Goal: Information Seeking & Learning: Learn about a topic

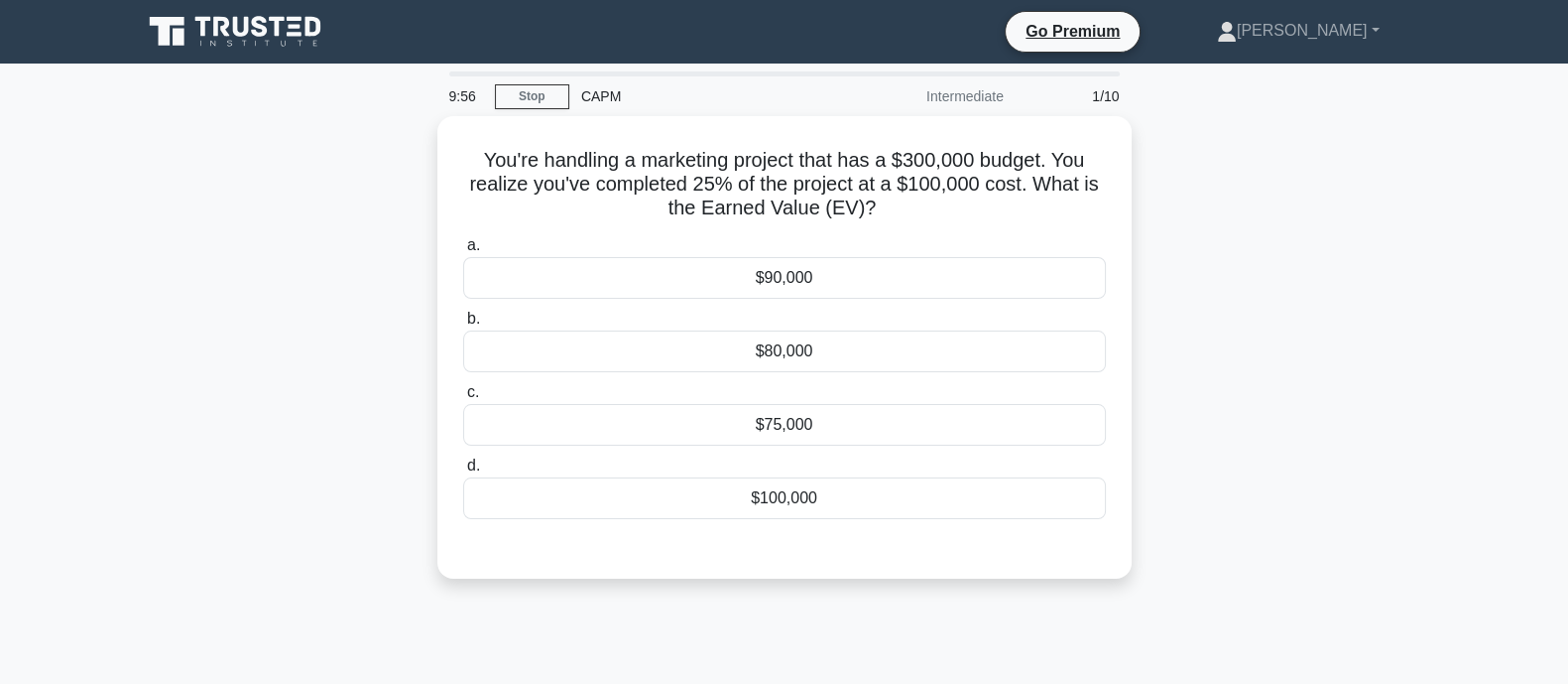
click at [206, 31] on icon at bounding box center [237, 32] width 190 height 38
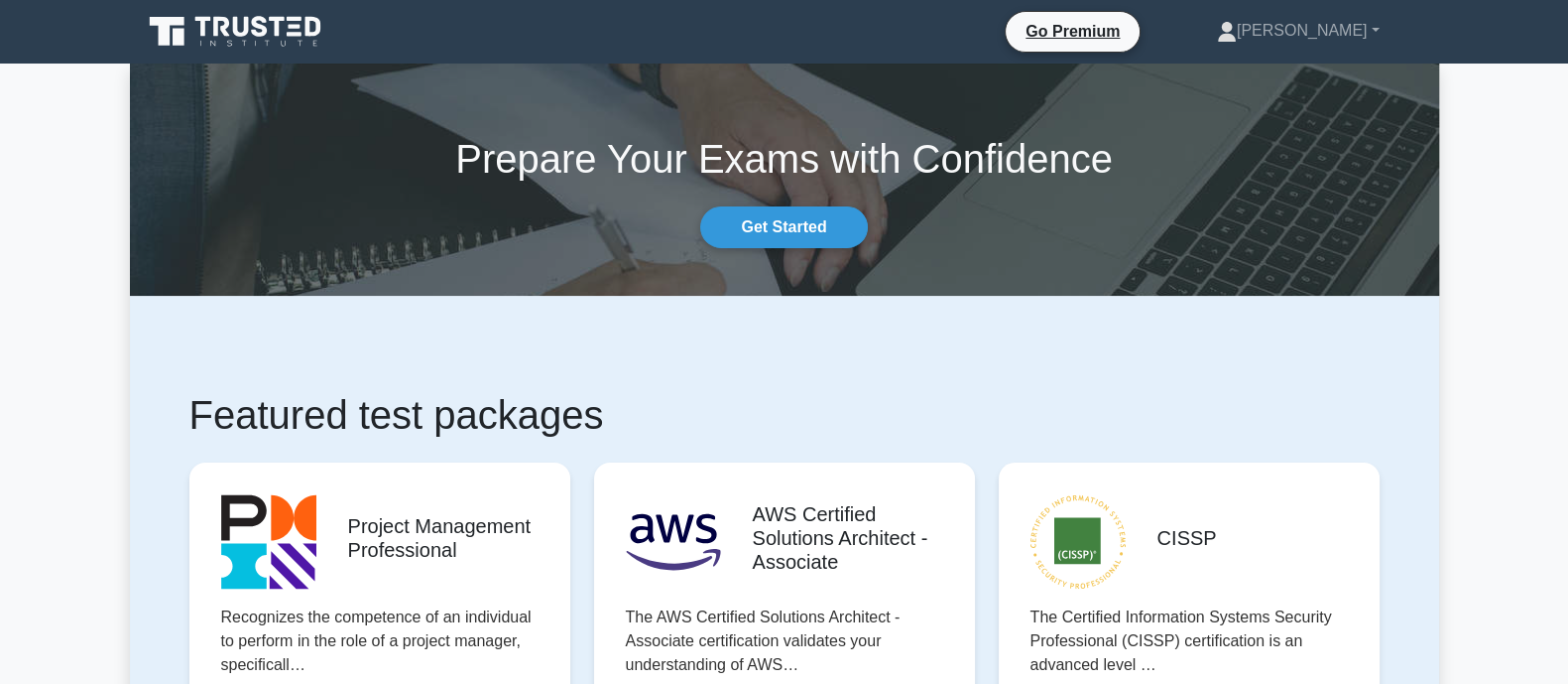
scroll to position [578, 0]
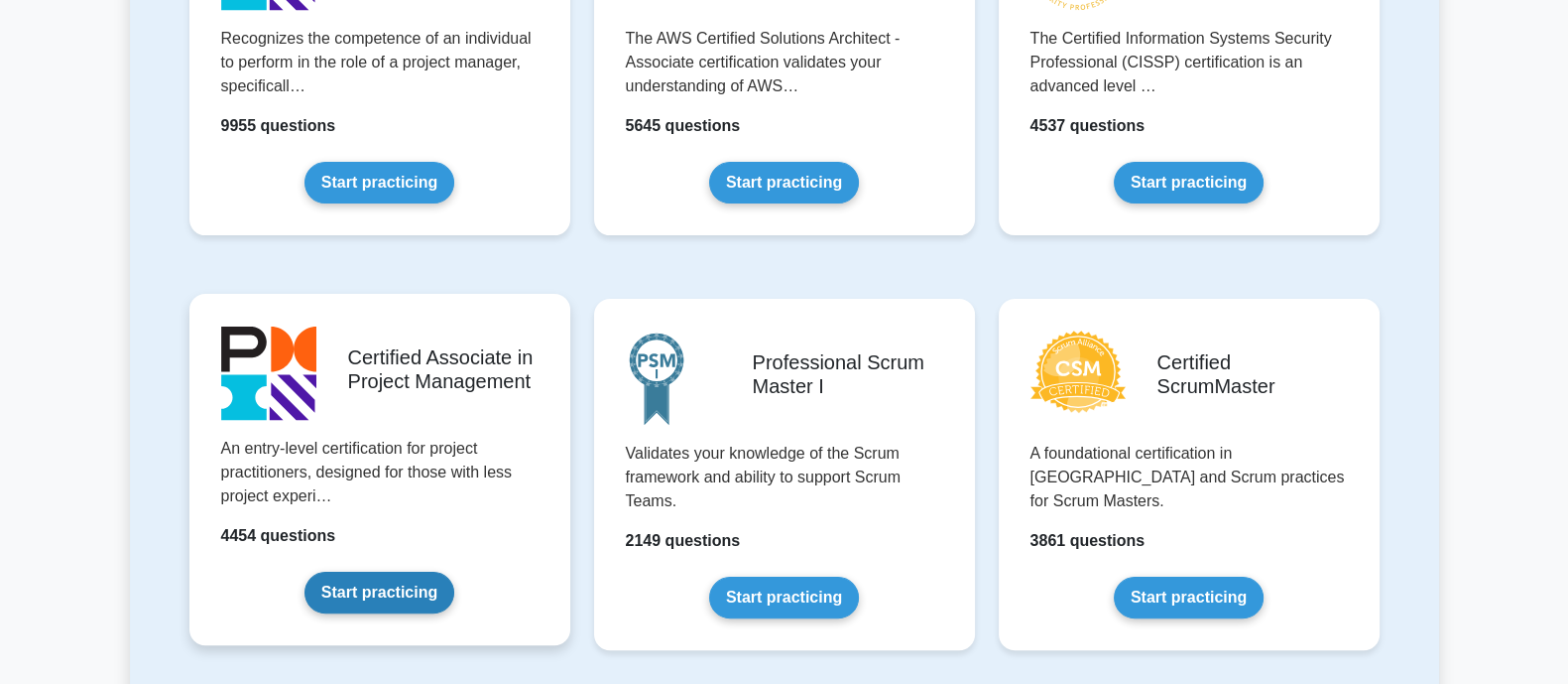
click at [304, 571] on link "Start practicing" at bounding box center [379, 592] width 150 height 42
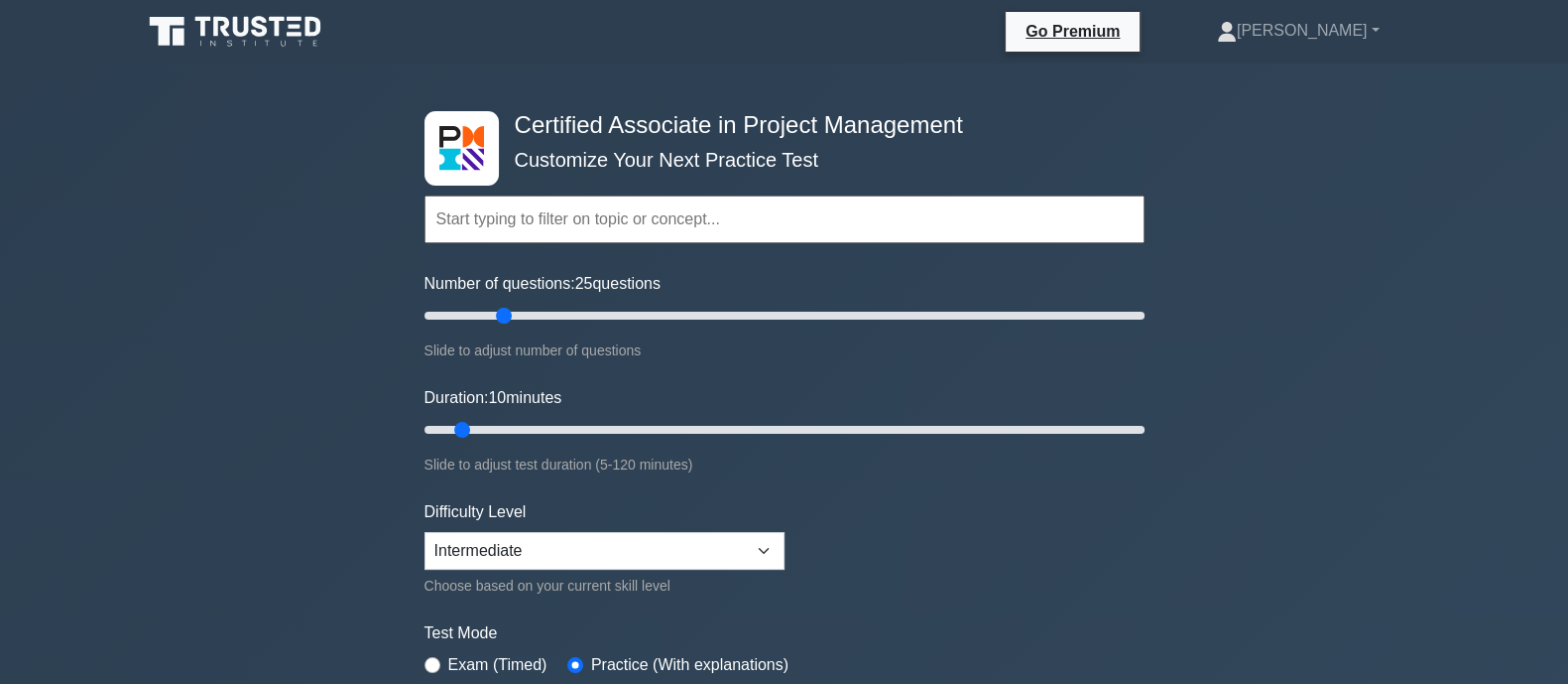
drag, startPoint x: 452, startPoint y: 318, endPoint x: 509, endPoint y: 320, distance: 57.0
type input "25"
click at [509, 320] on input "Number of questions: 25 questions" at bounding box center [785, 316] width 720 height 24
click at [307, 346] on div "Certified Associate in Project Management Customize Your Next Practice Test Top…" at bounding box center [784, 688] width 1568 height 1249
drag, startPoint x: 462, startPoint y: 429, endPoint x: 511, endPoint y: 428, distance: 49.0
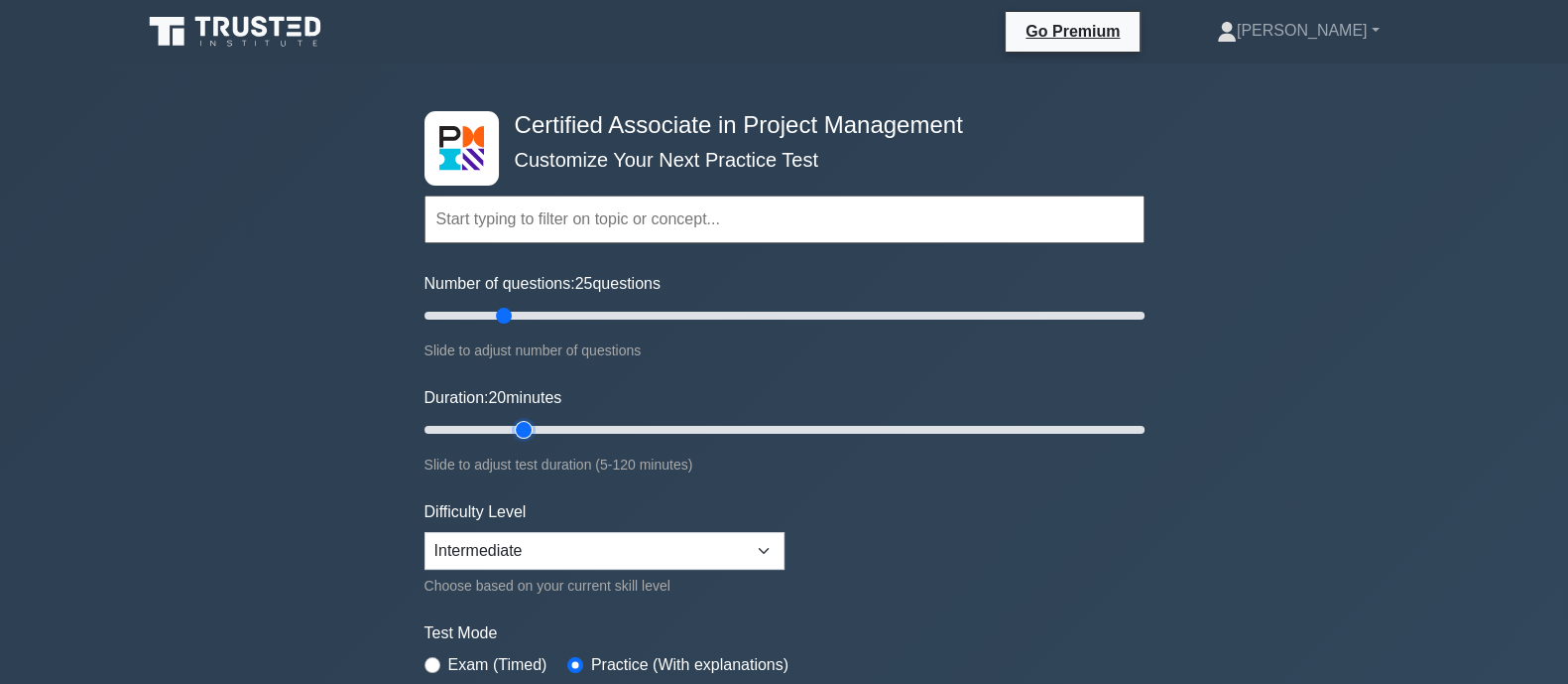
type input "20"
click at [511, 428] on input "Duration: 20 minutes" at bounding box center [785, 430] width 720 height 24
click at [296, 423] on div "Certified Associate in Project Management Customize Your Next Practice Test Top…" at bounding box center [784, 688] width 1568 height 1249
click at [258, 585] on div "Certified Associate in Project Management Customize Your Next Practice Test Top…" at bounding box center [784, 688] width 1568 height 1249
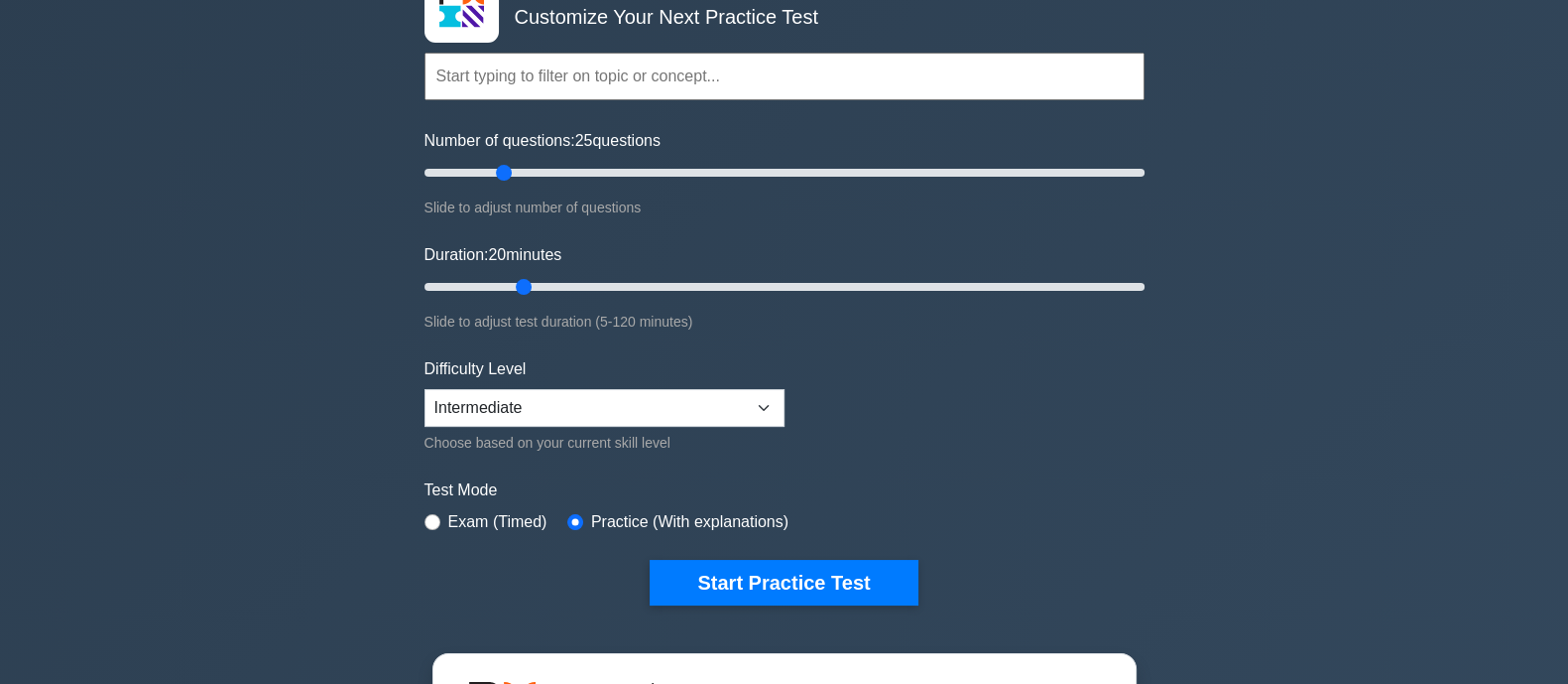
scroll to position [289, 0]
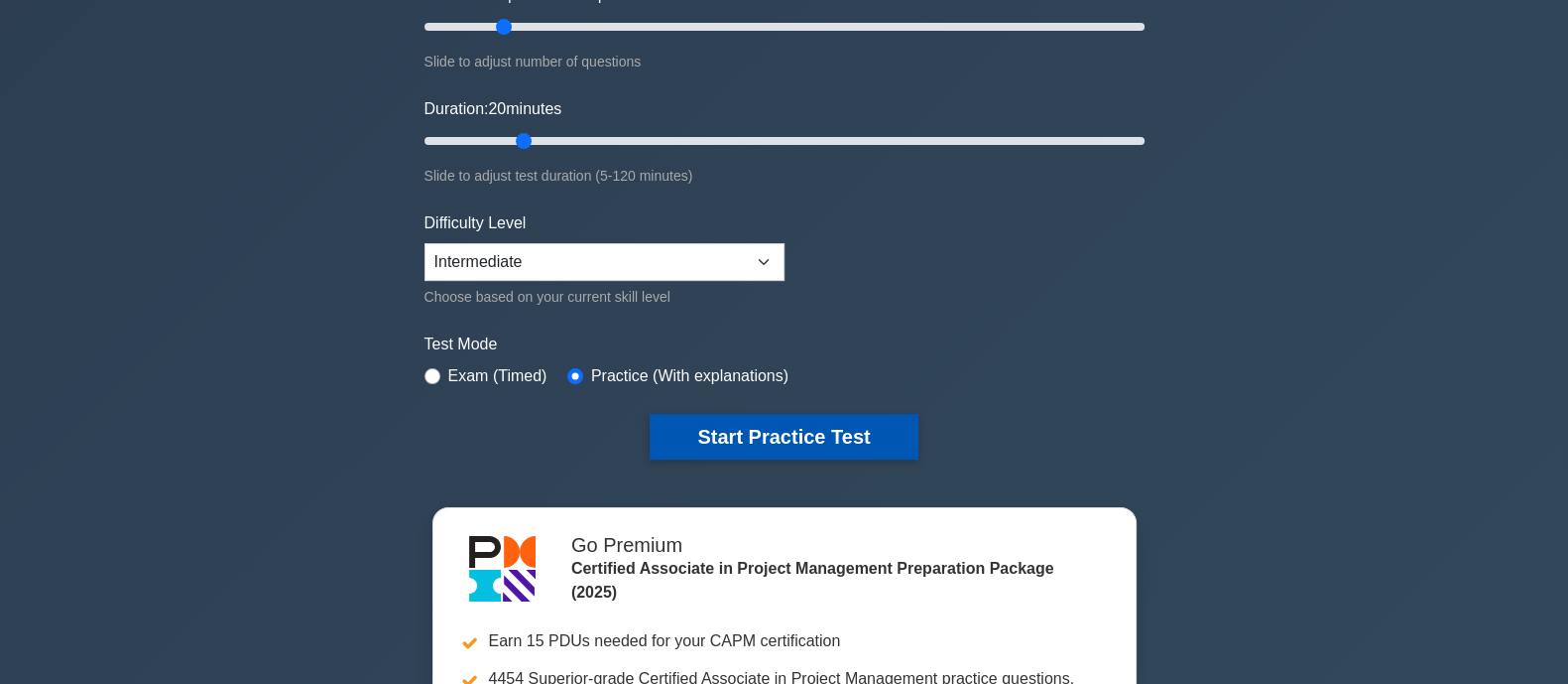
click at [757, 449] on button "Start Practice Test" at bounding box center [783, 437] width 268 height 46
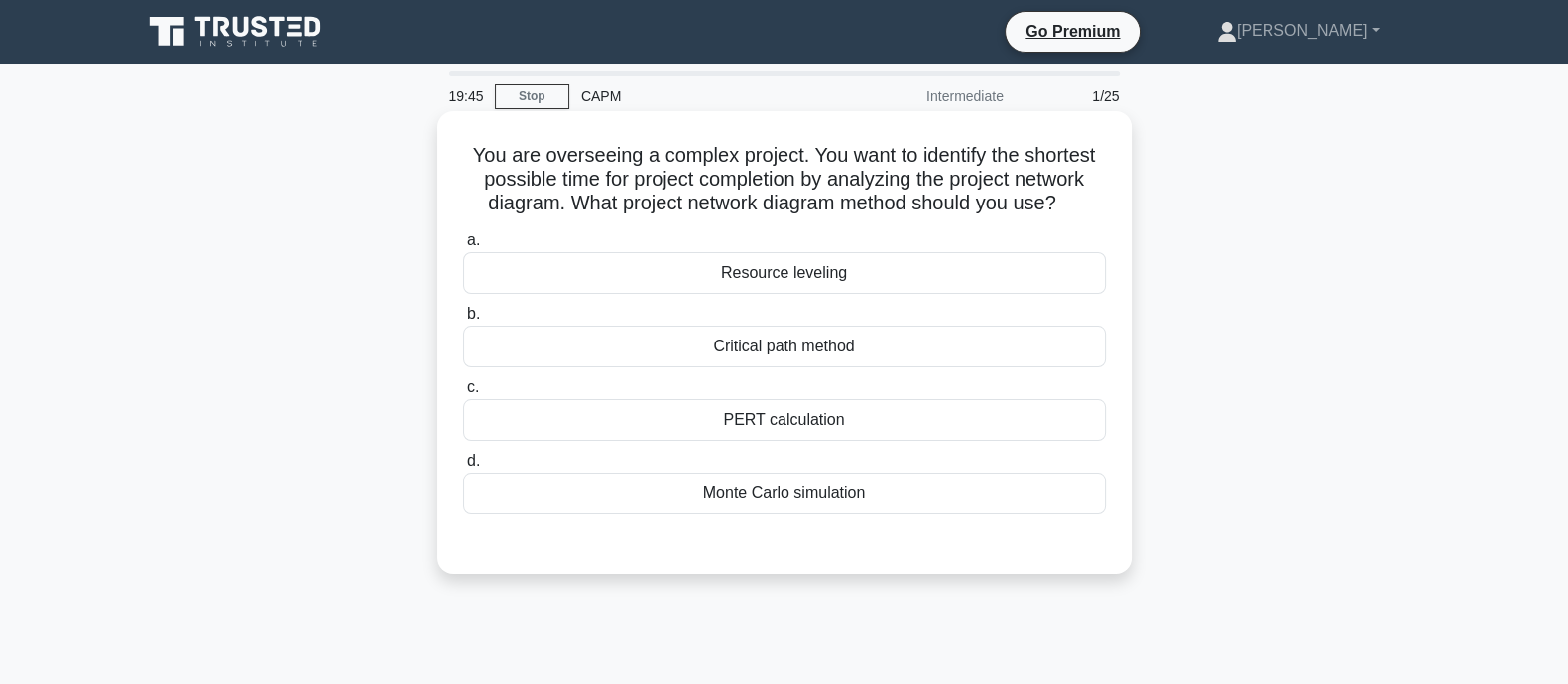
click at [853, 347] on div "Critical path method" at bounding box center [785, 346] width 643 height 42
click at [464, 321] on input "b. Critical path method" at bounding box center [464, 314] width 0 height 13
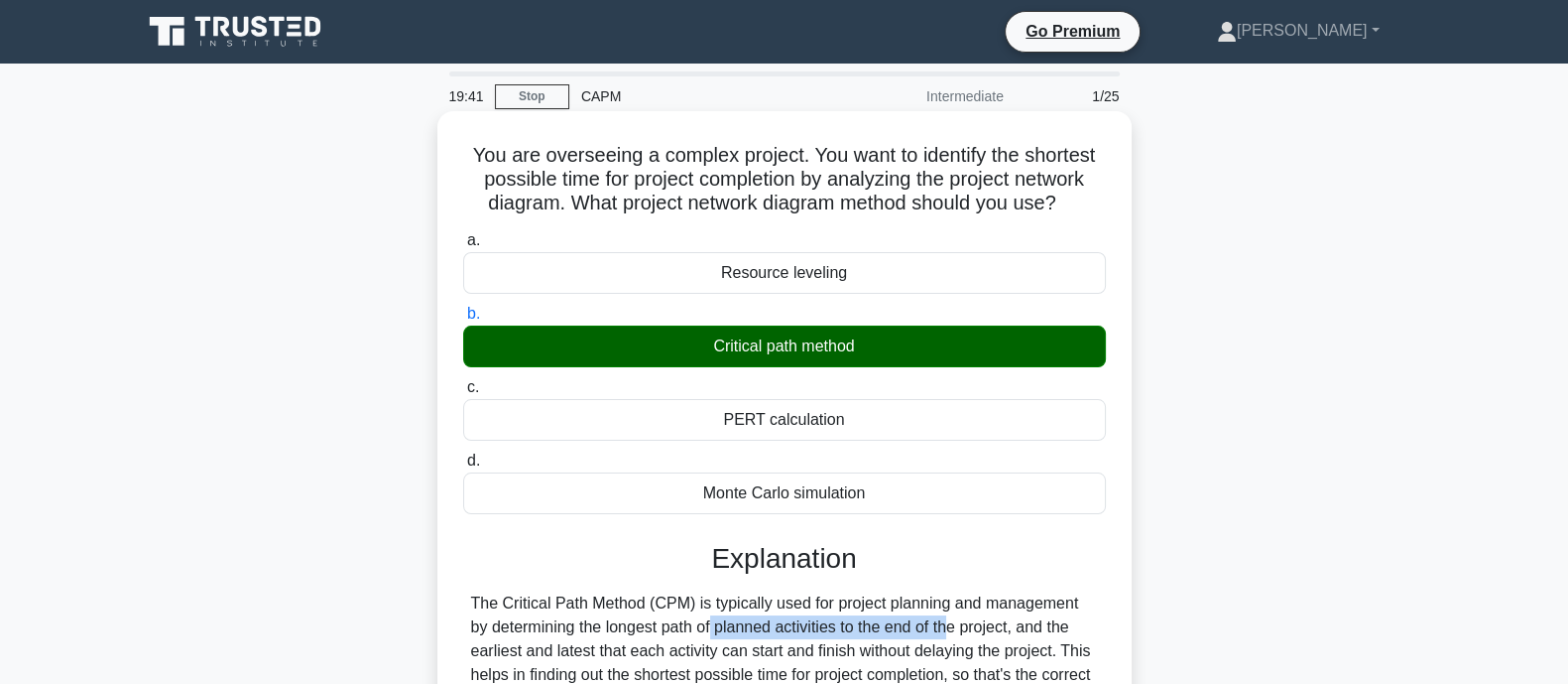
drag, startPoint x: 575, startPoint y: 629, endPoint x: 818, endPoint y: 625, distance: 243.0
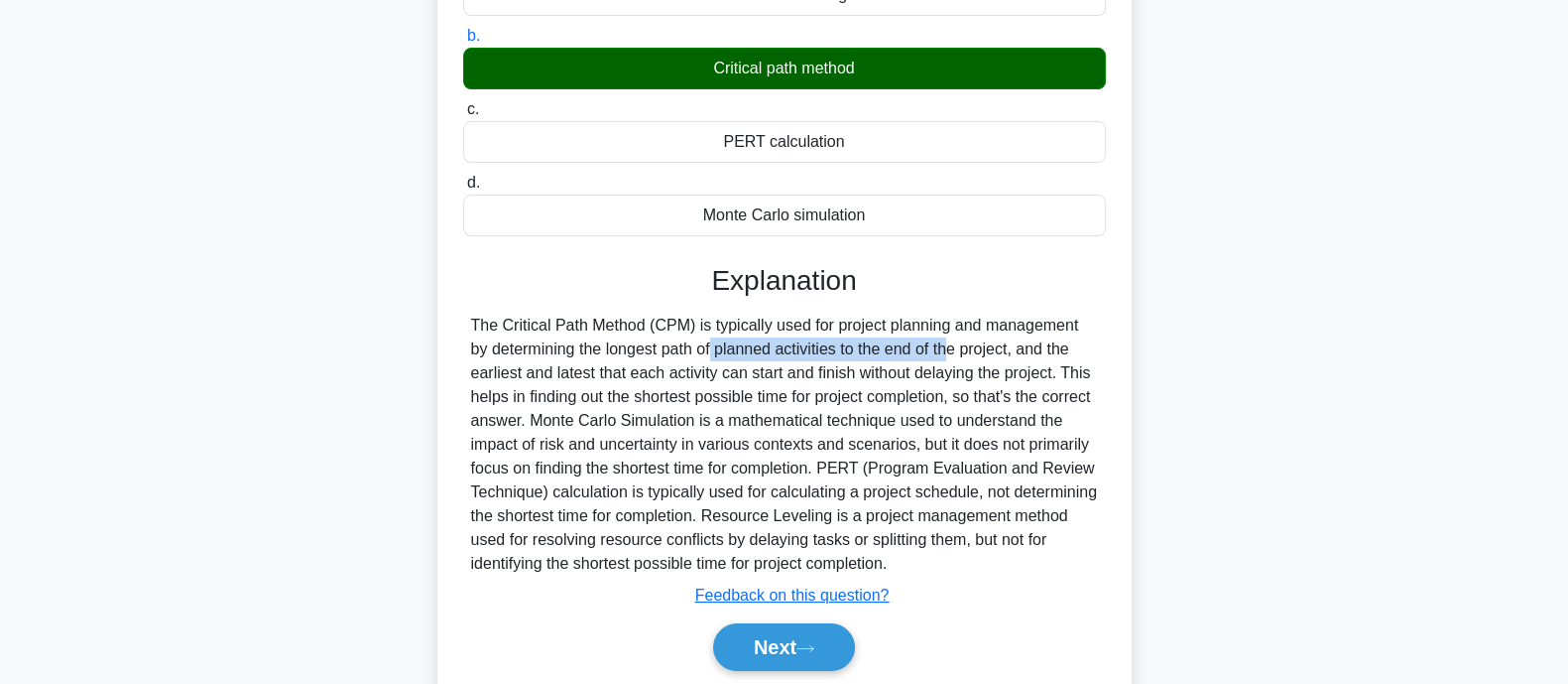
scroll to position [289, 0]
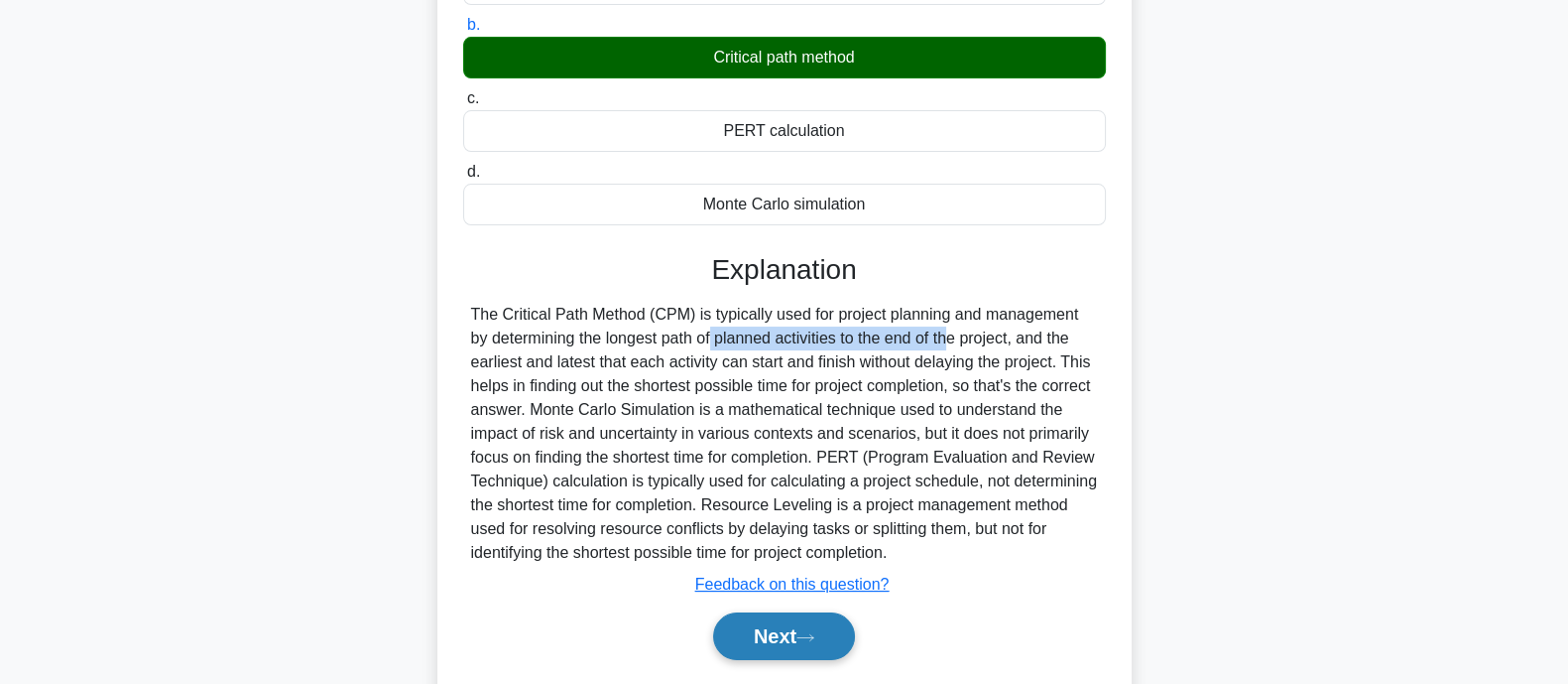
click at [753, 622] on button "Next" at bounding box center [784, 636] width 142 height 48
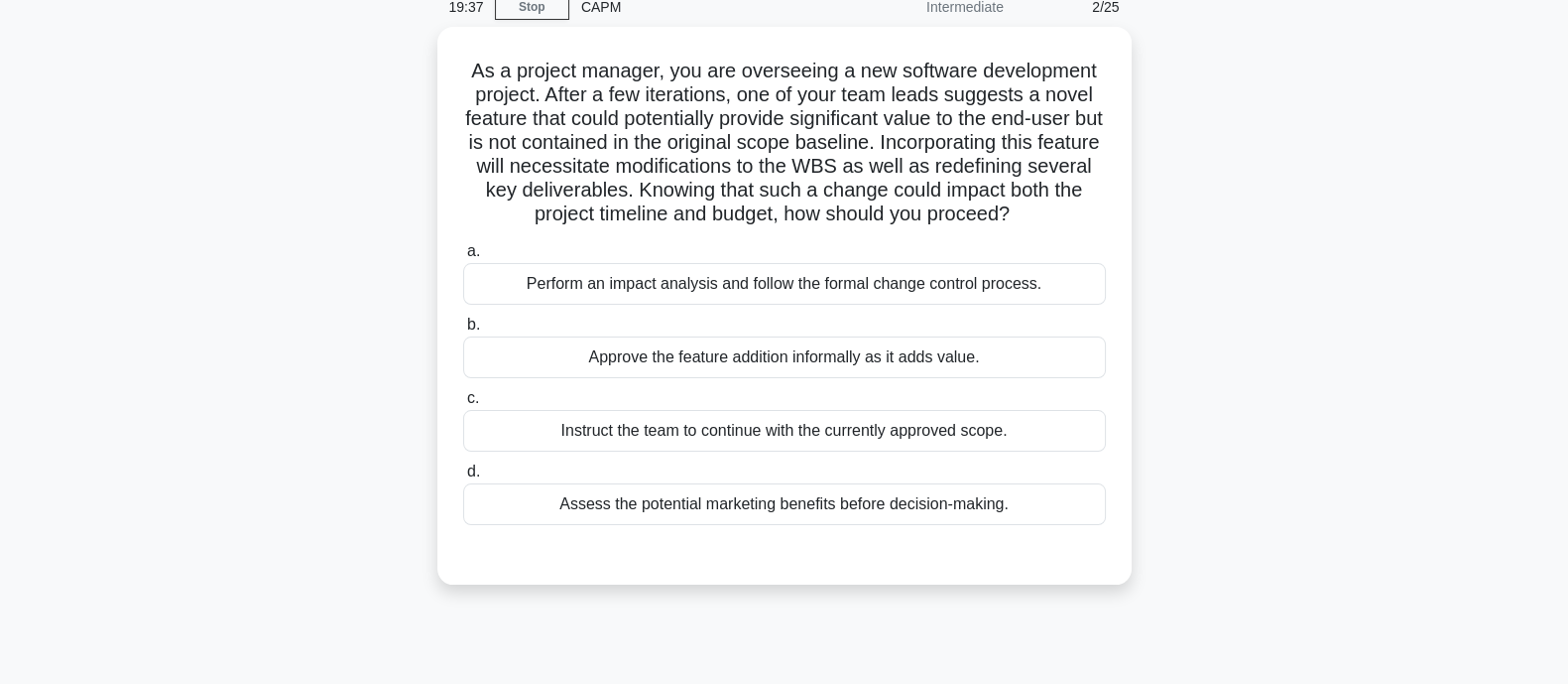
scroll to position [0, 0]
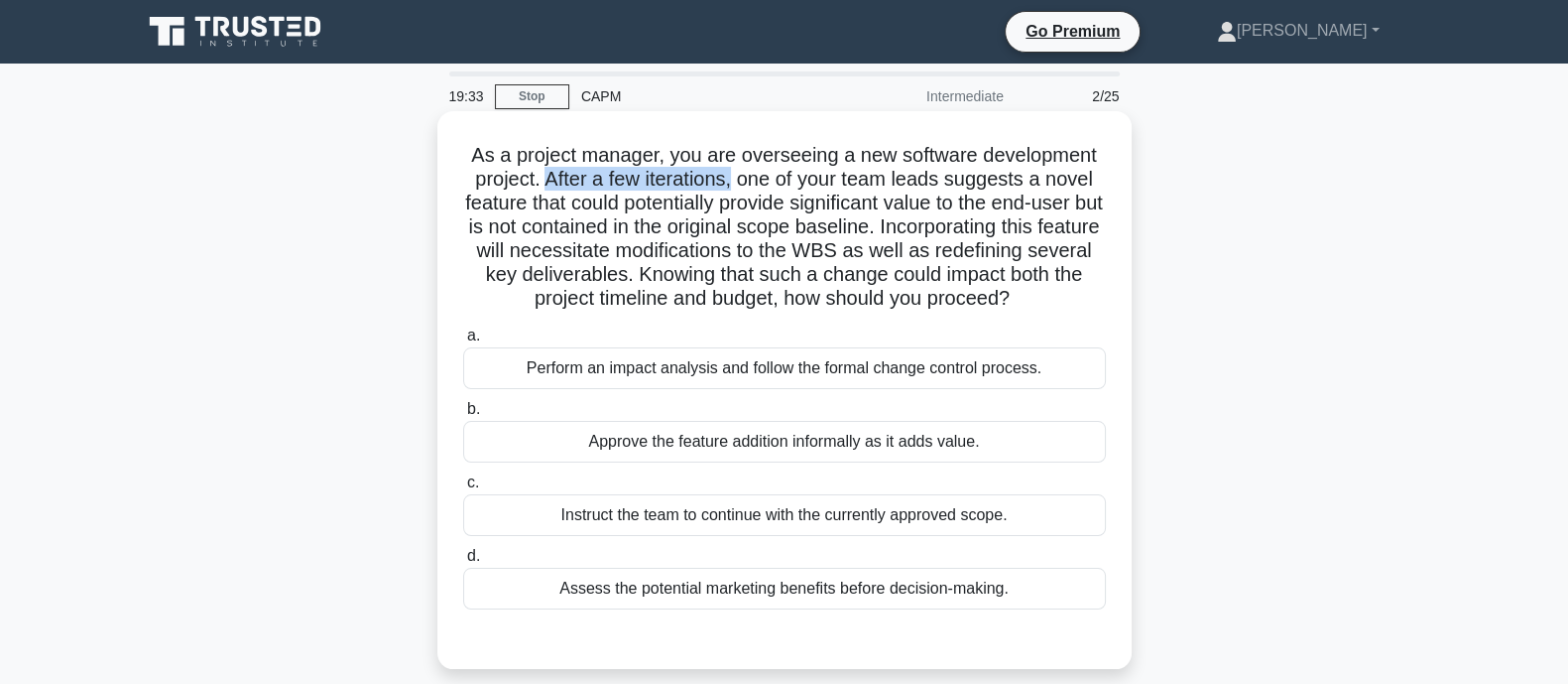
drag, startPoint x: 539, startPoint y: 182, endPoint x: 735, endPoint y: 181, distance: 196.0
click at [735, 181] on h5 "As a project manager, you are overseeing a new software development project. Af…" at bounding box center [785, 227] width 647 height 168
drag, startPoint x: 803, startPoint y: 181, endPoint x: 983, endPoint y: 180, distance: 180.0
click at [983, 180] on h5 "As a project manager, you are overseeing a new software development project. Af…" at bounding box center [785, 227] width 647 height 168
drag, startPoint x: 468, startPoint y: 206, endPoint x: 613, endPoint y: 206, distance: 145.0
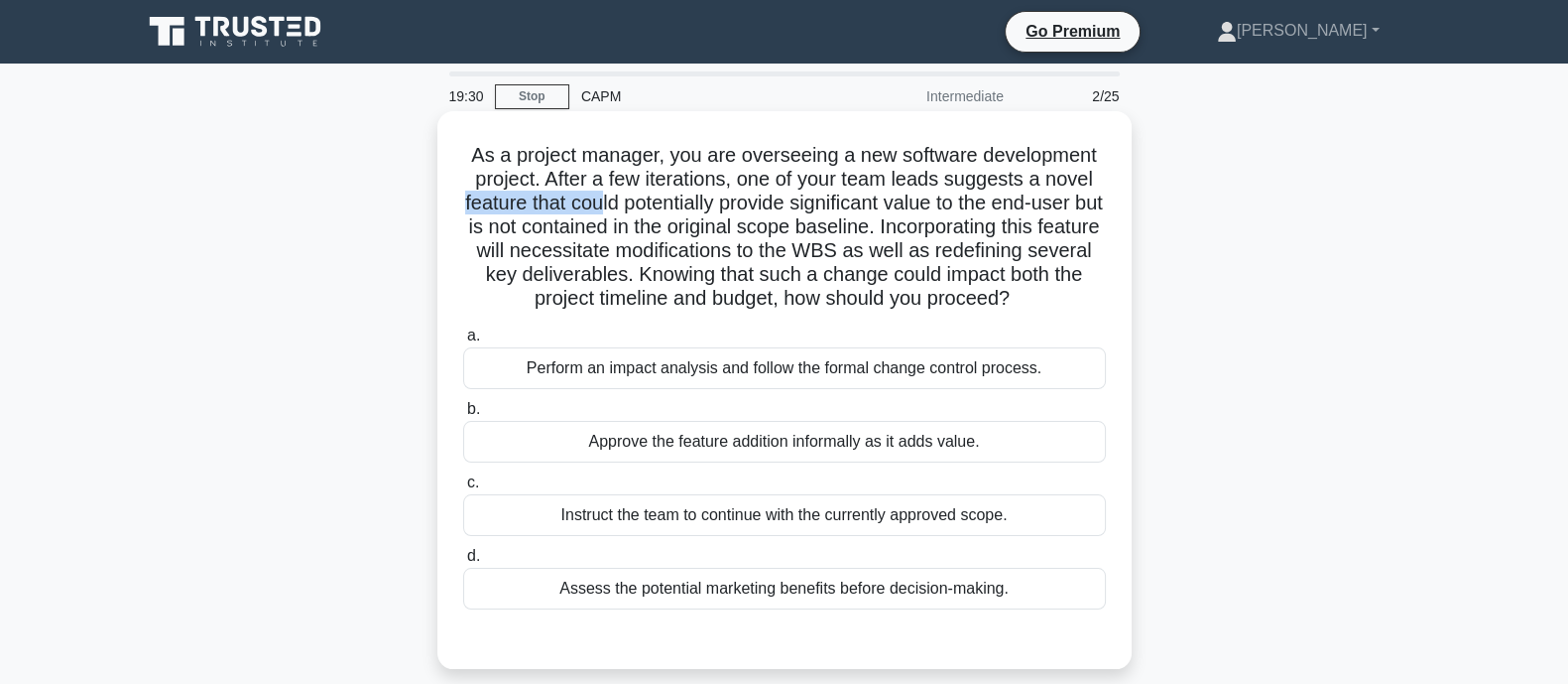
click at [613, 206] on h5 "As a project manager, you are overseeing a new software development project. Af…" at bounding box center [785, 227] width 647 height 168
click at [713, 377] on div "Perform an impact analysis and follow the formal change control process." at bounding box center [785, 368] width 643 height 42
click at [464, 342] on input "a. Perform an impact analysis and follow the formal change control process." at bounding box center [464, 336] width 0 height 13
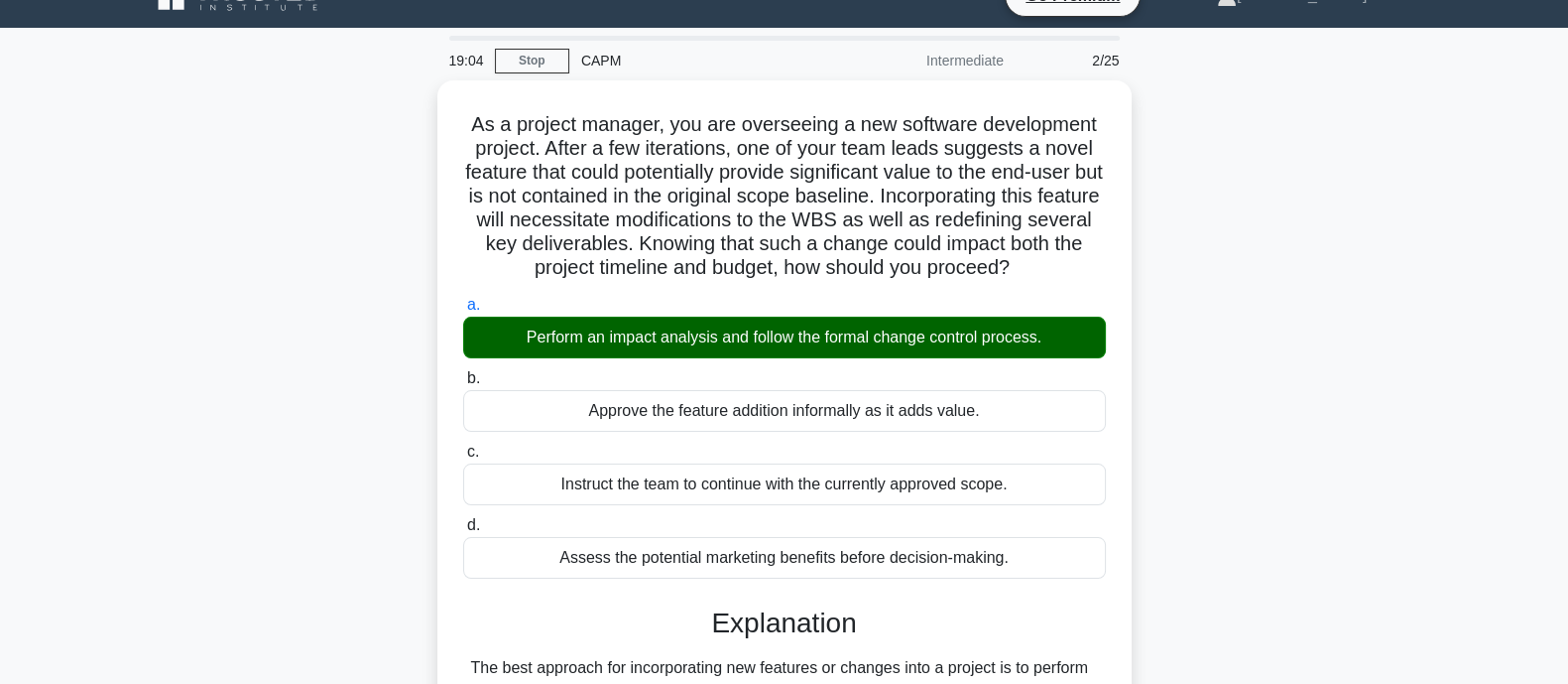
scroll to position [578, 0]
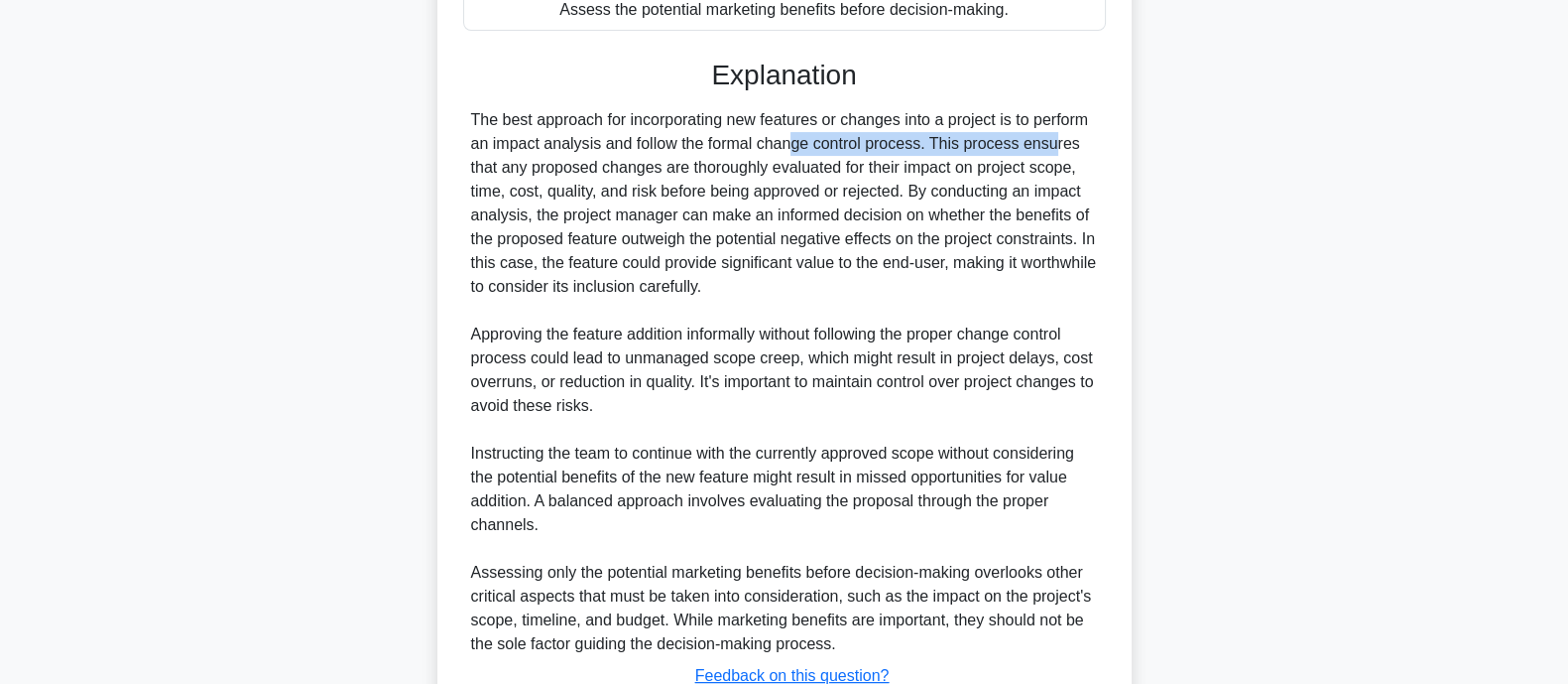
drag, startPoint x: 666, startPoint y: 151, endPoint x: 929, endPoint y: 147, distance: 263.0
click at [929, 147] on div "The best approach for incorporating new features or changes into a project is t…" at bounding box center [784, 382] width 627 height 548
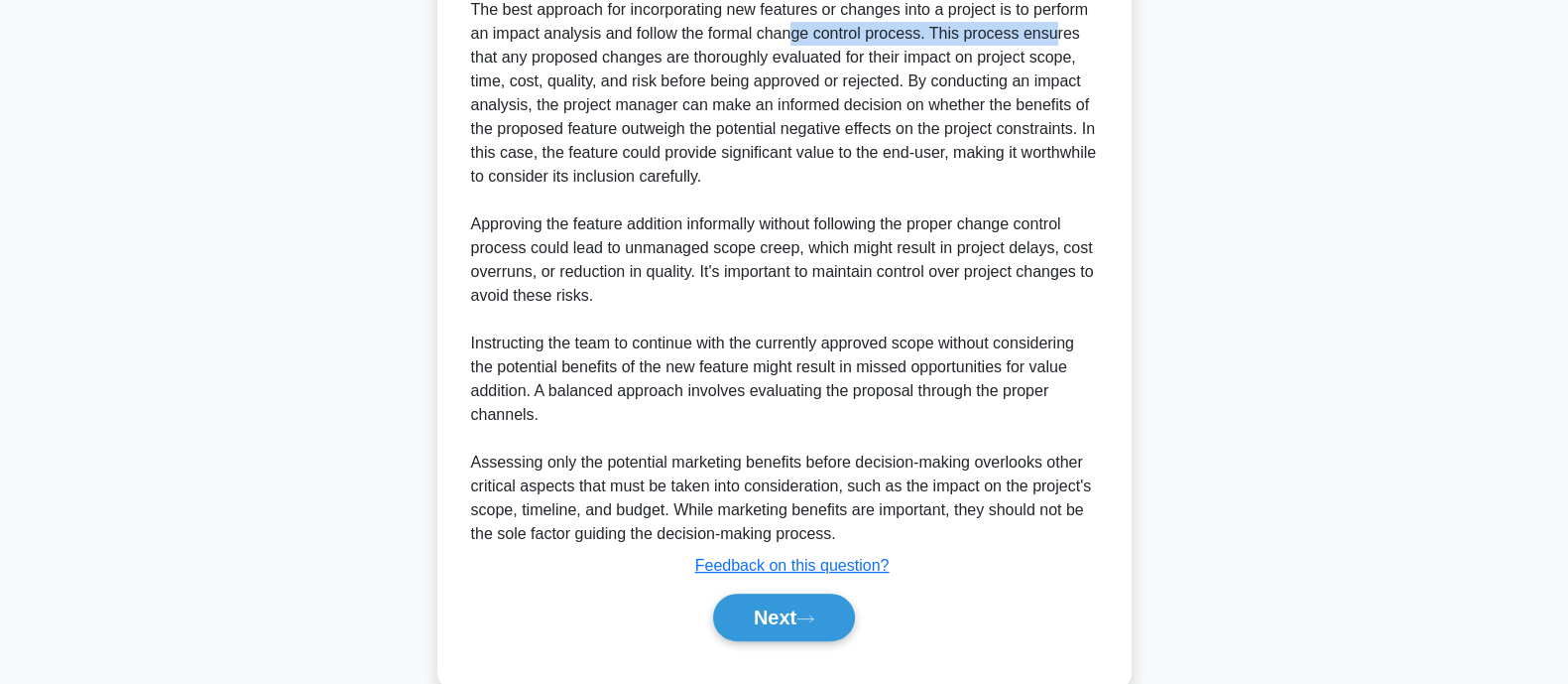
scroll to position [730, 0]
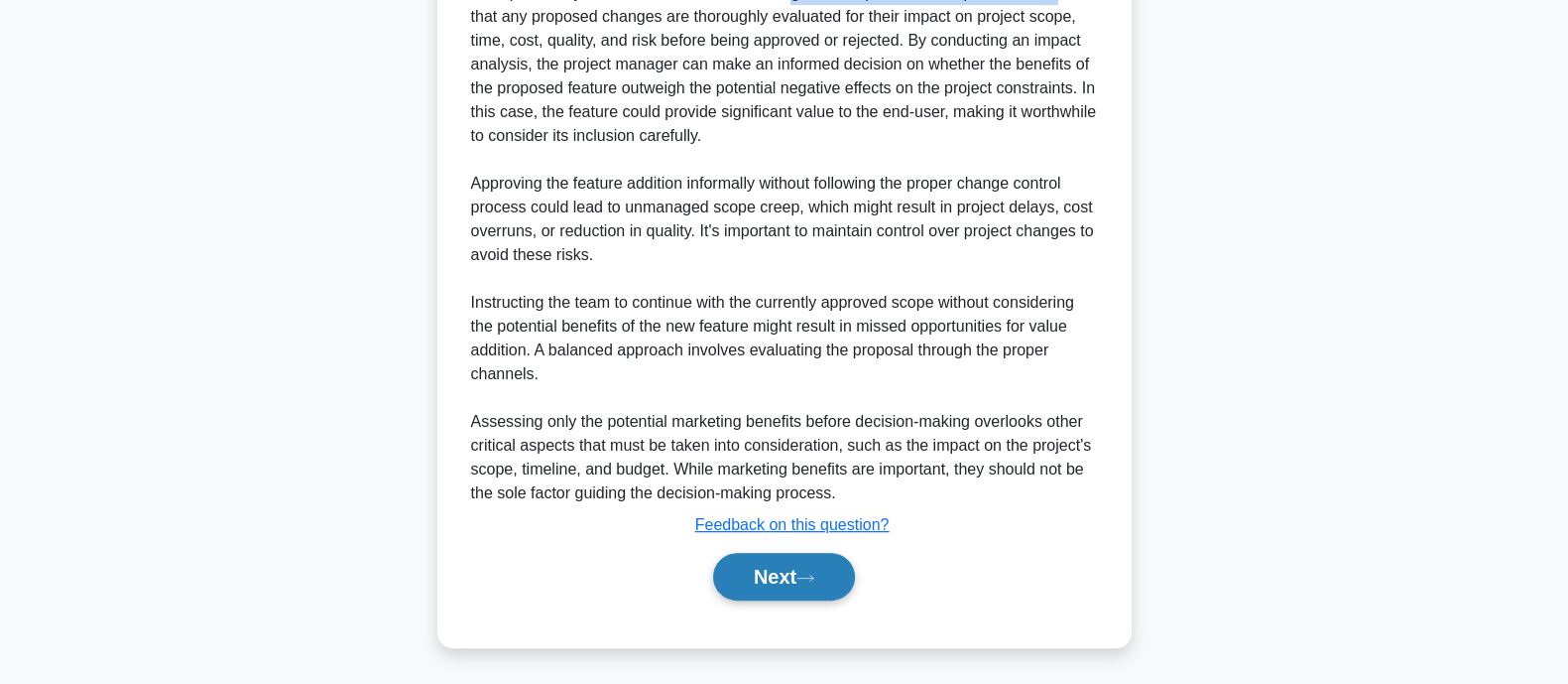
click at [744, 581] on button "Next" at bounding box center [784, 576] width 142 height 48
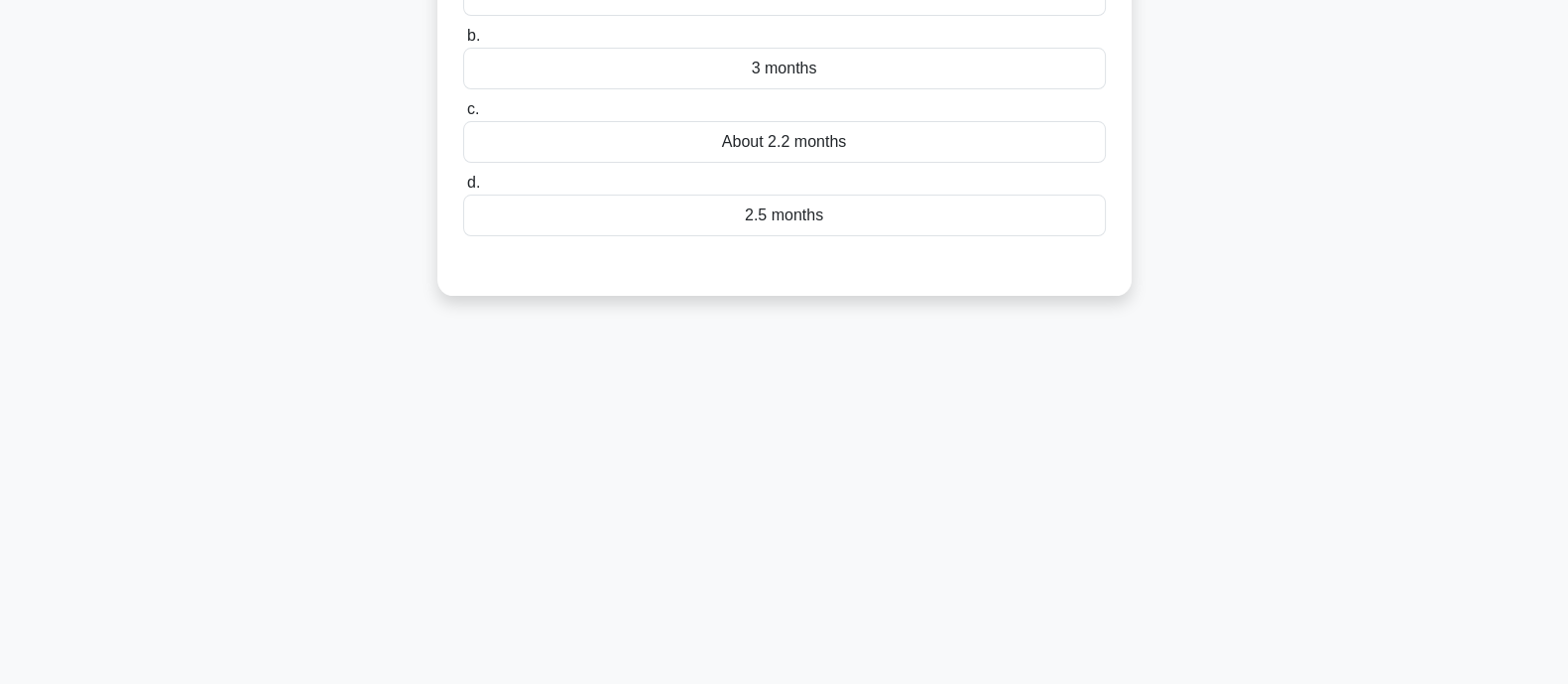
scroll to position [0, 0]
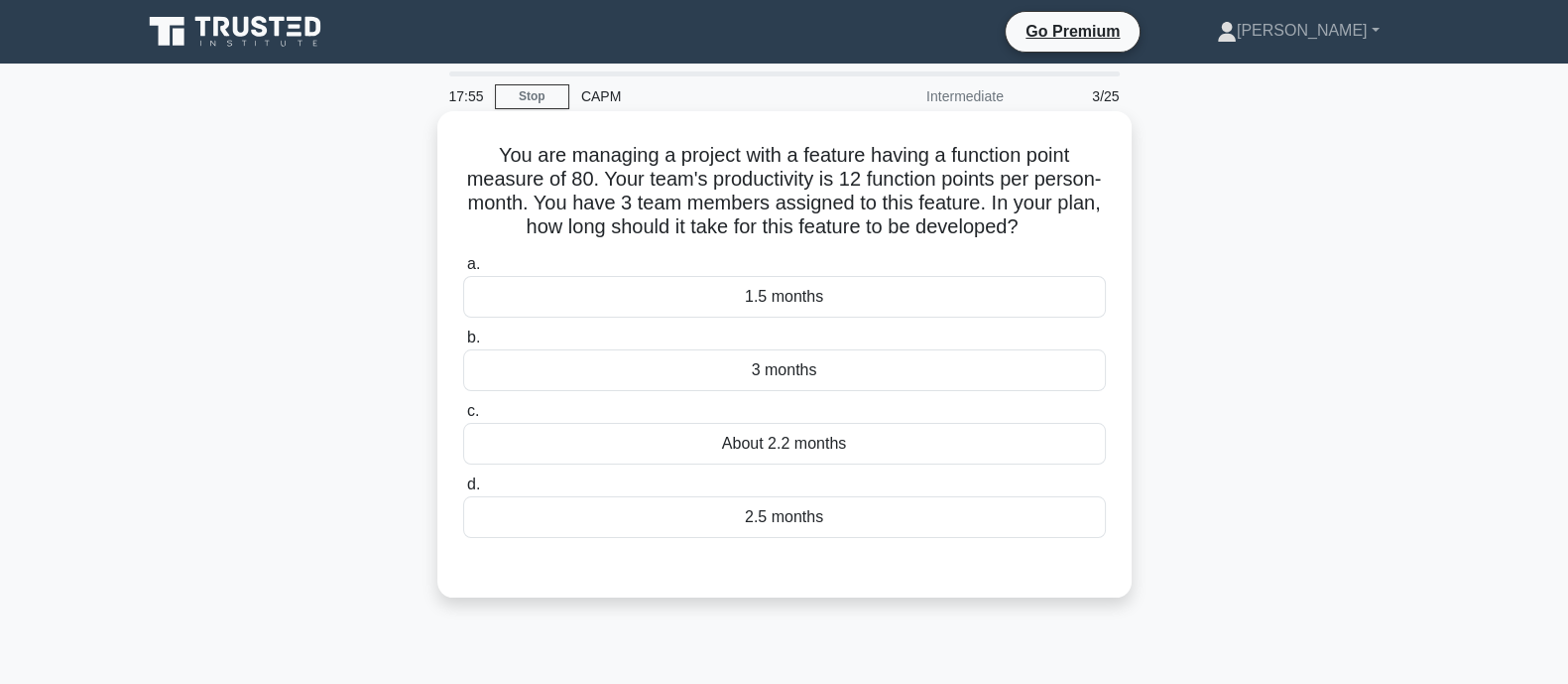
click at [805, 440] on div "About 2.2 months" at bounding box center [785, 444] width 643 height 42
click at [464, 418] on input "c. About 2.2 months" at bounding box center [464, 411] width 0 height 13
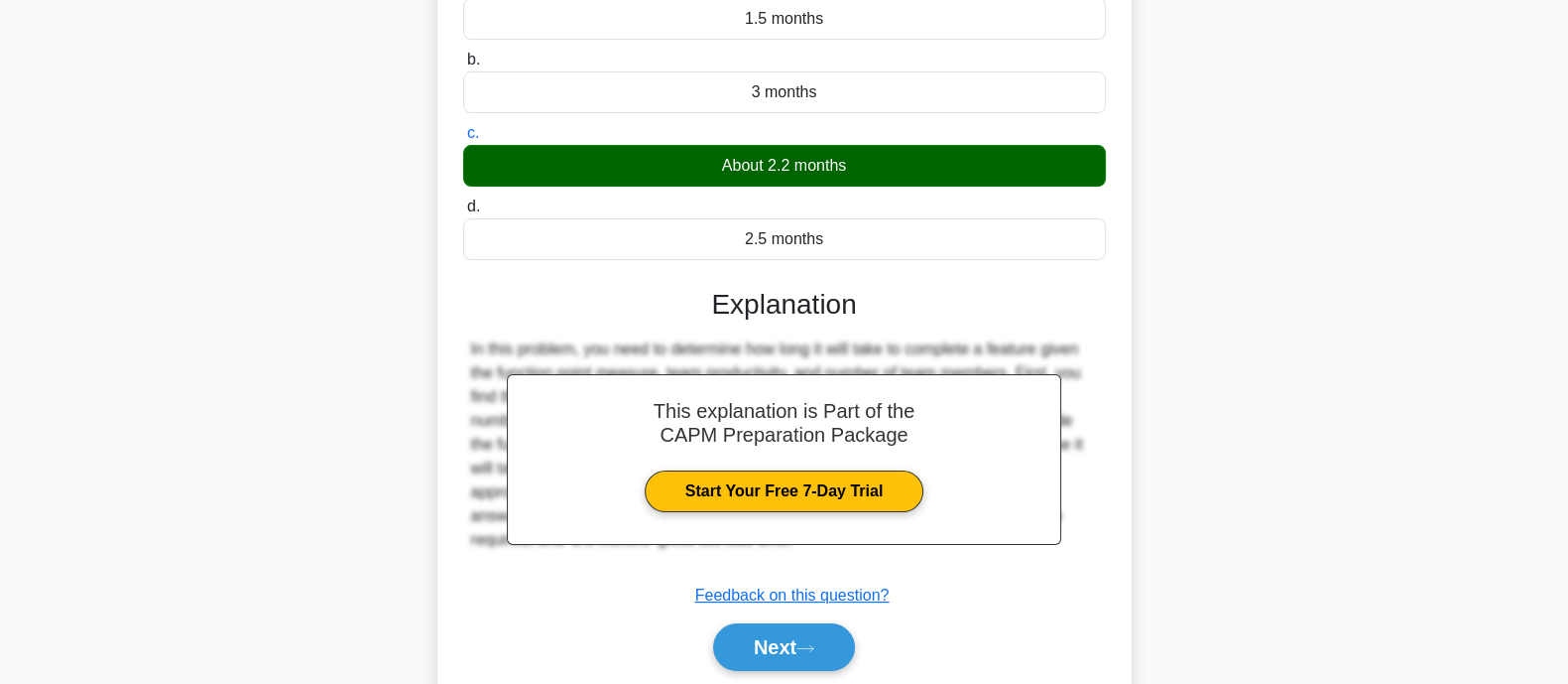
scroll to position [289, 0]
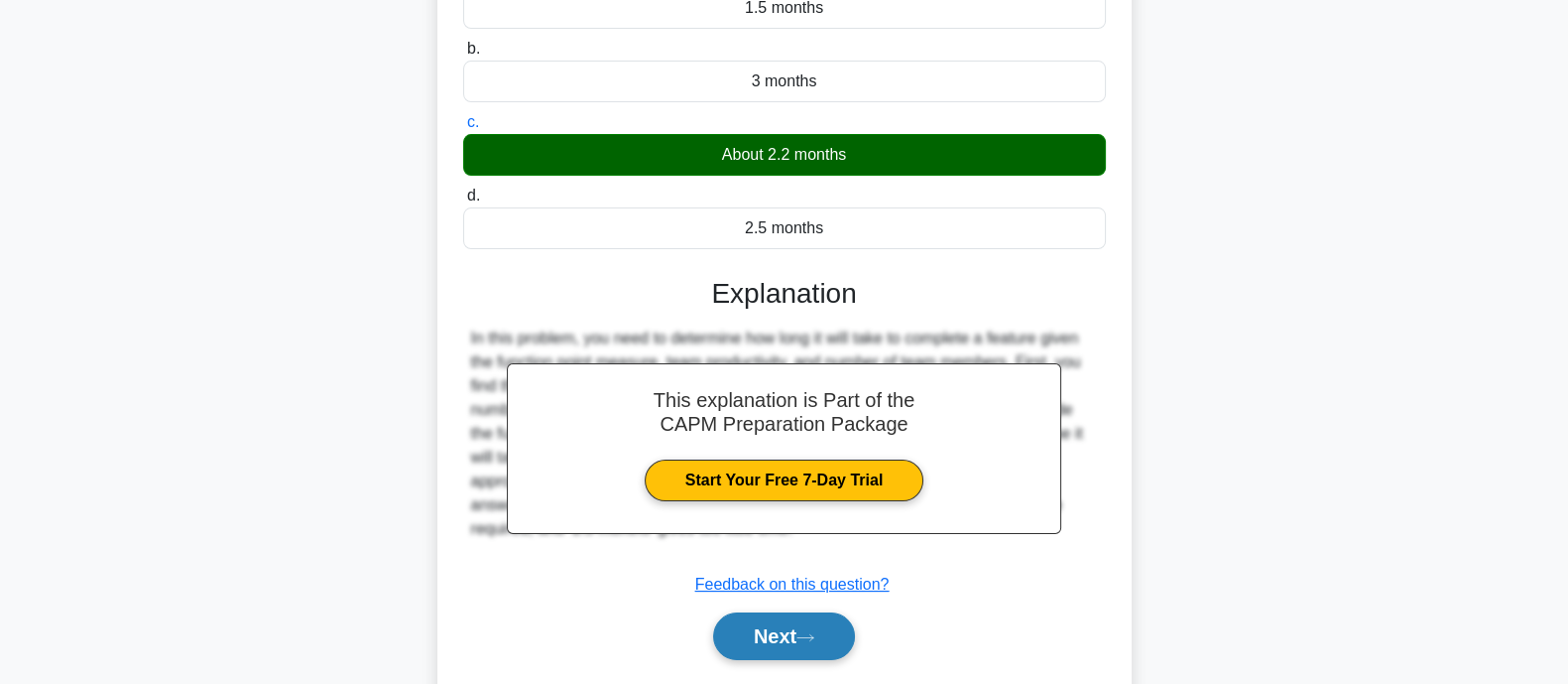
click at [828, 626] on button "Next" at bounding box center [784, 636] width 142 height 48
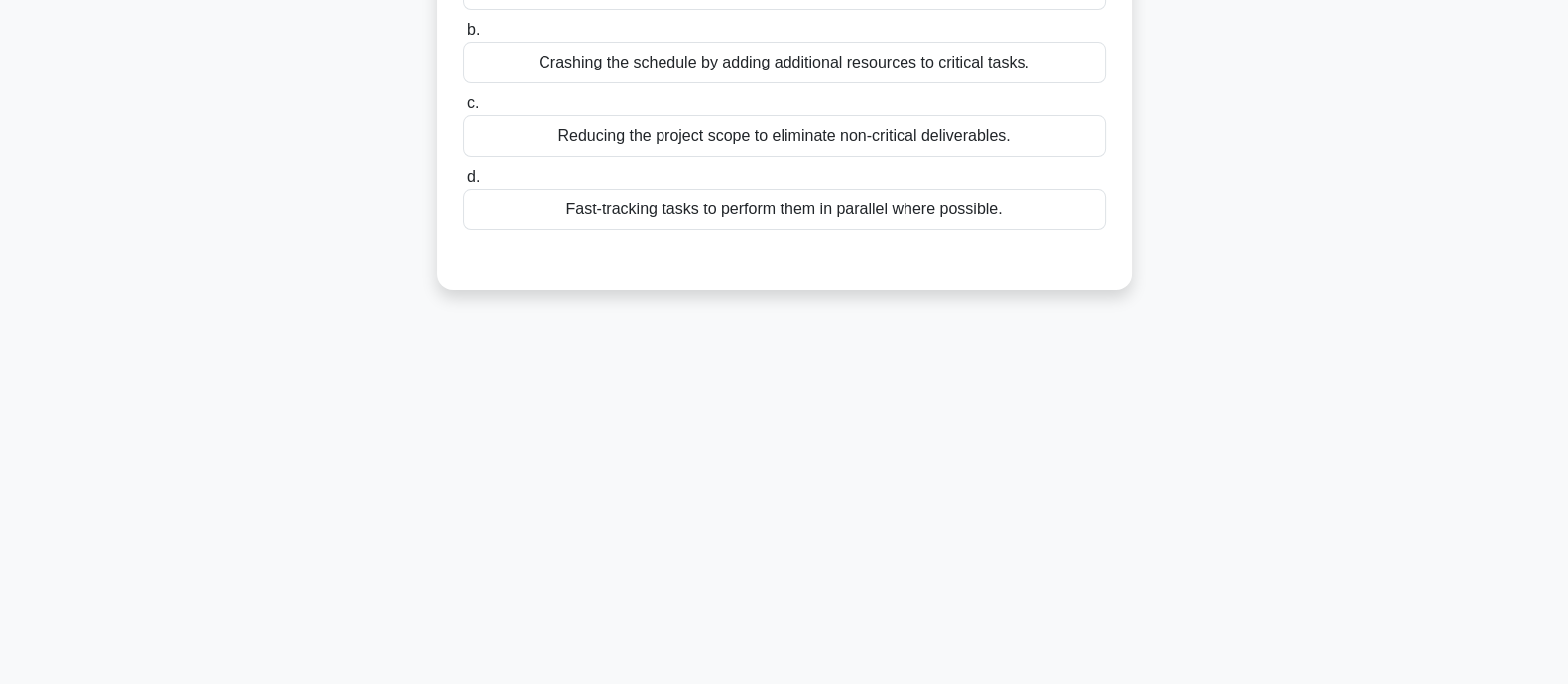
scroll to position [0, 0]
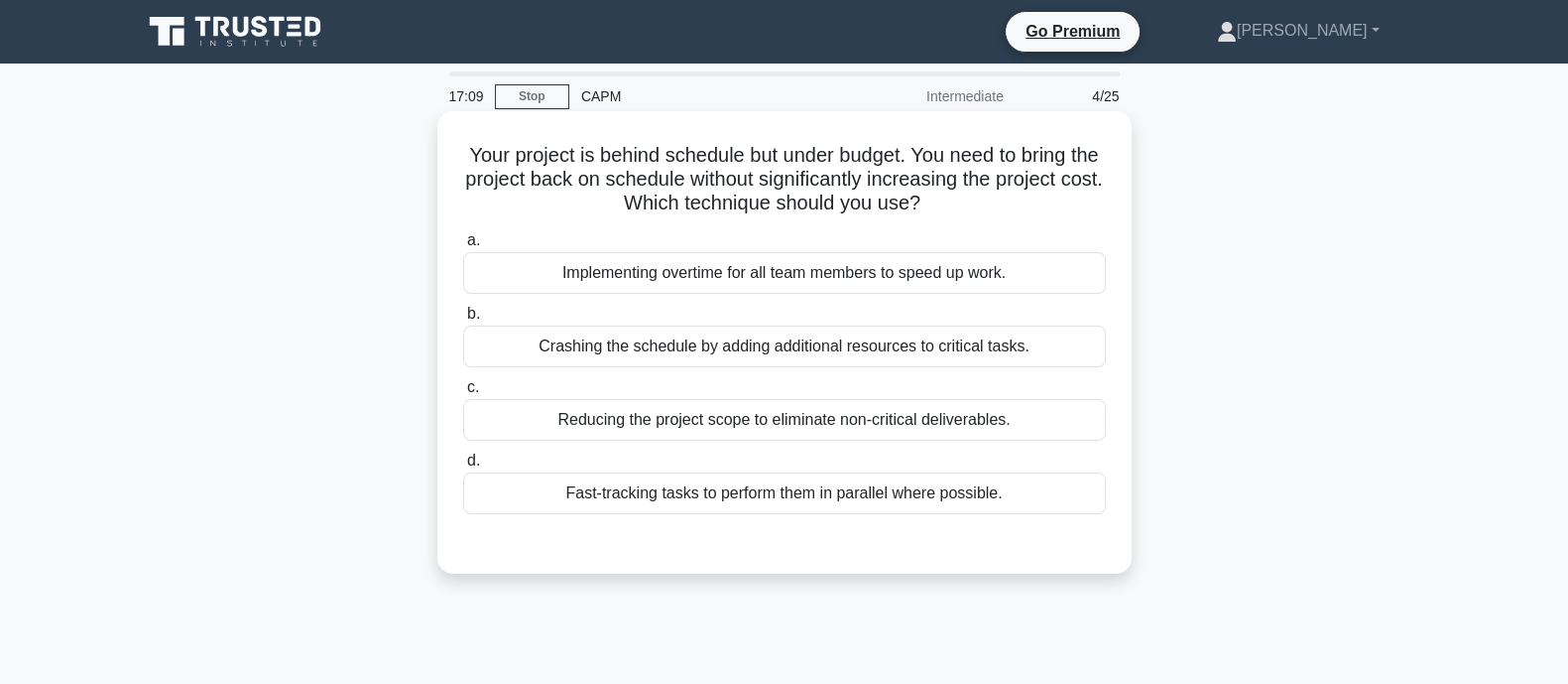
click at [635, 349] on div "Crashing the schedule by adding additional resources to critical tasks." at bounding box center [785, 346] width 643 height 42
click at [464, 321] on input "b. Crashing the schedule by adding additional resources to critical tasks." at bounding box center [464, 314] width 0 height 13
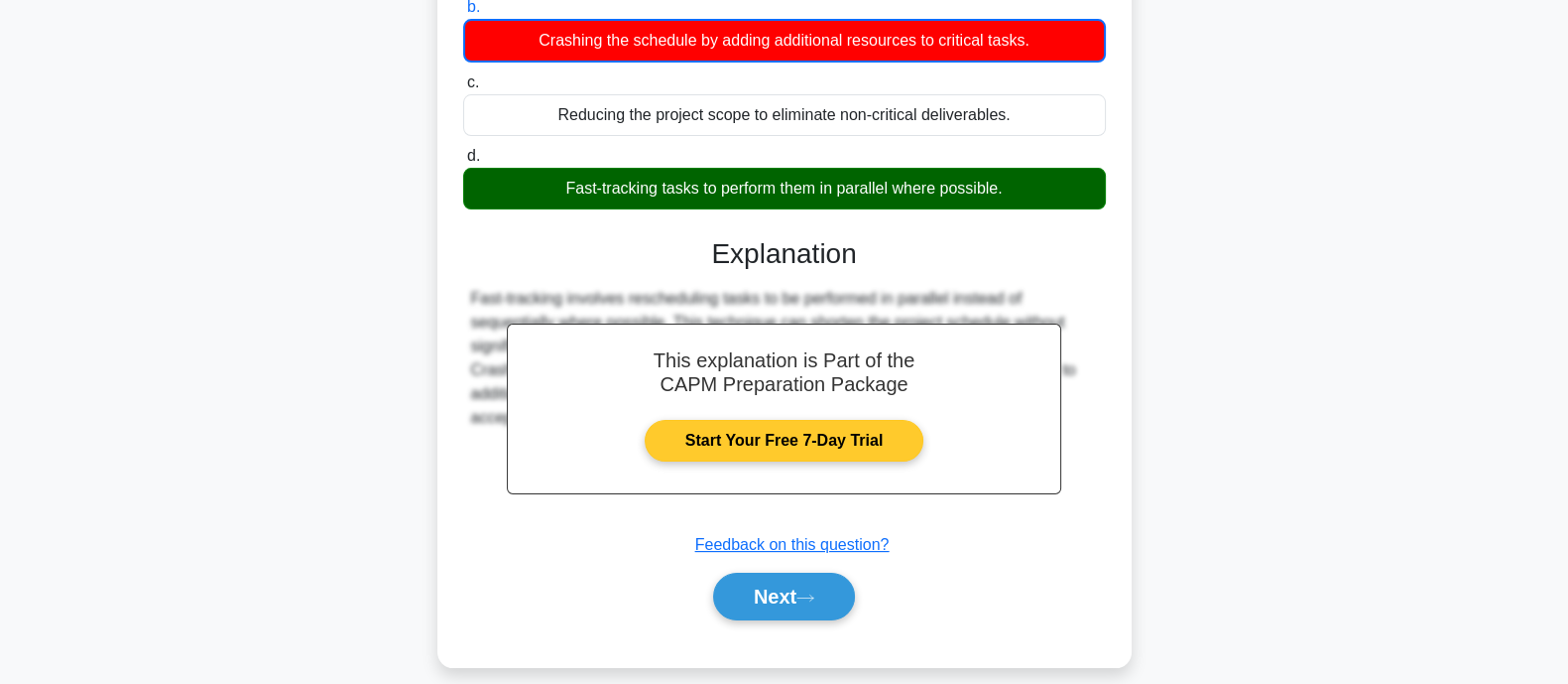
scroll to position [388, 0]
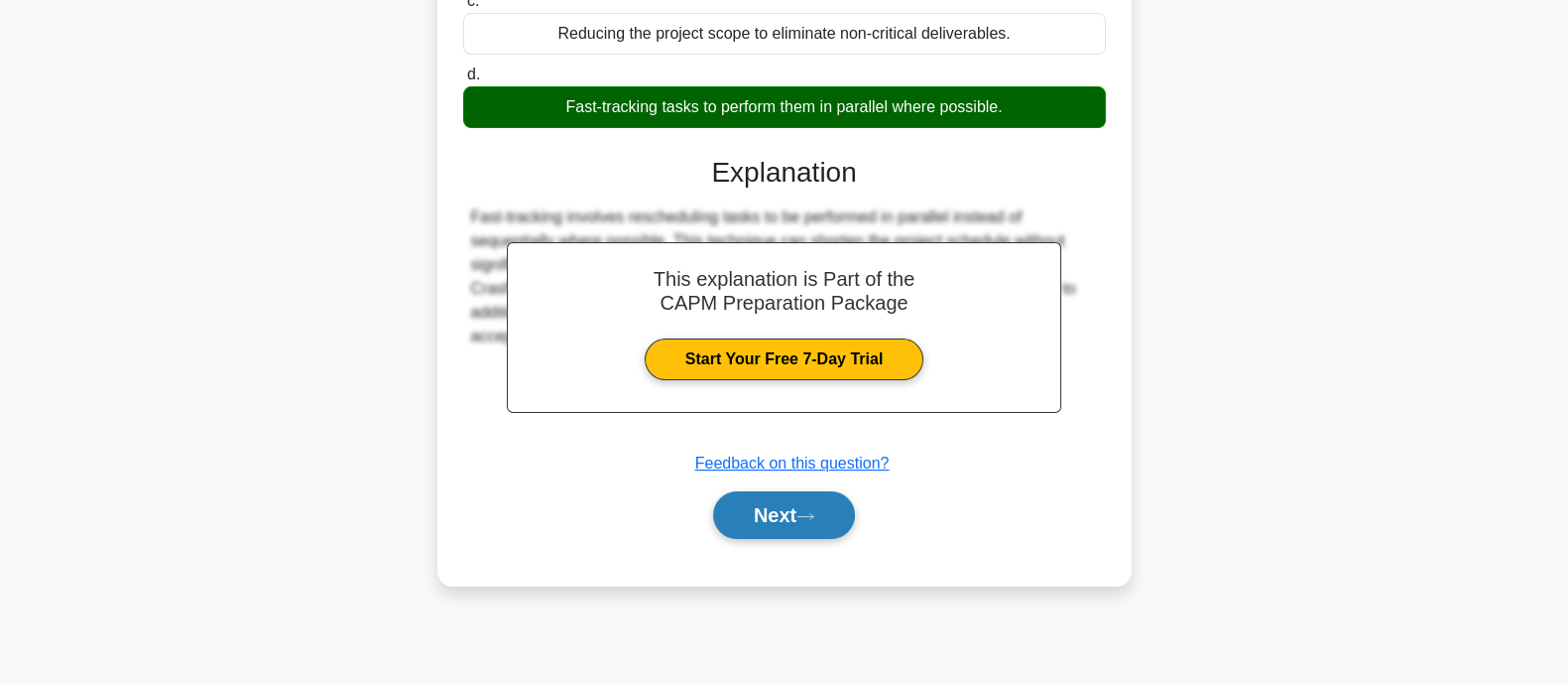
click at [740, 508] on button "Next" at bounding box center [784, 515] width 142 height 48
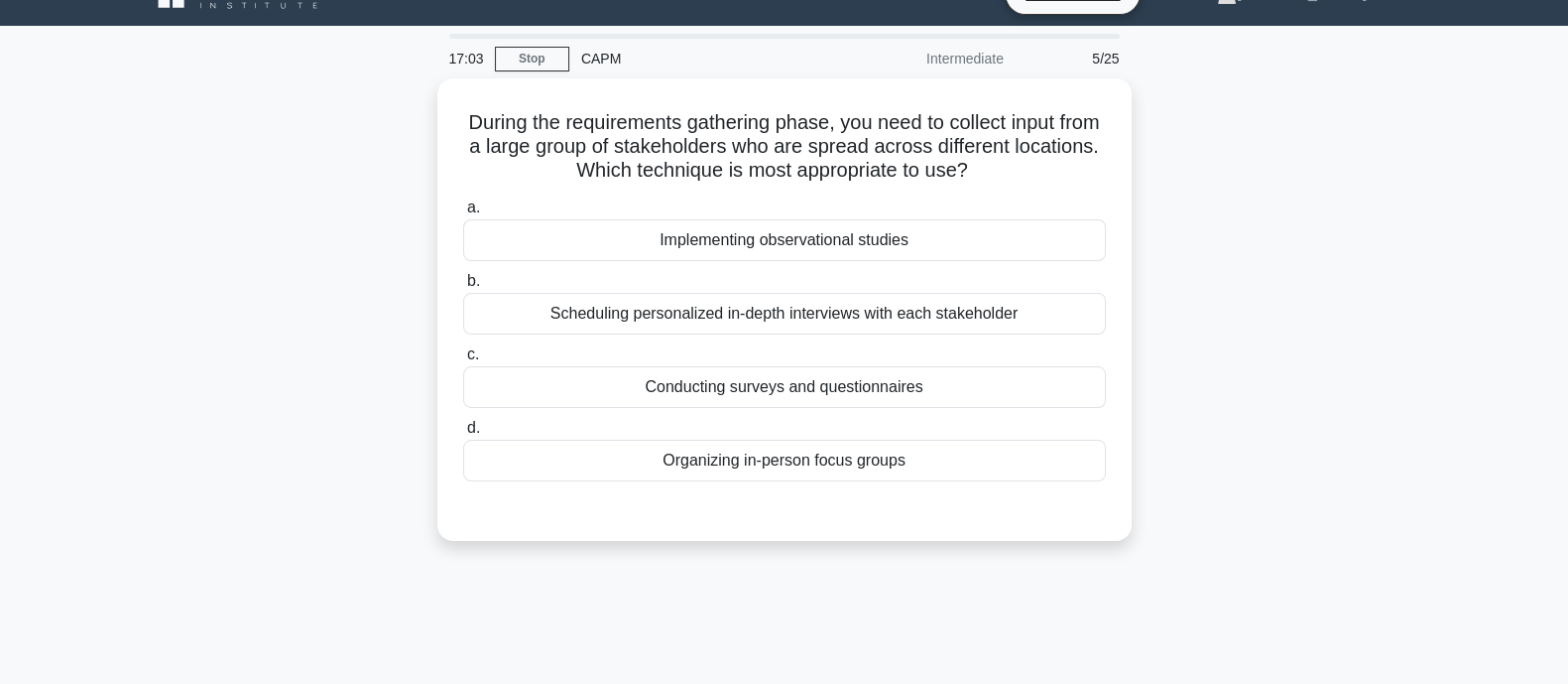
scroll to position [0, 0]
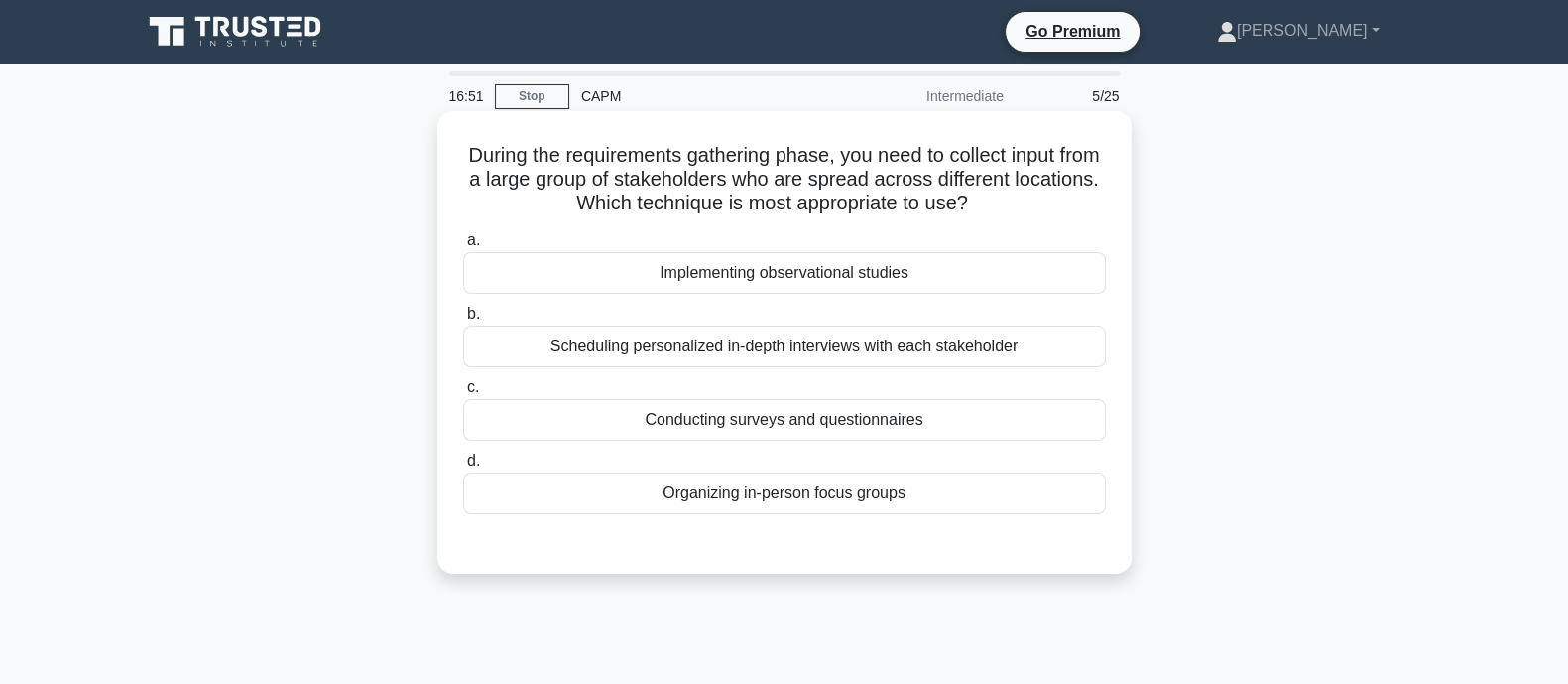
click at [823, 419] on div "Conducting surveys and questionnaires" at bounding box center [785, 420] width 643 height 42
click at [464, 394] on input "c. Conducting surveys and questionnaires" at bounding box center [464, 387] width 0 height 13
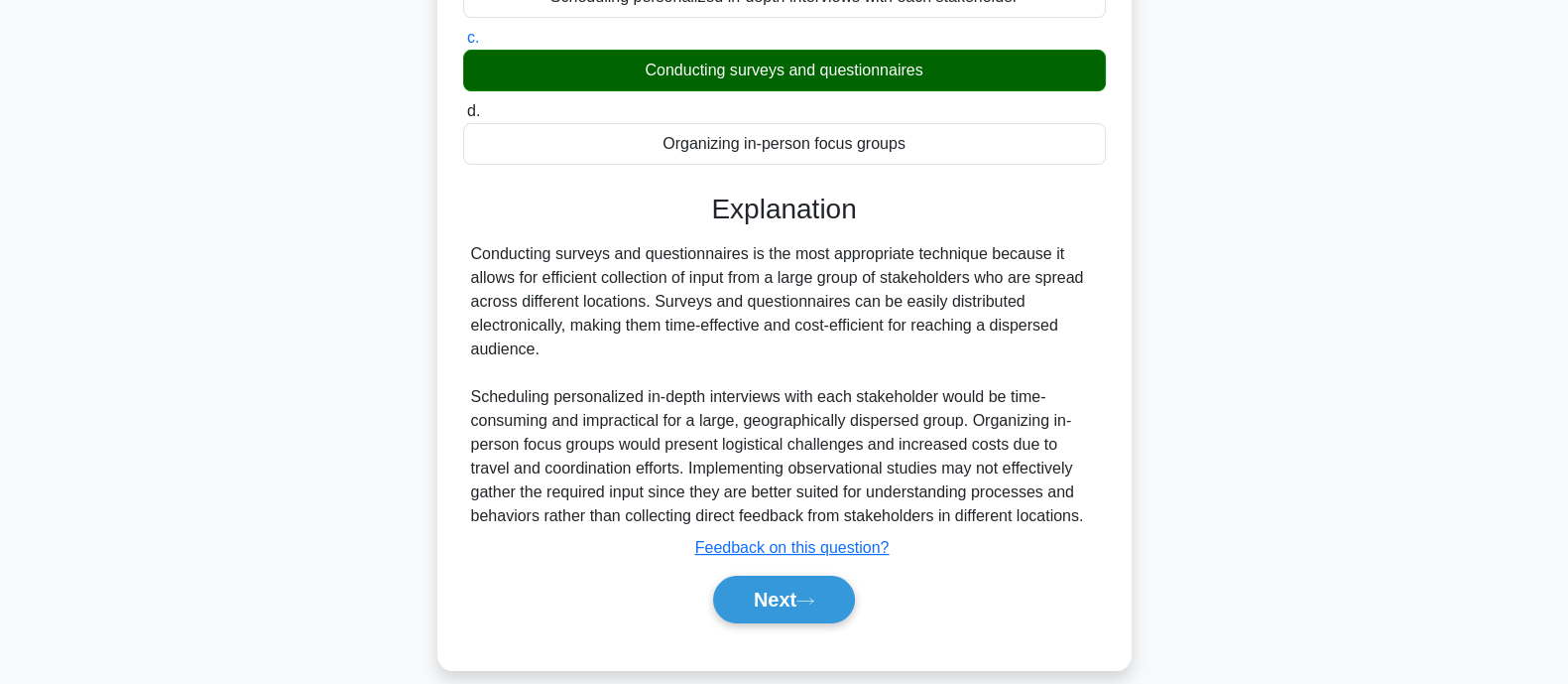
scroll to position [388, 0]
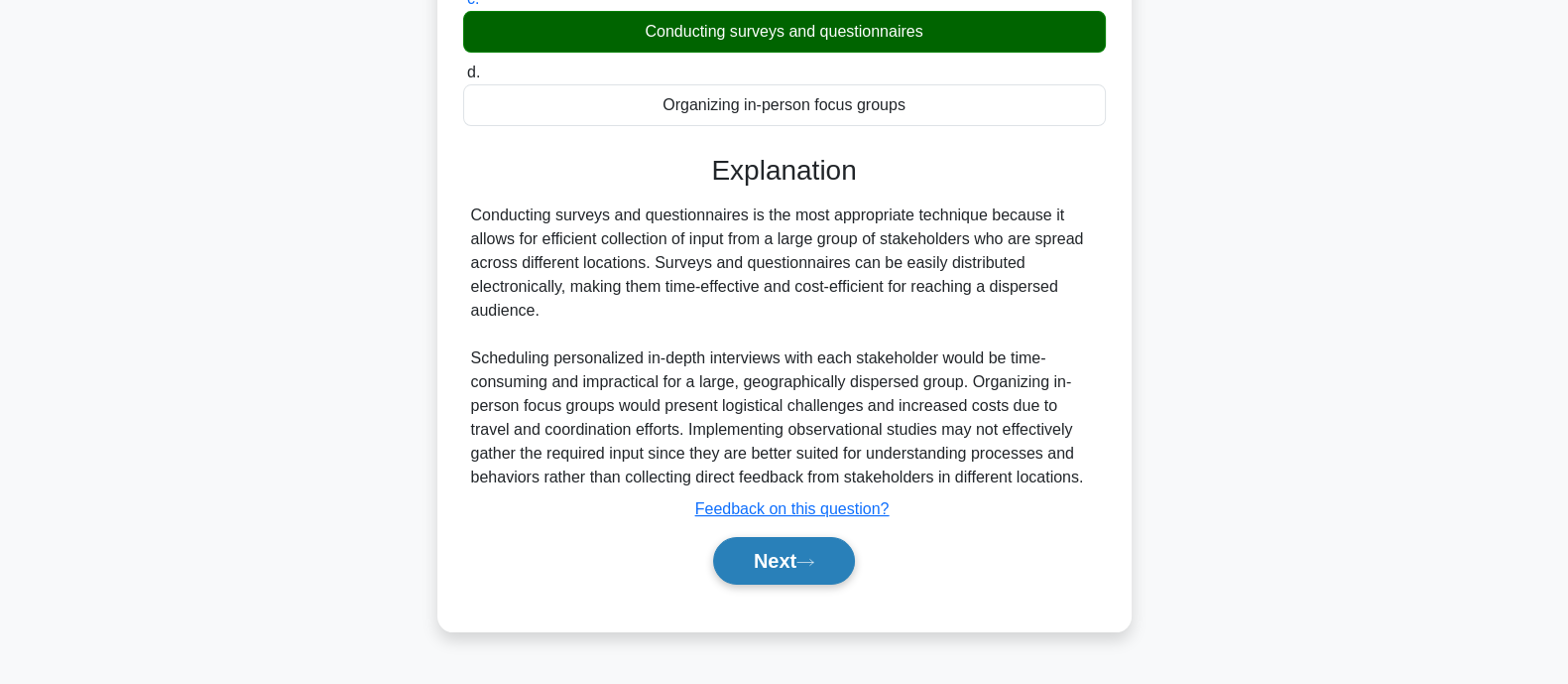
click at [812, 546] on button "Next" at bounding box center [784, 561] width 142 height 48
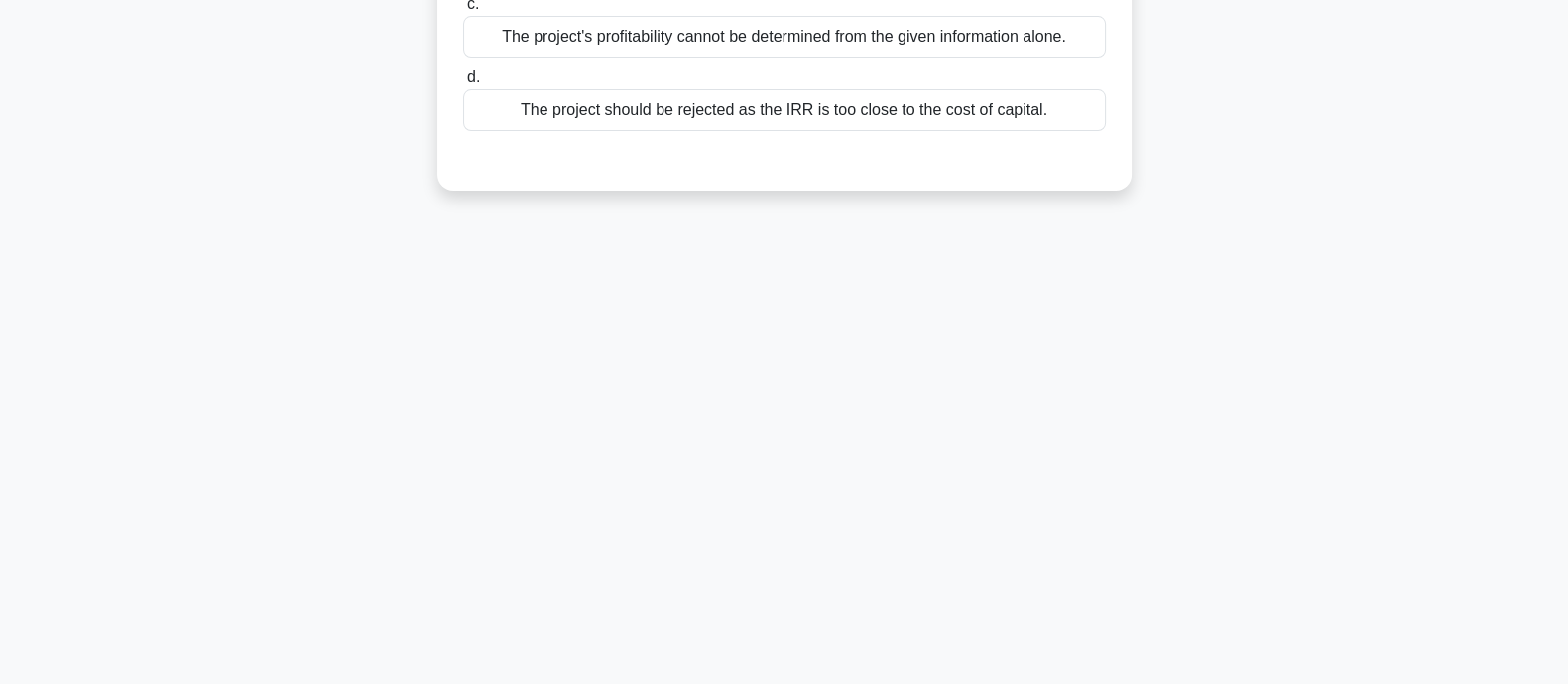
scroll to position [0, 0]
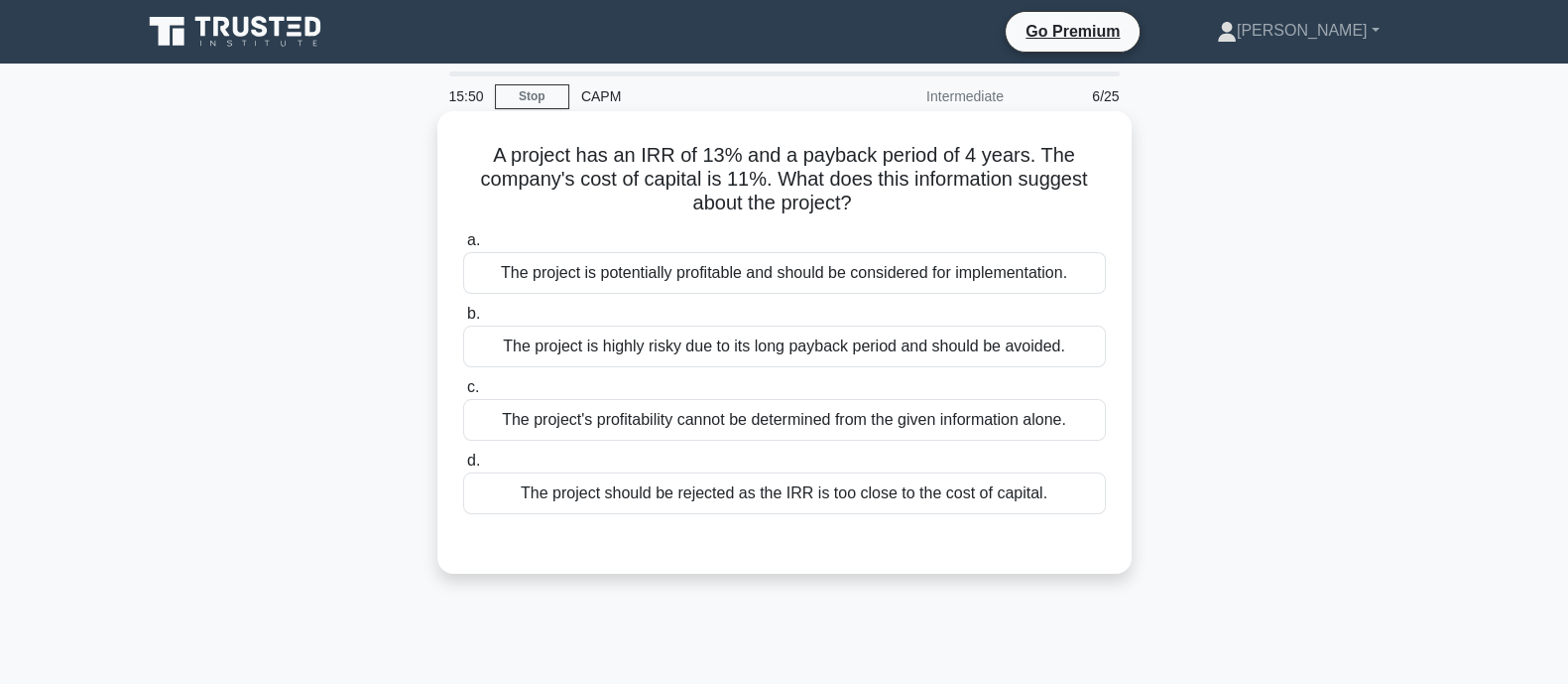
click at [547, 277] on div "The project is potentially profitable and should be considered for implementati…" at bounding box center [785, 273] width 643 height 42
click at [464, 247] on input "a. The project is potentially profitable and should be considered for implement…" at bounding box center [464, 240] width 0 height 13
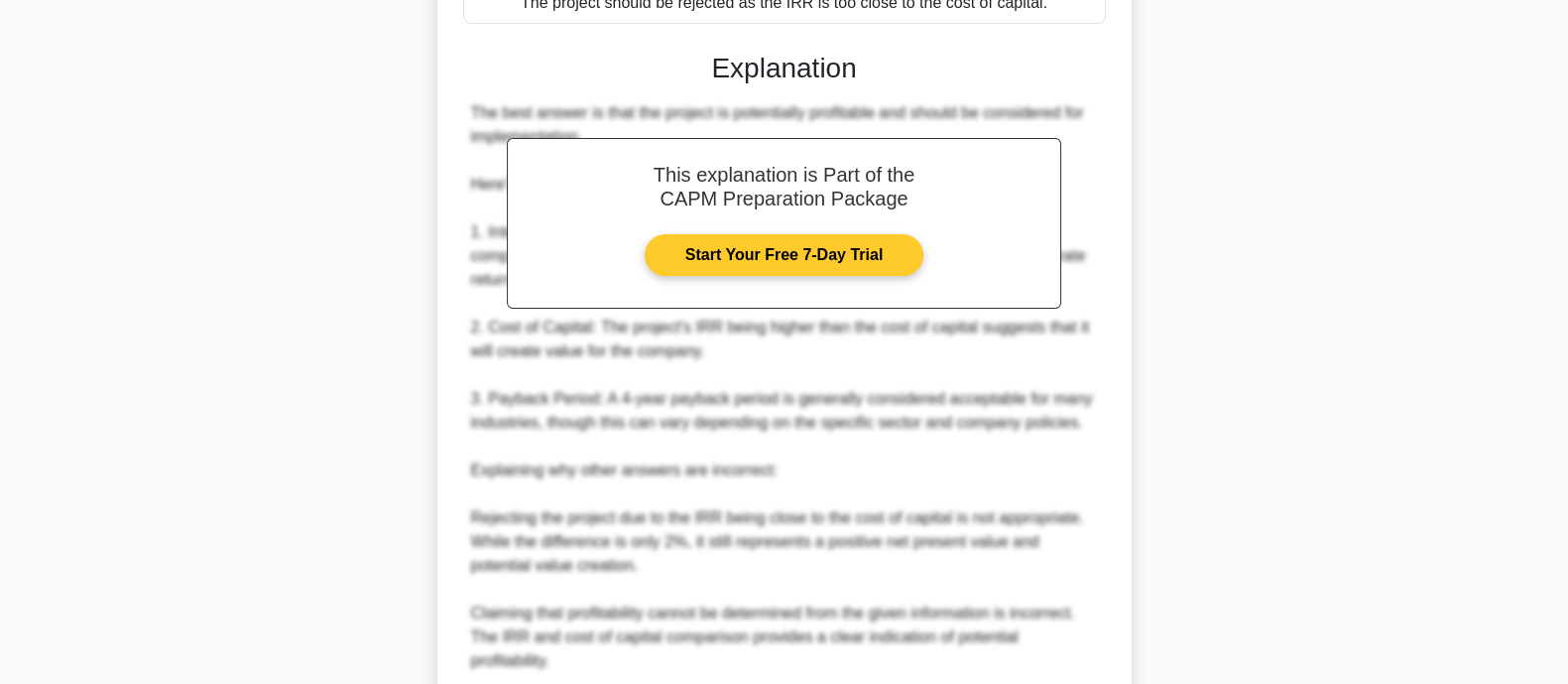
scroll to position [823, 0]
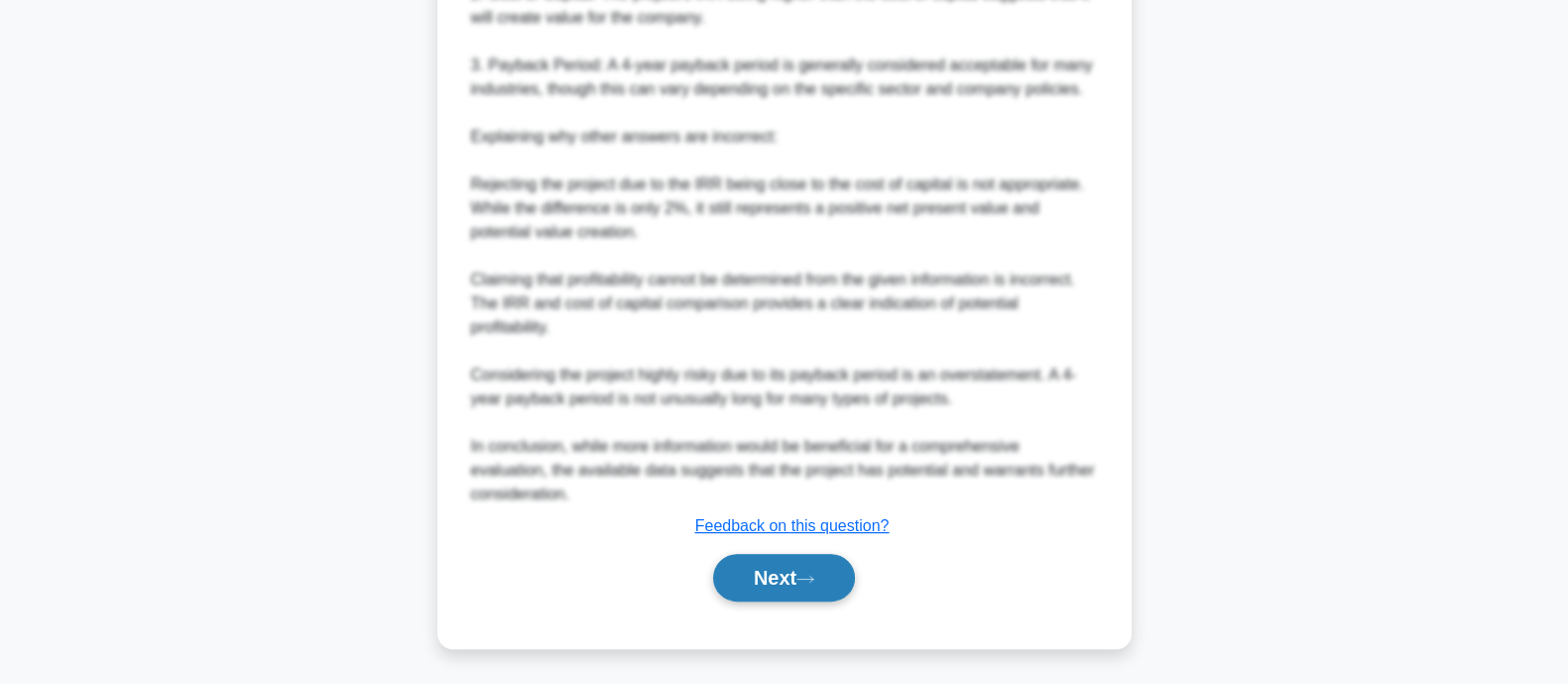
click at [796, 576] on button "Next" at bounding box center [784, 577] width 142 height 48
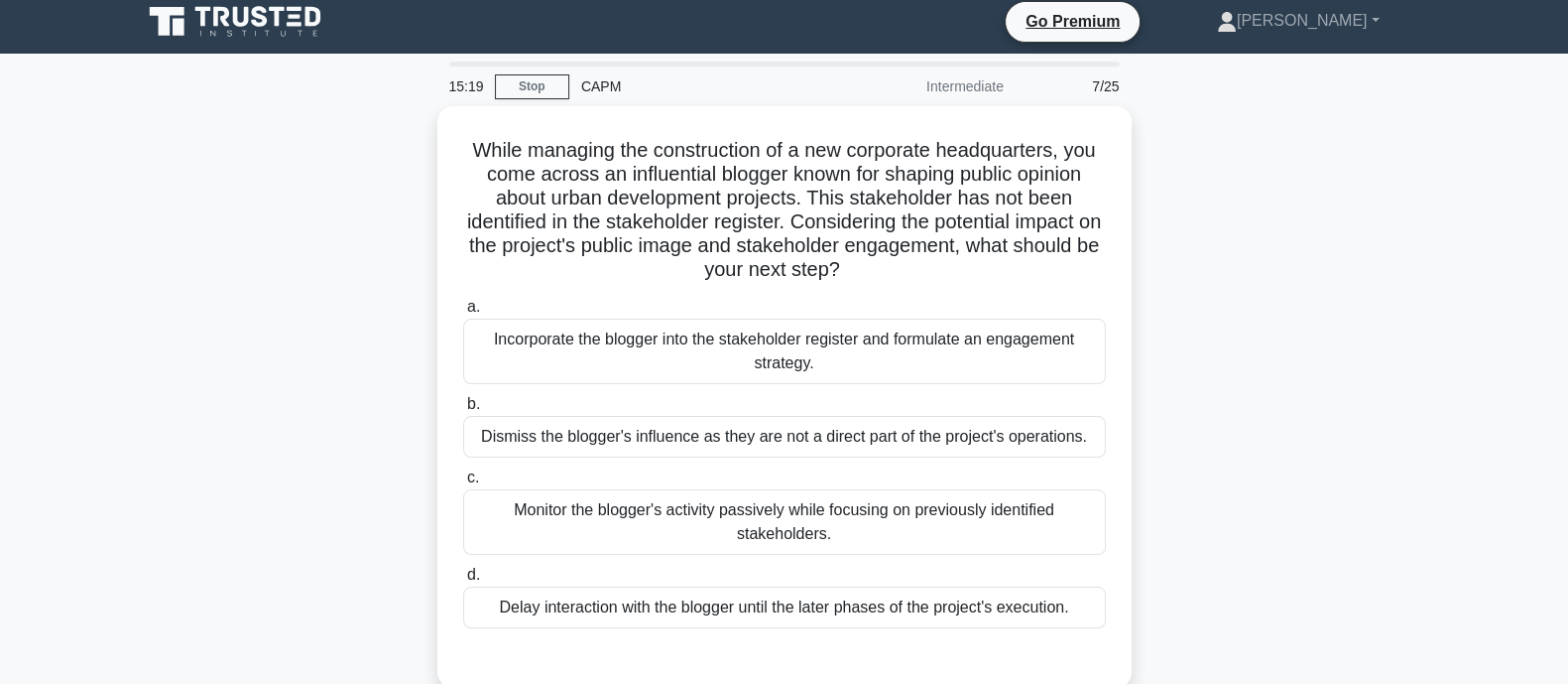
scroll to position [0, 0]
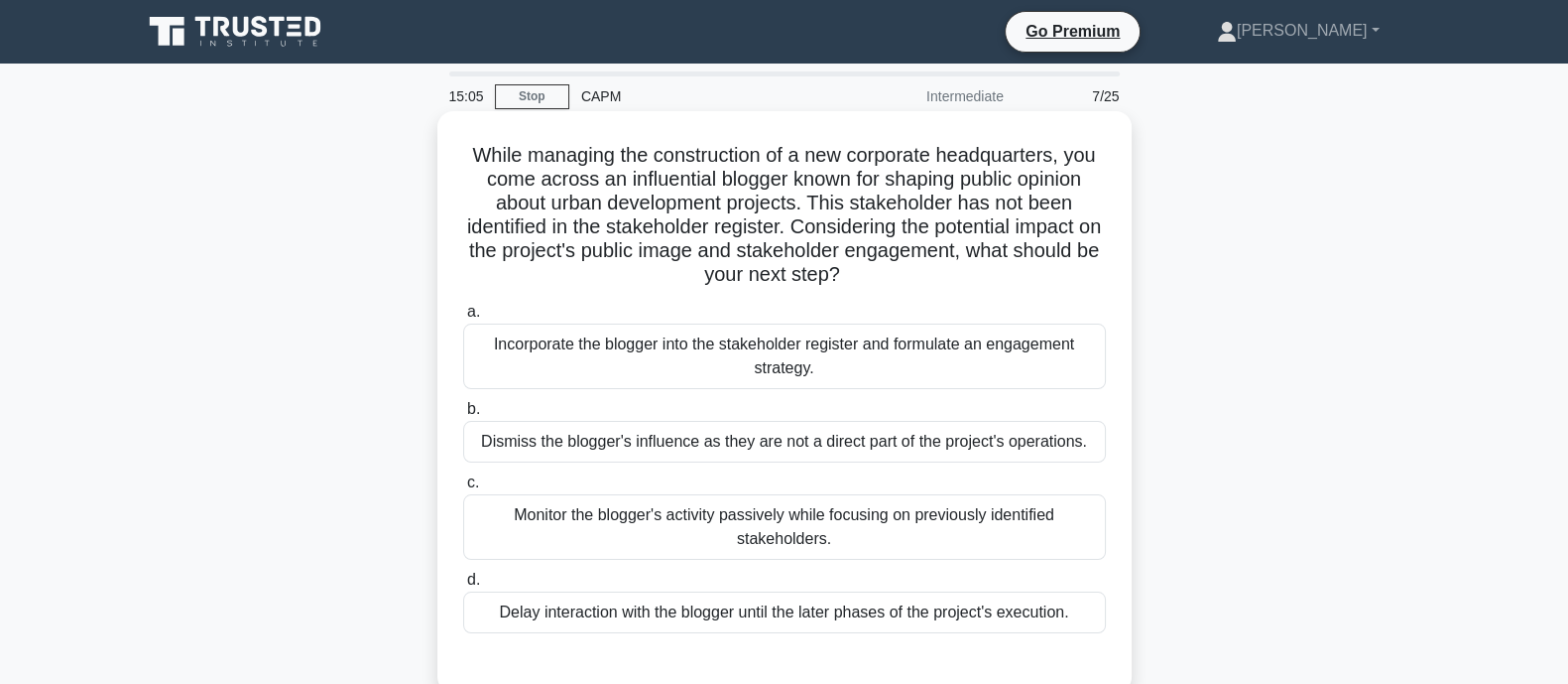
click at [573, 366] on div "Incorporate the blogger into the stakeholder register and formulate an engageme…" at bounding box center [785, 356] width 643 height 66
click at [464, 319] on input "a. Incorporate the blogger into the stakeholder register and formulate an engag…" at bounding box center [464, 312] width 0 height 13
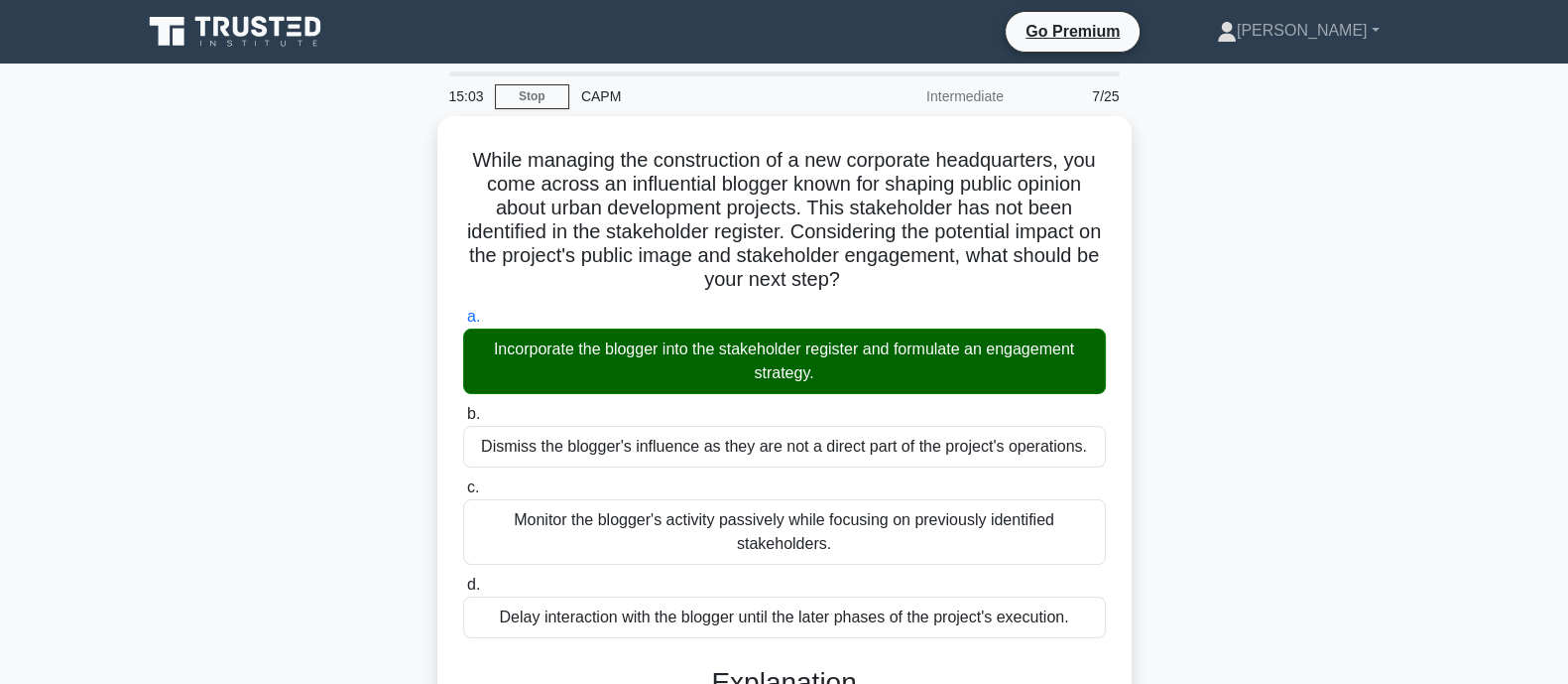
scroll to position [443, 0]
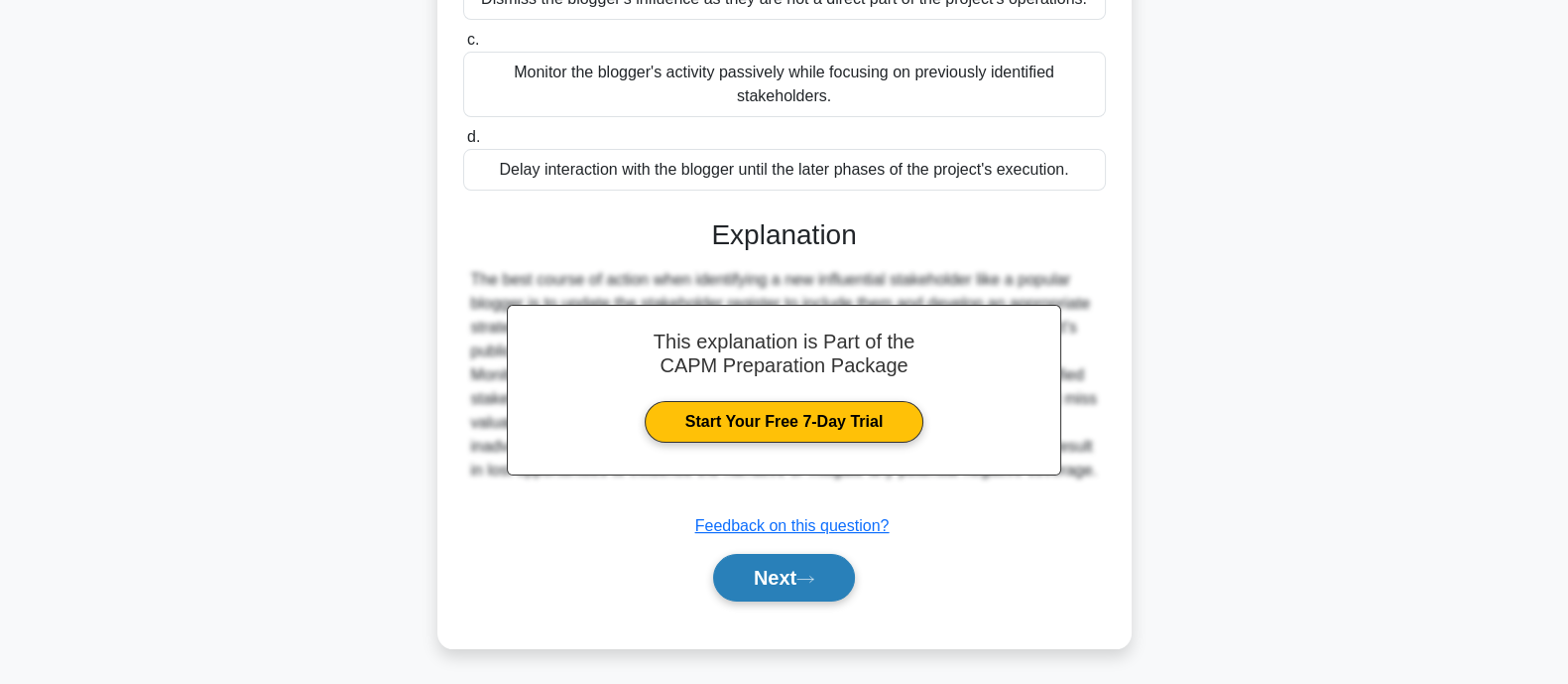
click at [782, 572] on button "Next" at bounding box center [784, 577] width 142 height 48
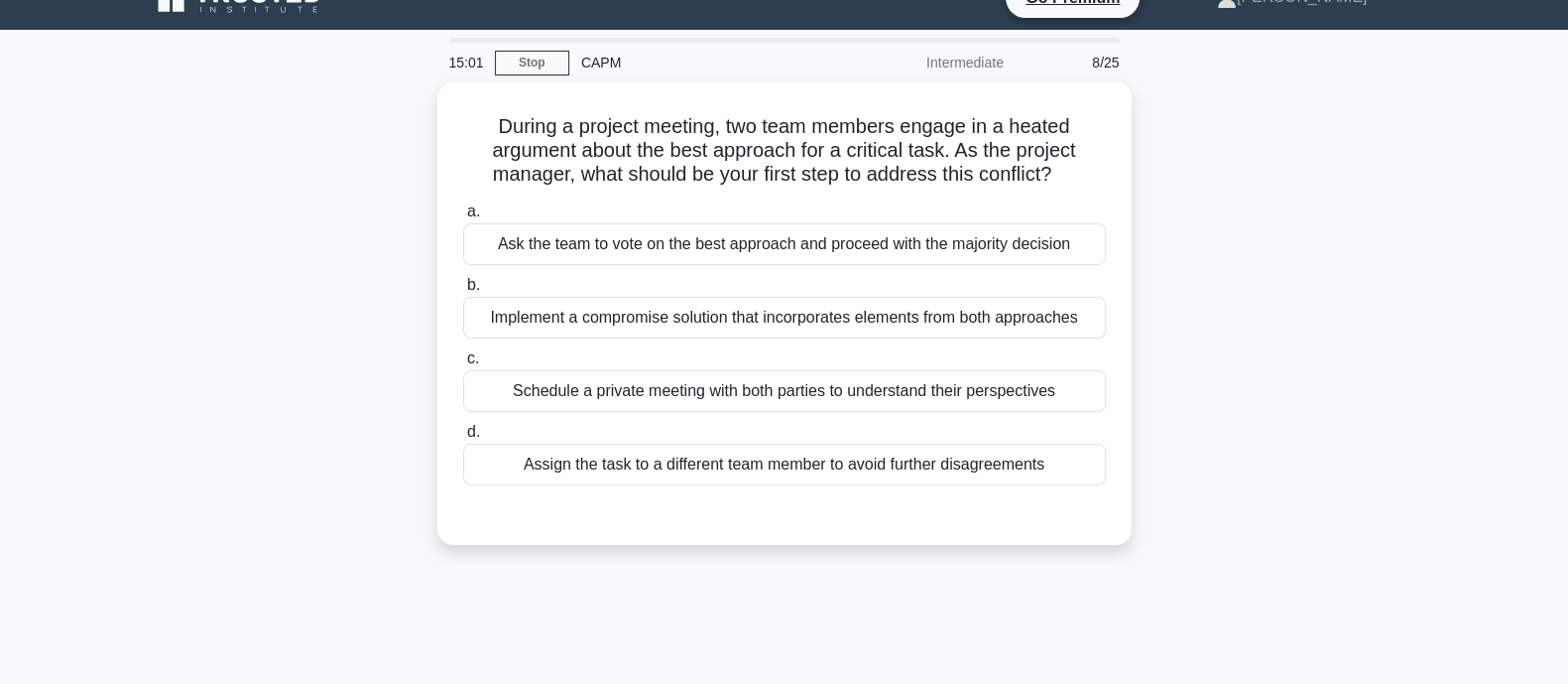
scroll to position [0, 0]
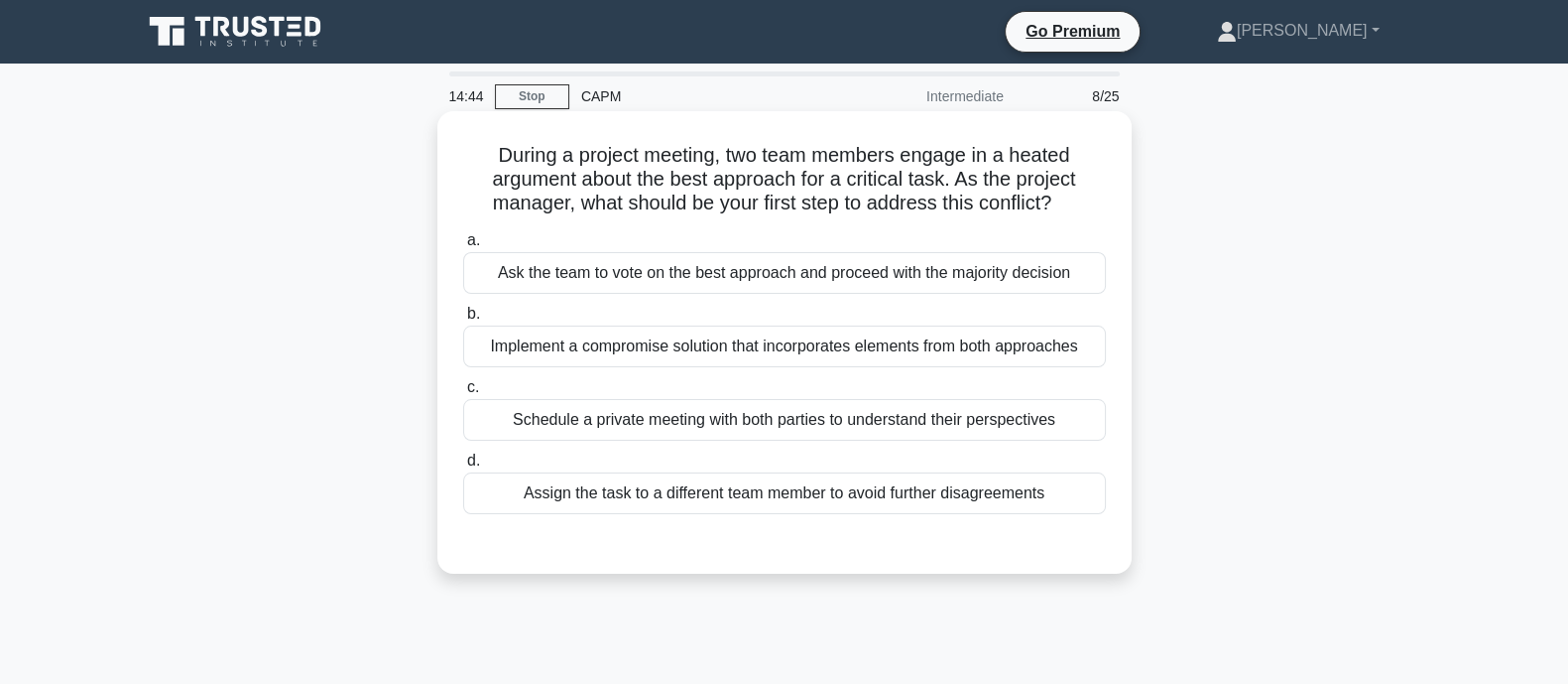
click at [533, 423] on div "Schedule a private meeting with both parties to understand their perspectives" at bounding box center [785, 420] width 643 height 42
click at [464, 394] on input "c. Schedule a private meeting with both parties to understand their perspectives" at bounding box center [464, 387] width 0 height 13
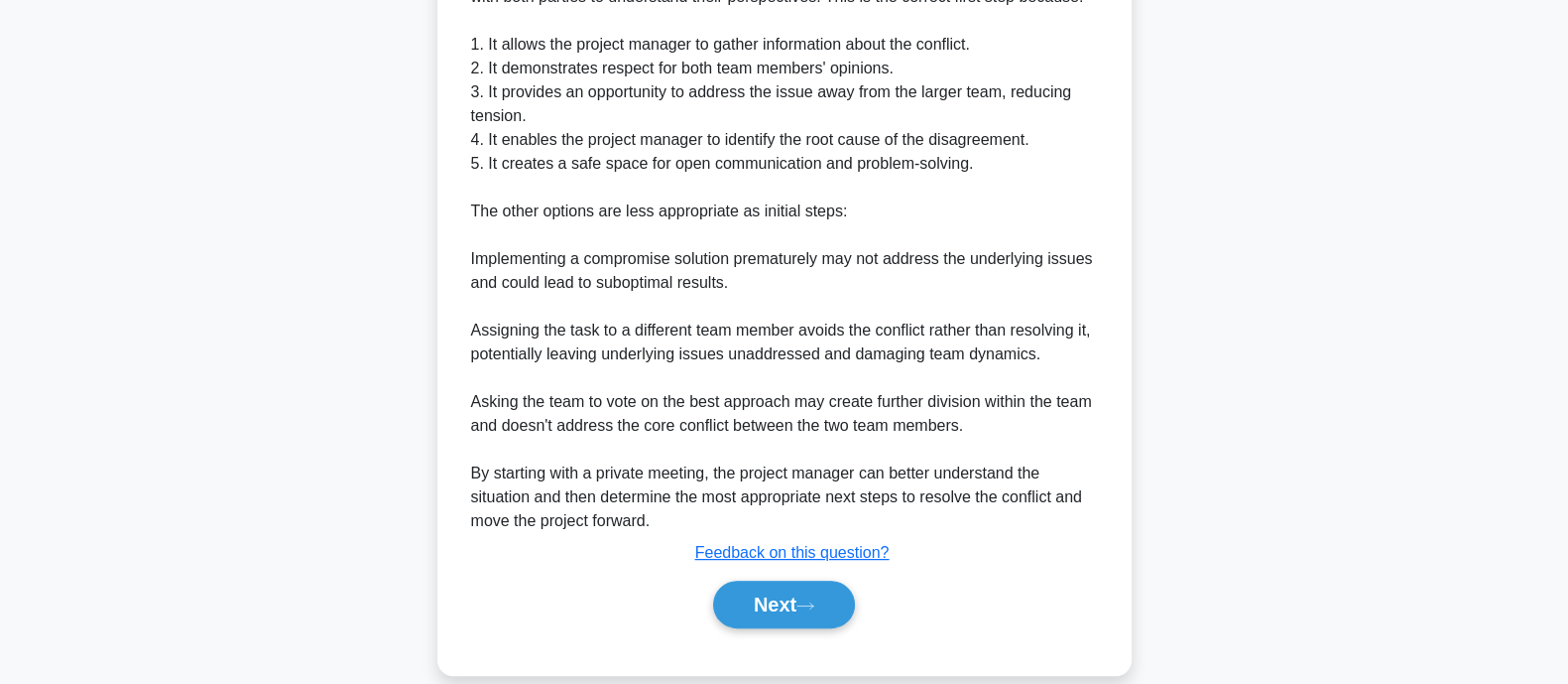
scroll to position [658, 0]
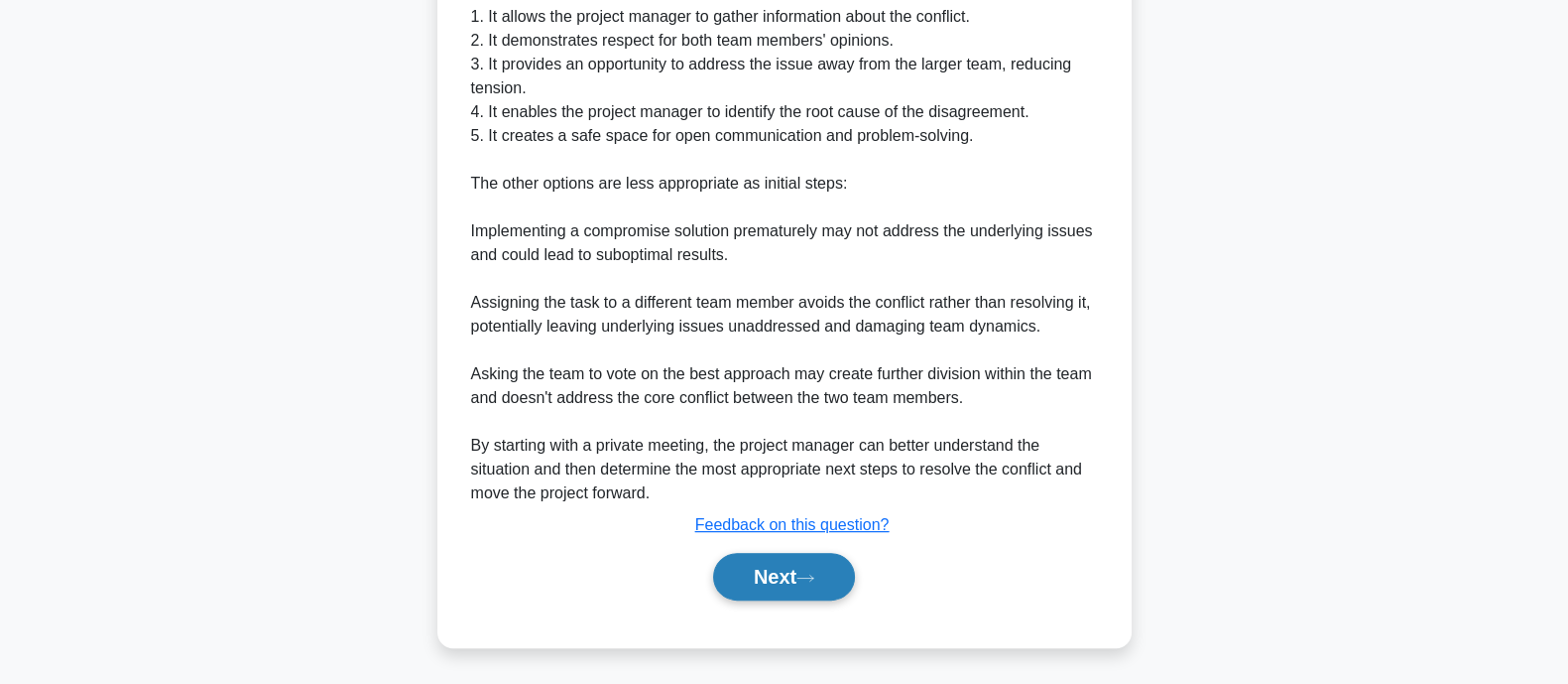
click at [745, 572] on button "Next" at bounding box center [784, 576] width 142 height 48
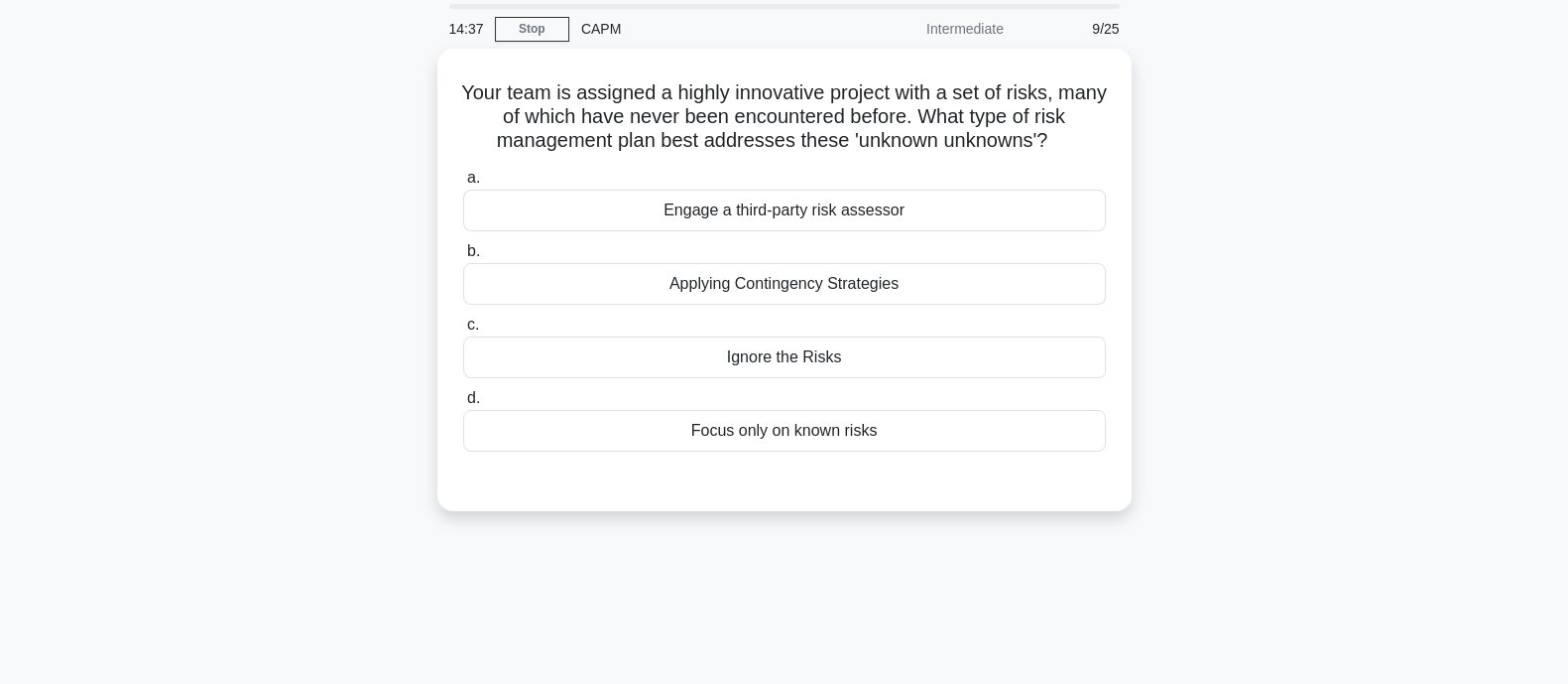
scroll to position [0, 0]
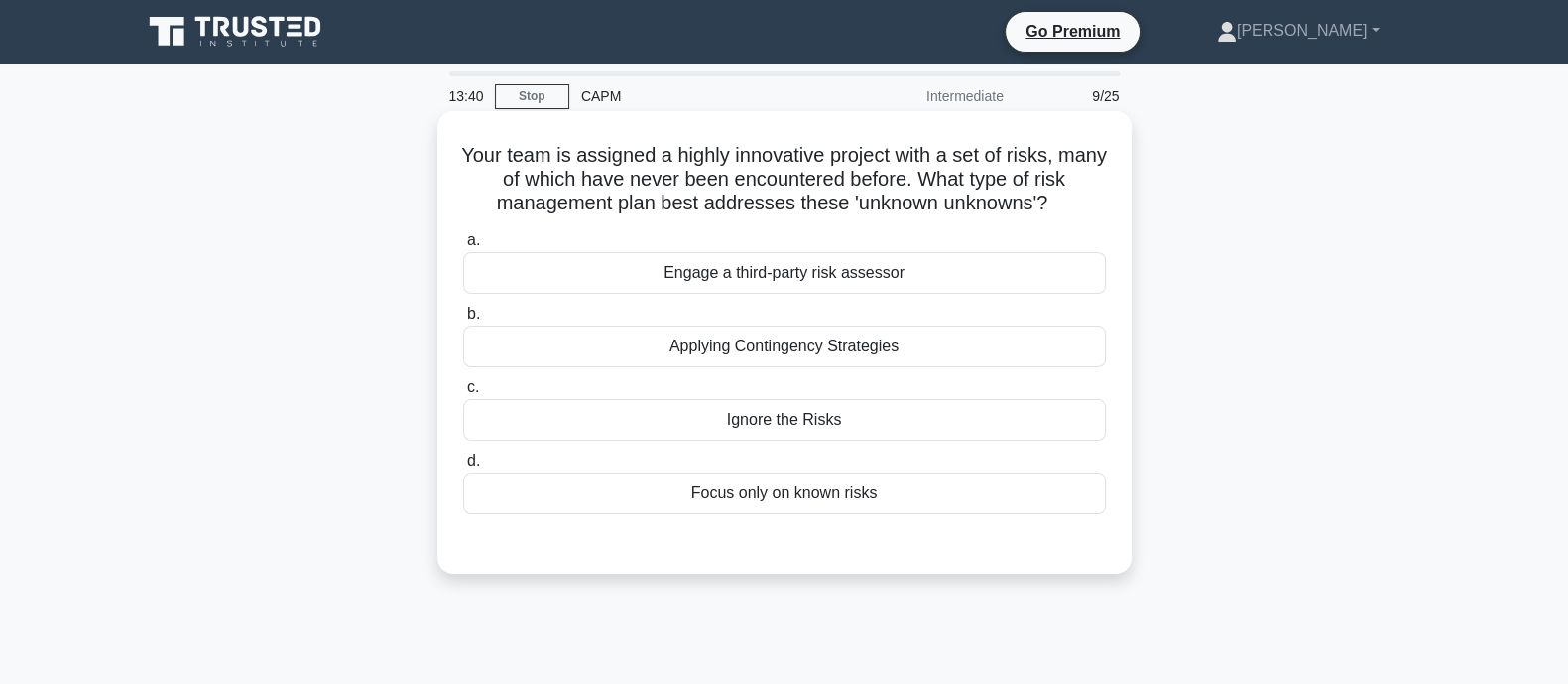
click at [754, 355] on div "Applying Contingency Strategies" at bounding box center [785, 346] width 643 height 42
click at [464, 321] on input "b. Applying Contingency Strategies" at bounding box center [464, 314] width 0 height 13
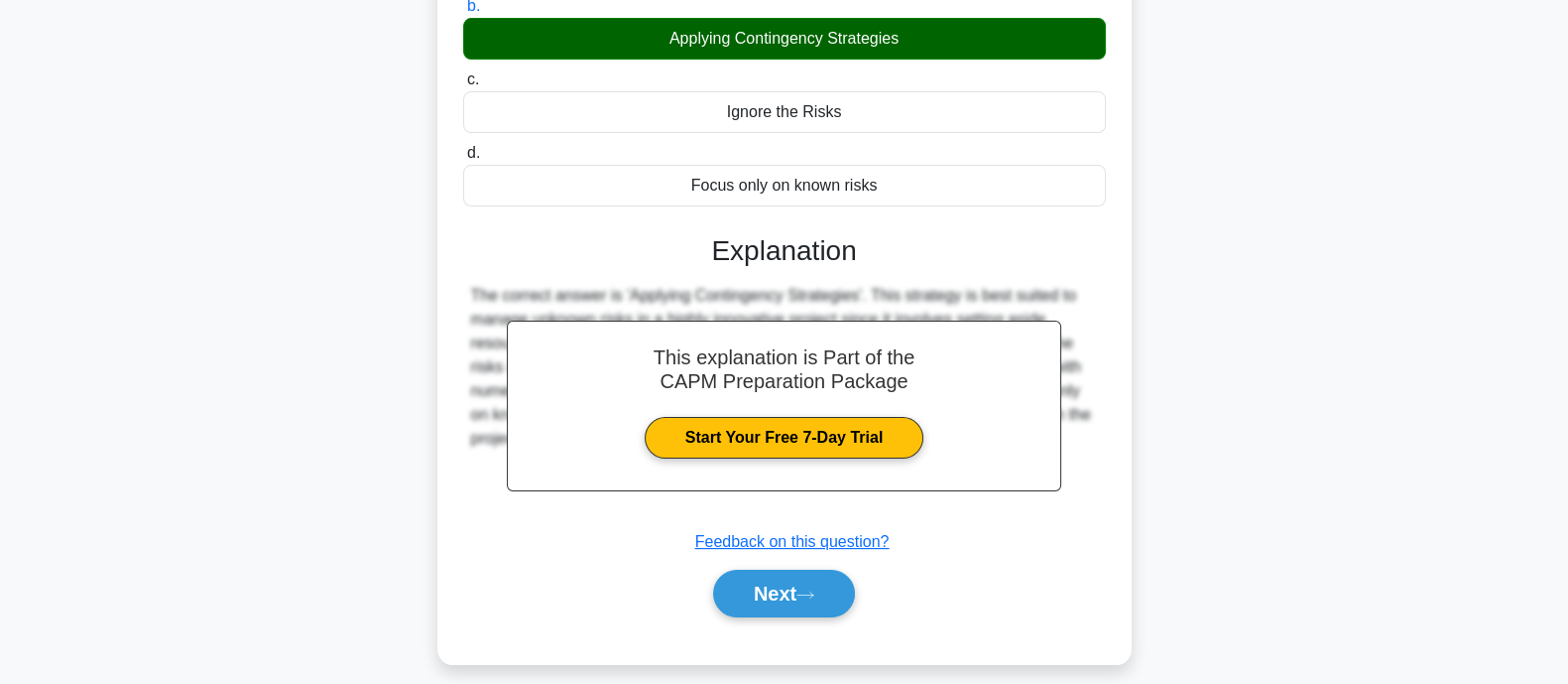
scroll to position [388, 0]
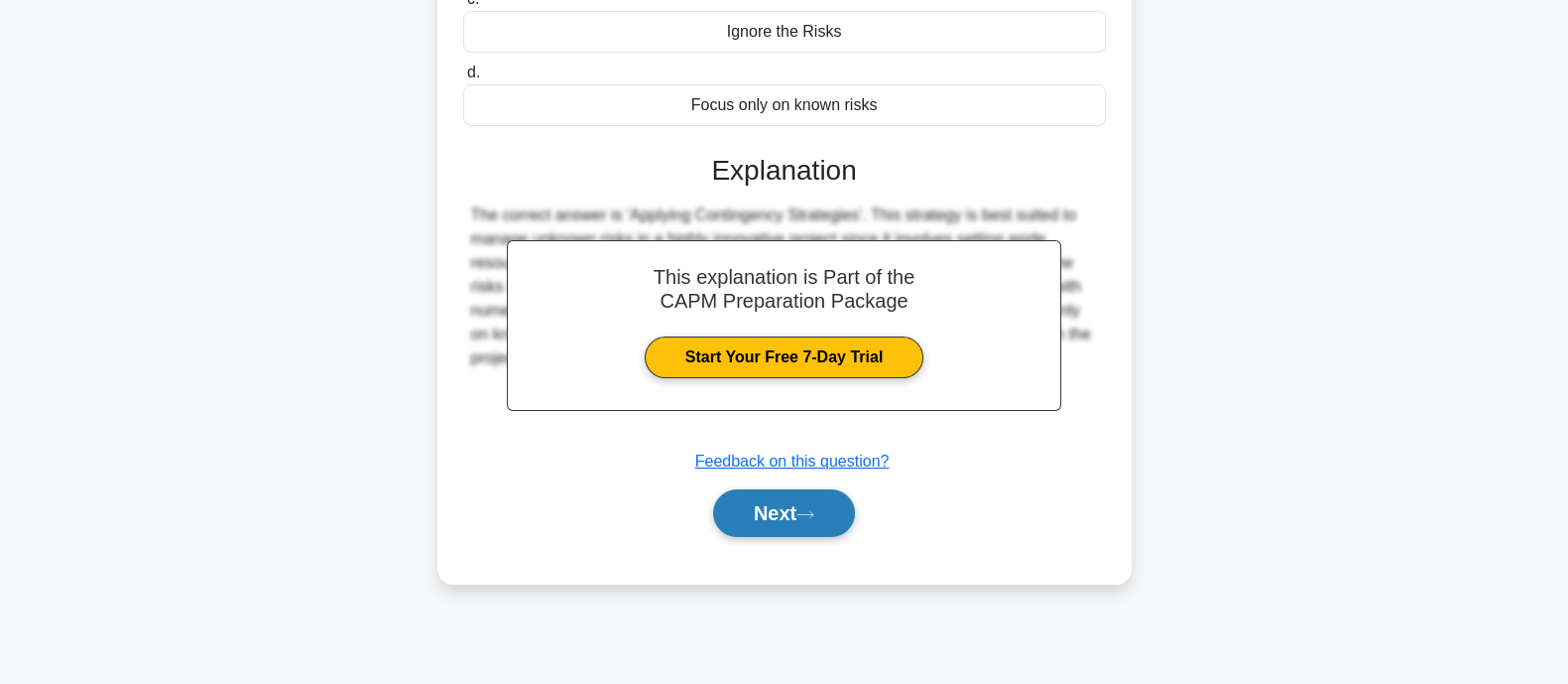
click at [765, 502] on button "Next" at bounding box center [784, 513] width 142 height 48
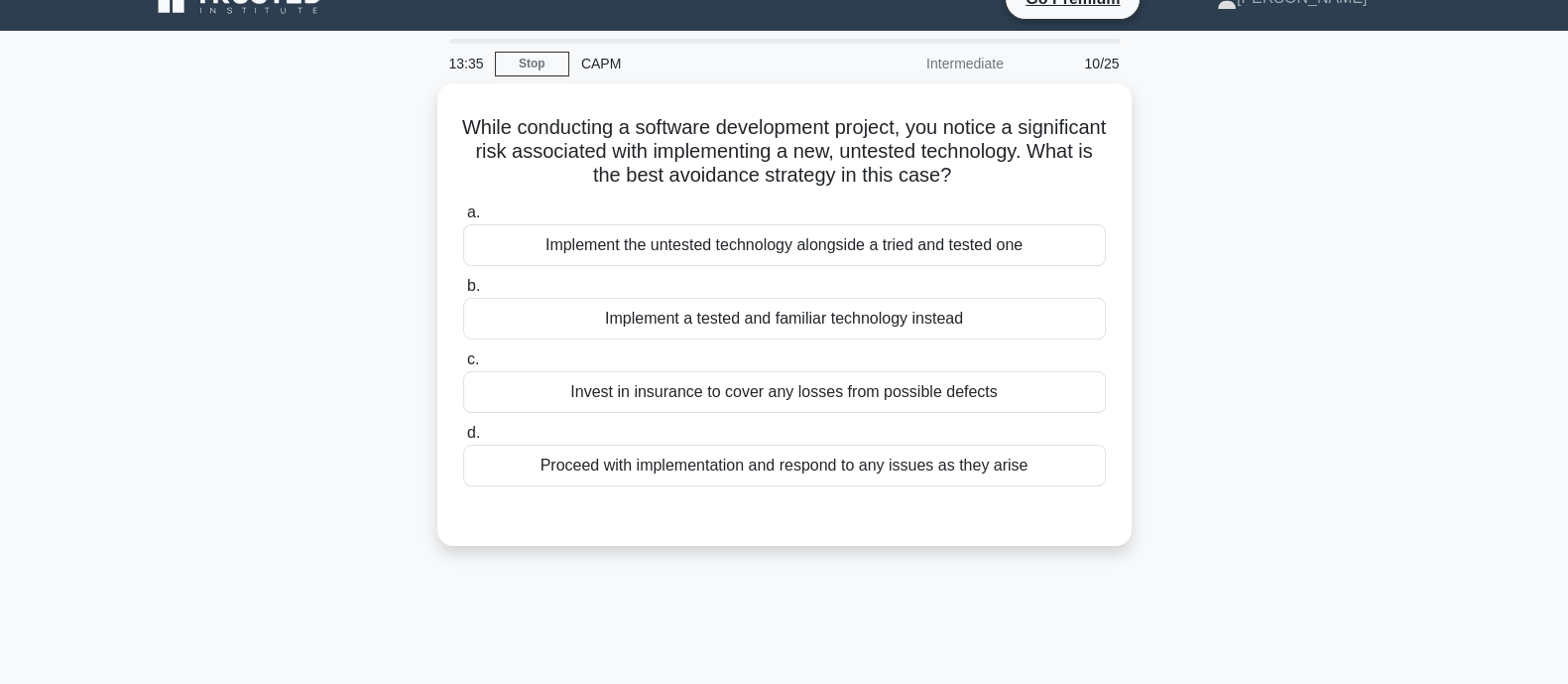
scroll to position [0, 0]
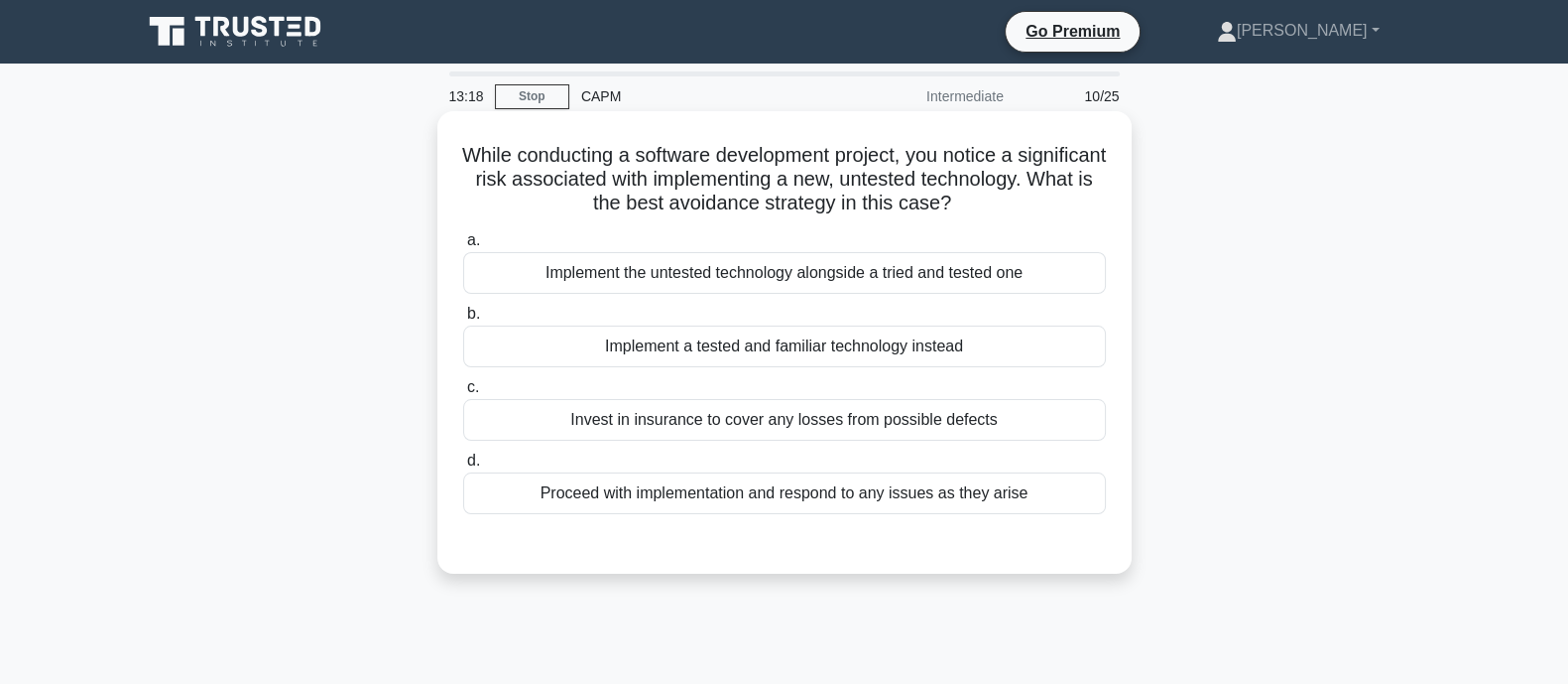
click at [713, 487] on div "Proceed with implementation and respond to any issues as they arise" at bounding box center [785, 493] width 643 height 42
click at [464, 468] on input "d. Proceed with implementation and respond to any issues as they arise" at bounding box center [464, 461] width 0 height 13
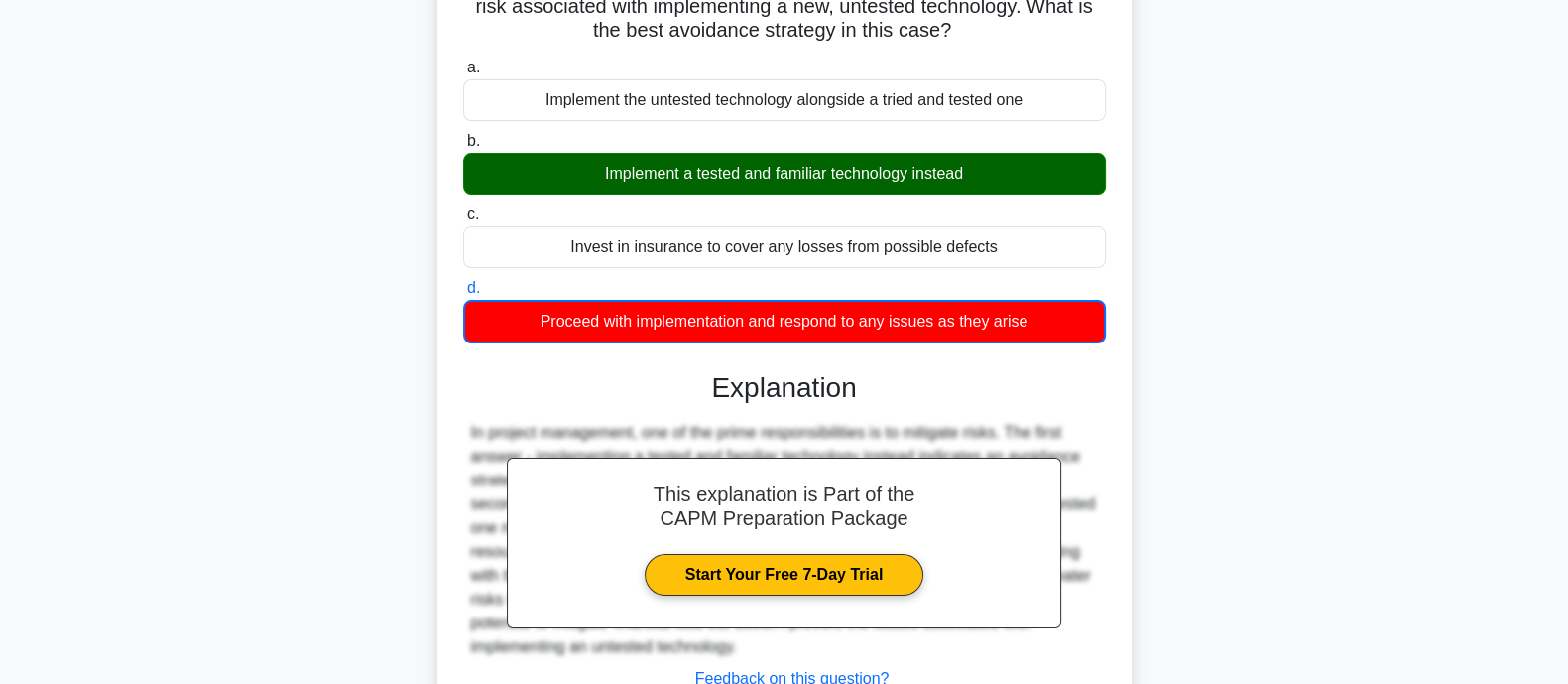
scroll to position [388, 0]
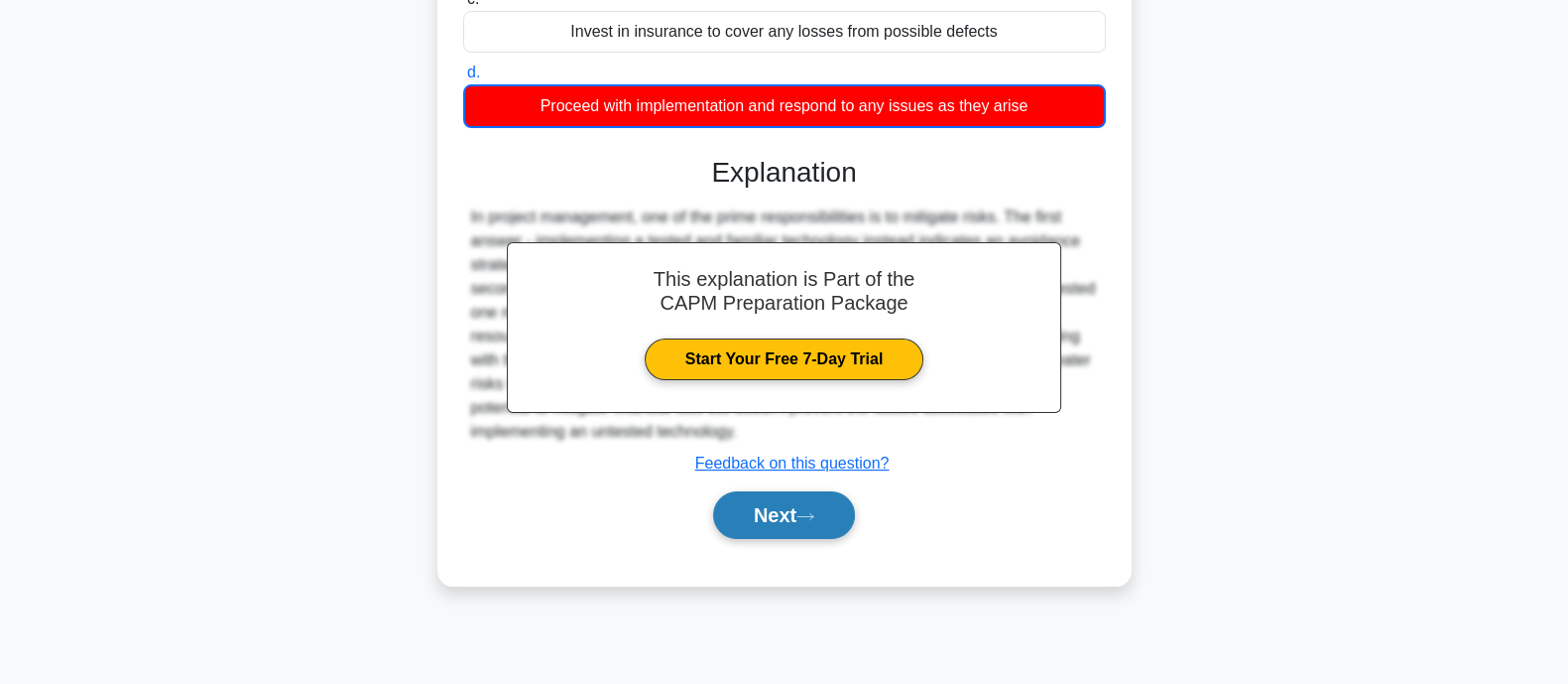
click at [742, 504] on button "Next" at bounding box center [784, 515] width 142 height 48
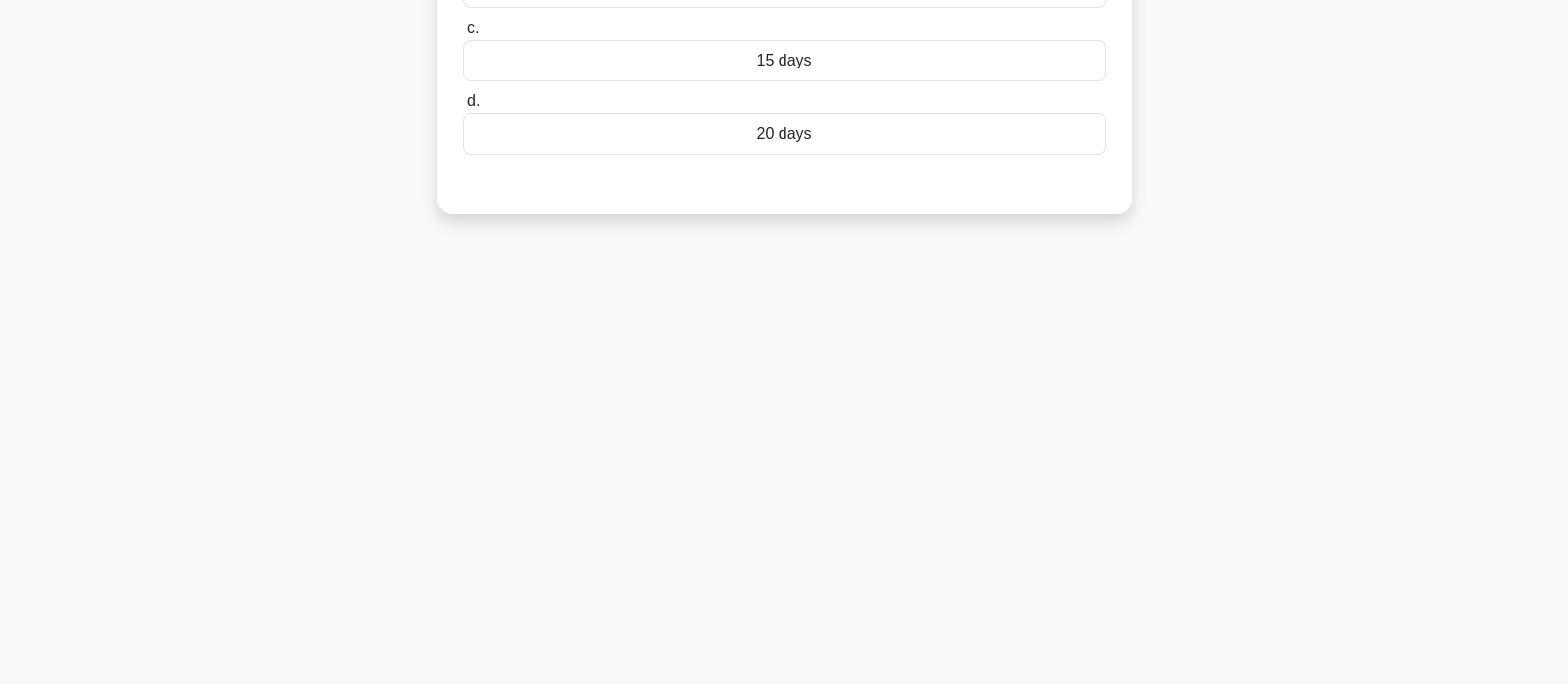
scroll to position [0, 0]
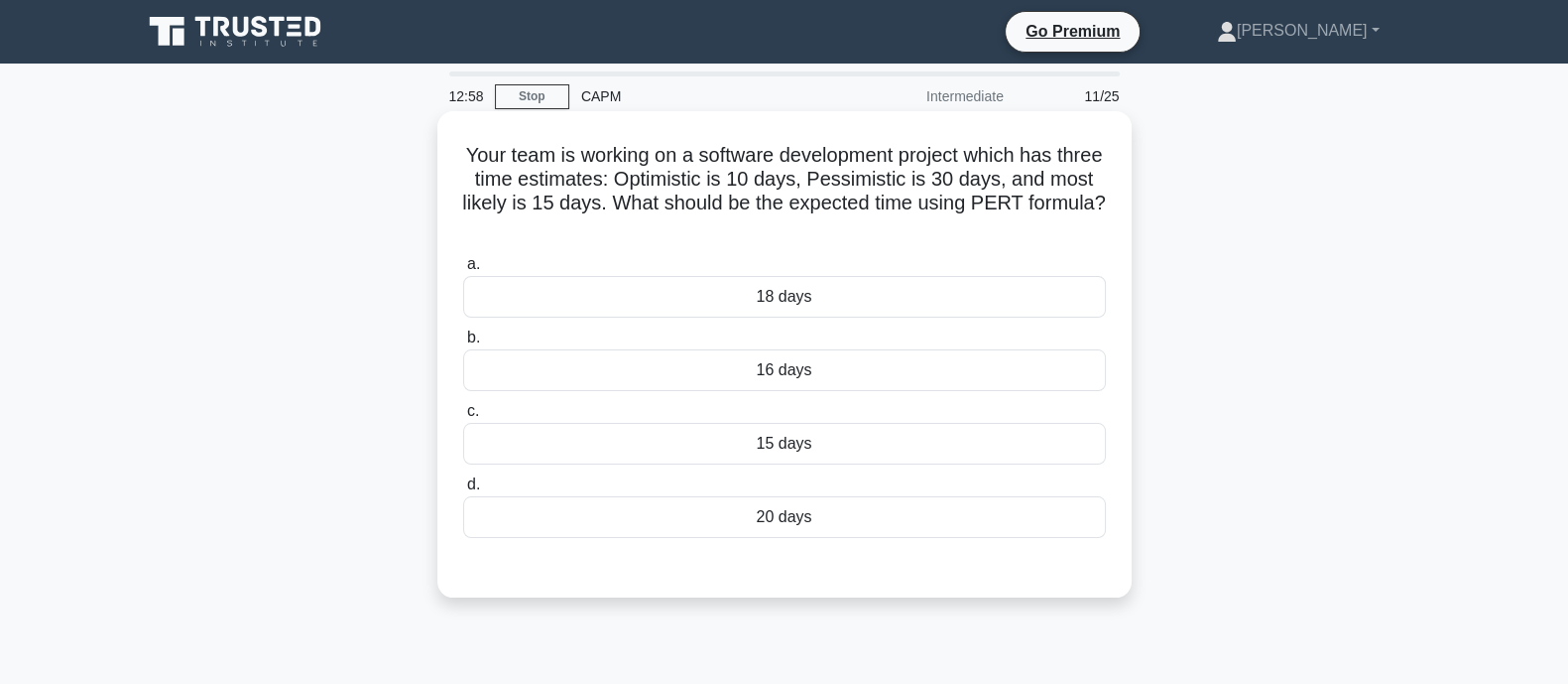
click at [769, 508] on div "20 days" at bounding box center [785, 517] width 643 height 42
click at [464, 491] on input "d. 20 days" at bounding box center [464, 484] width 0 height 13
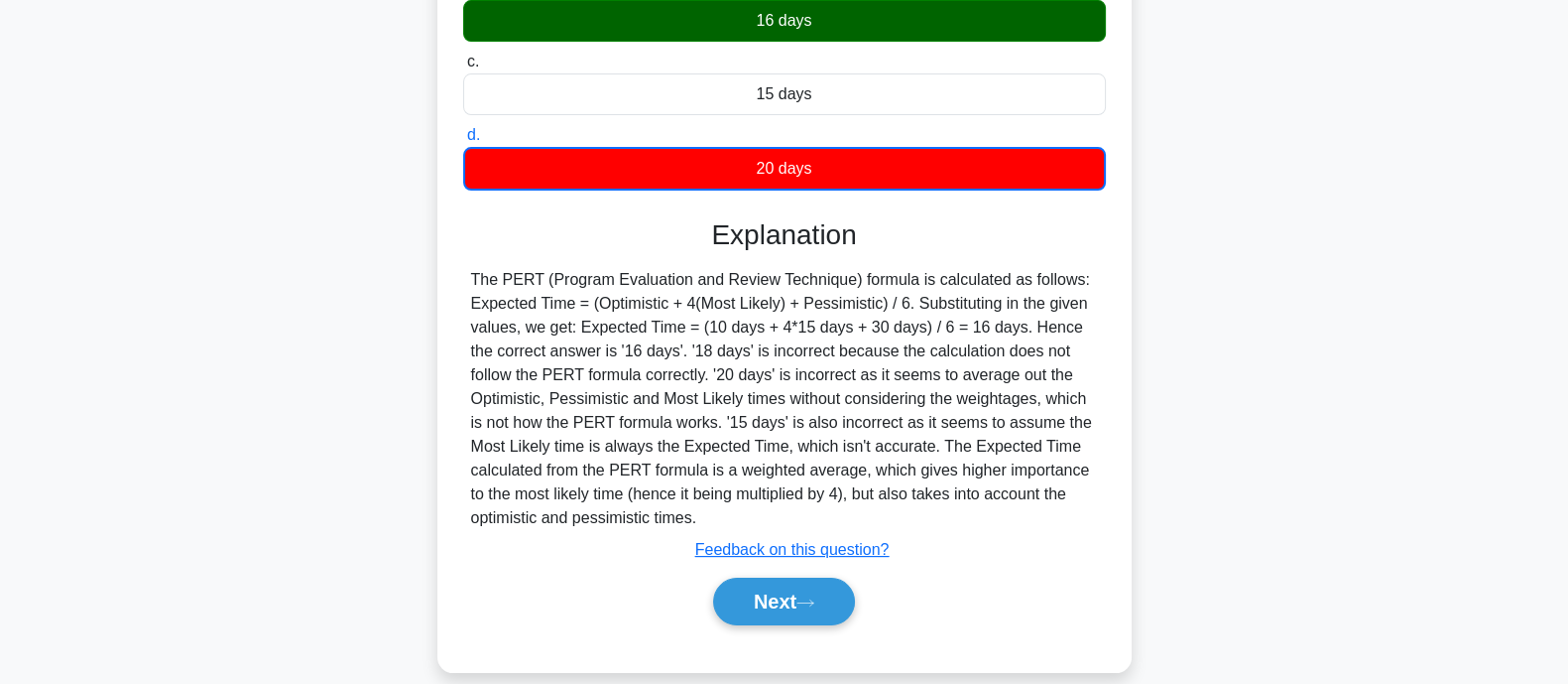
scroll to position [388, 0]
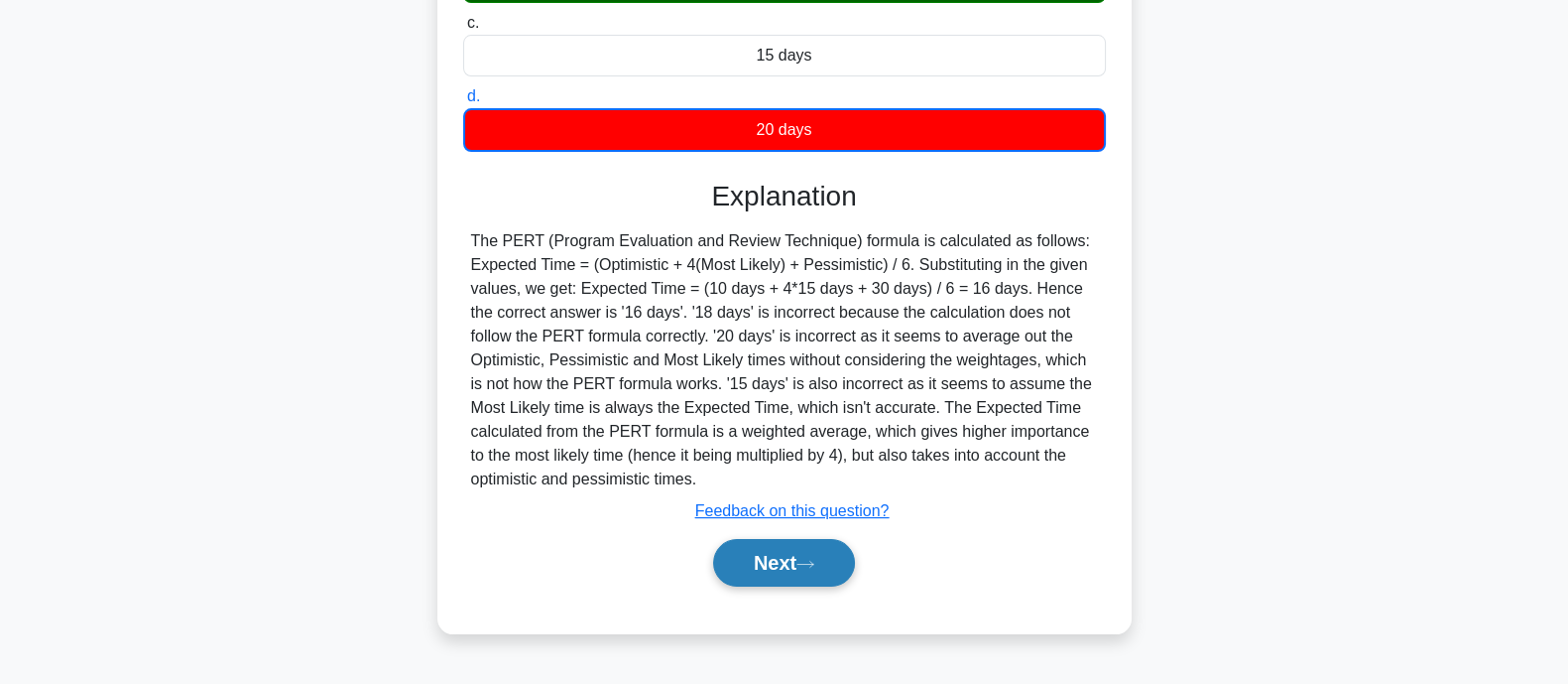
click at [753, 574] on button "Next" at bounding box center [784, 563] width 142 height 48
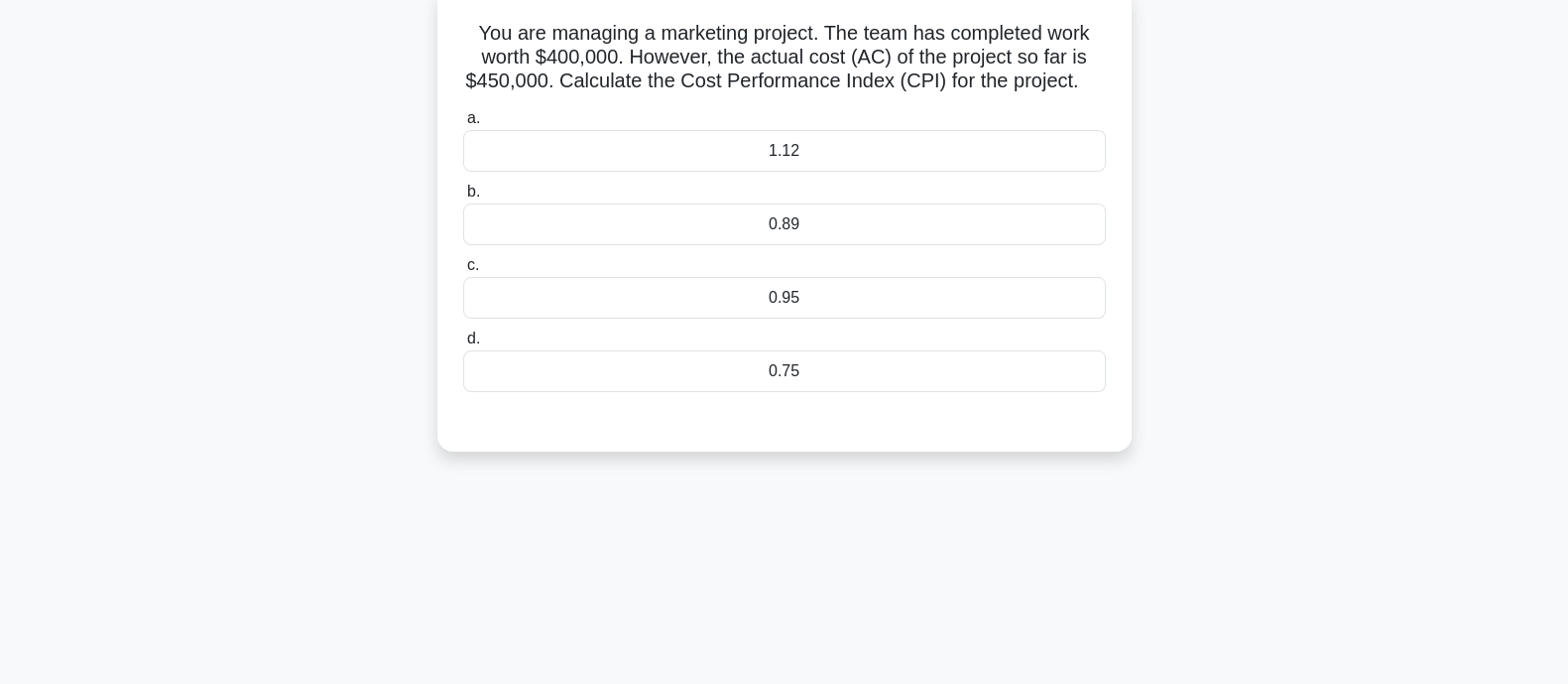
scroll to position [0, 0]
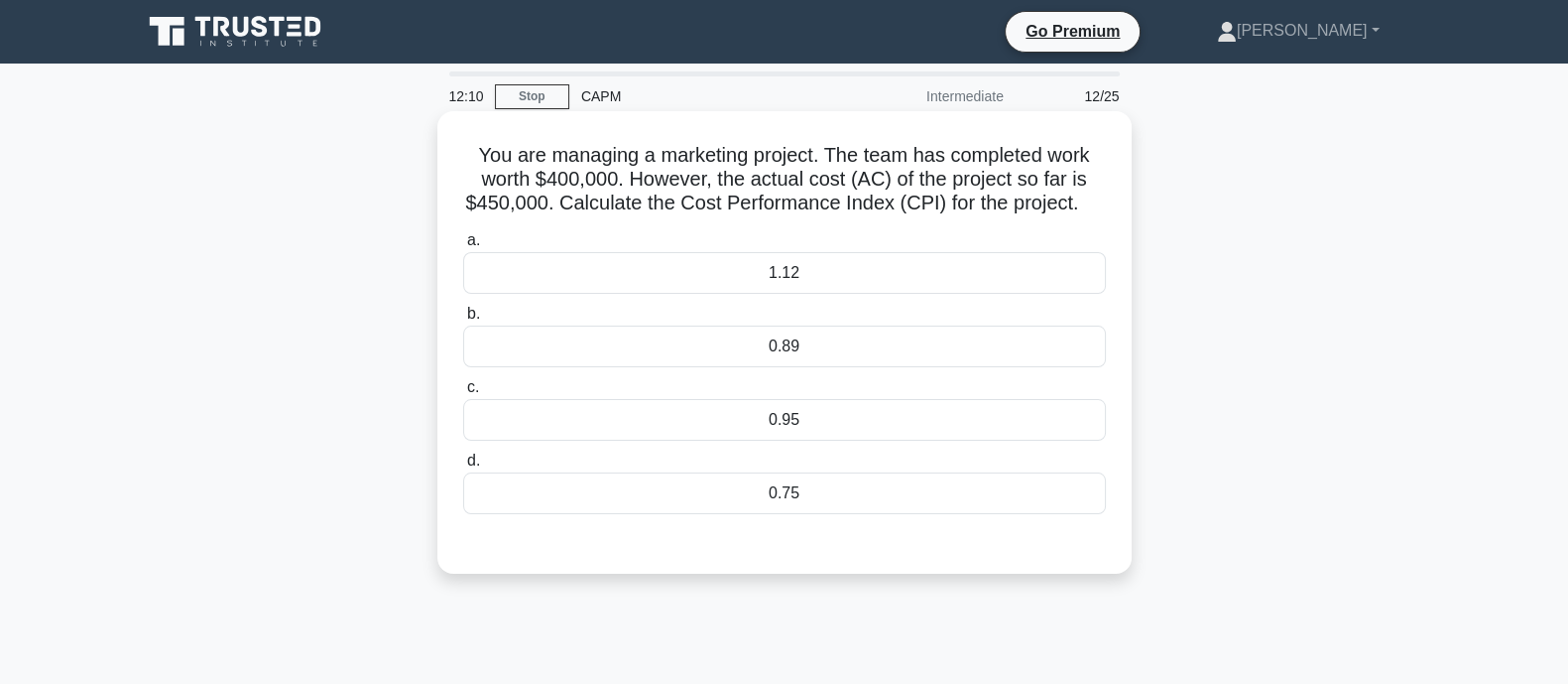
click at [853, 294] on div "1.12" at bounding box center [785, 273] width 643 height 42
click at [464, 247] on input "a. 1.12" at bounding box center [464, 240] width 0 height 13
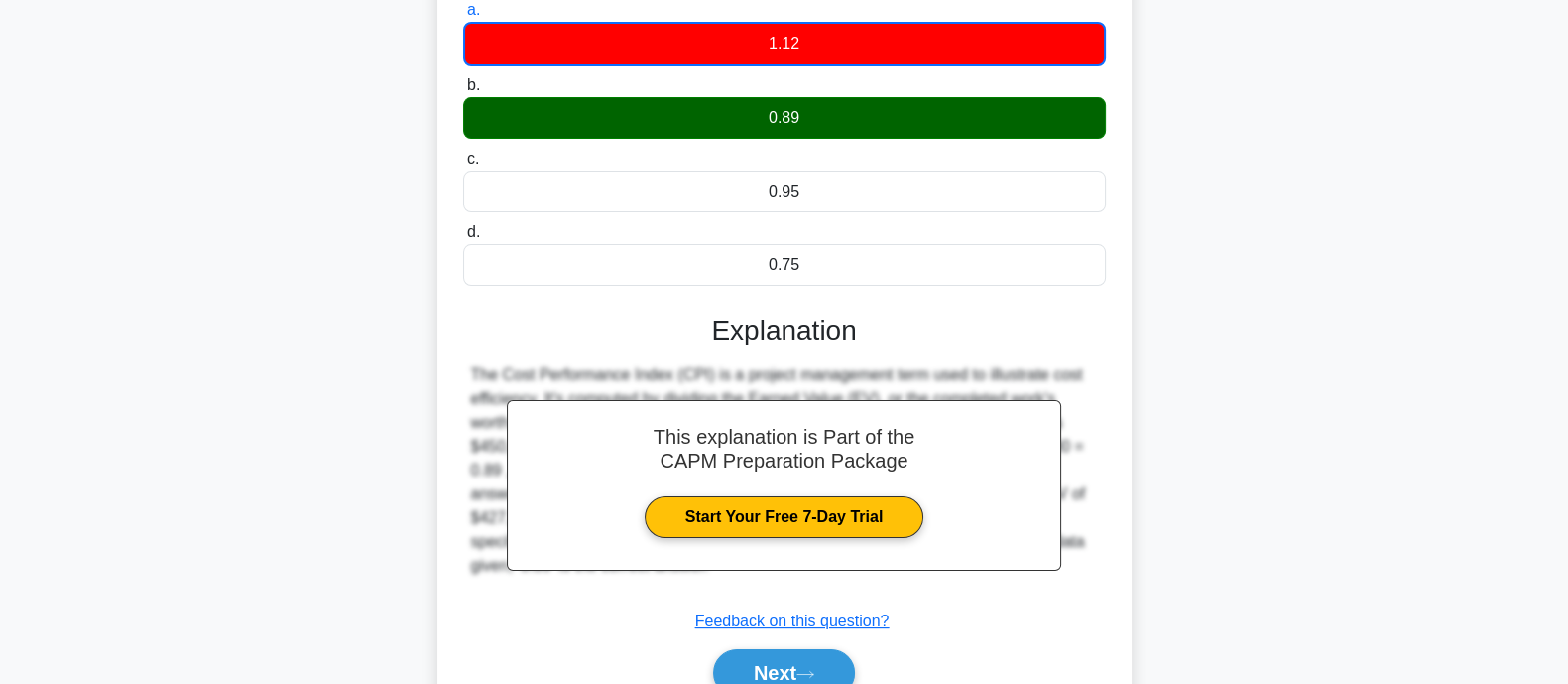
scroll to position [388, 0]
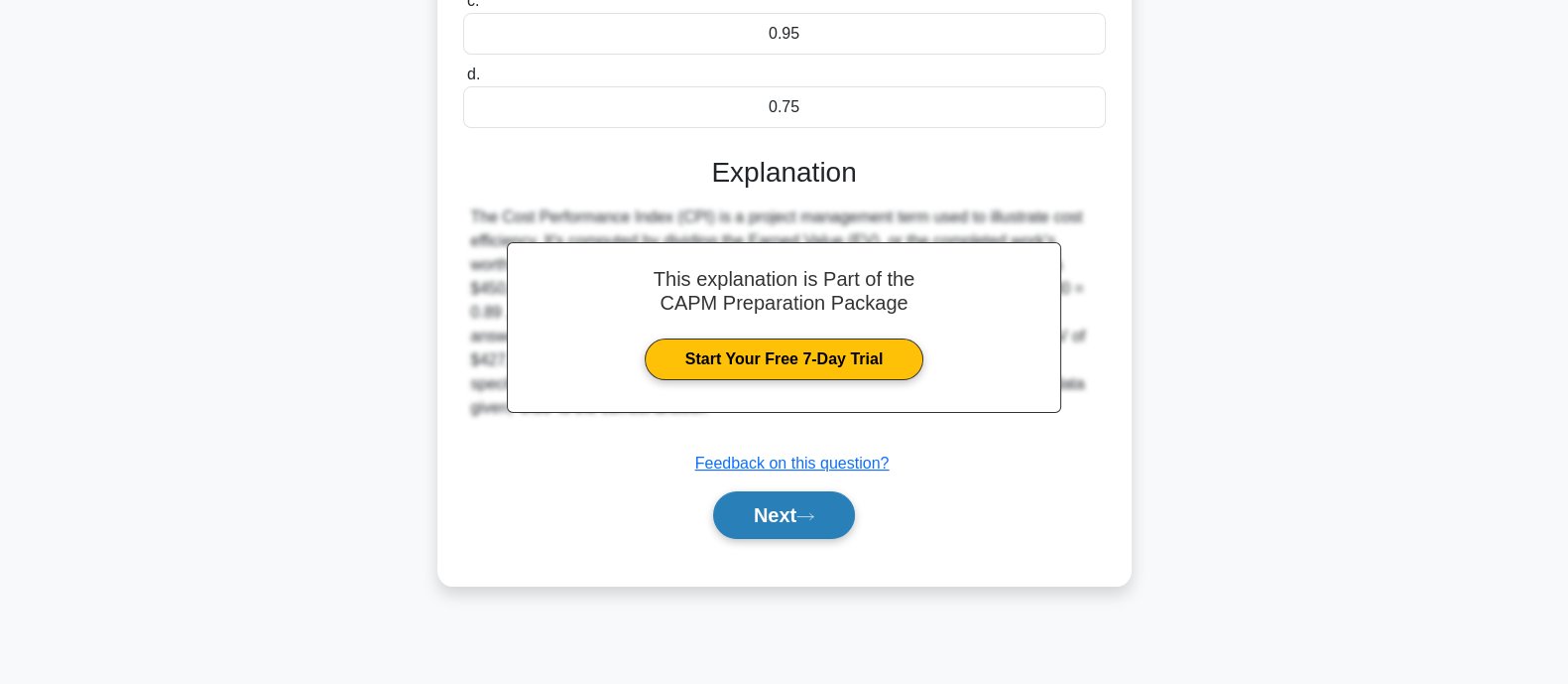
click at [840, 539] on button "Next" at bounding box center [784, 515] width 142 height 48
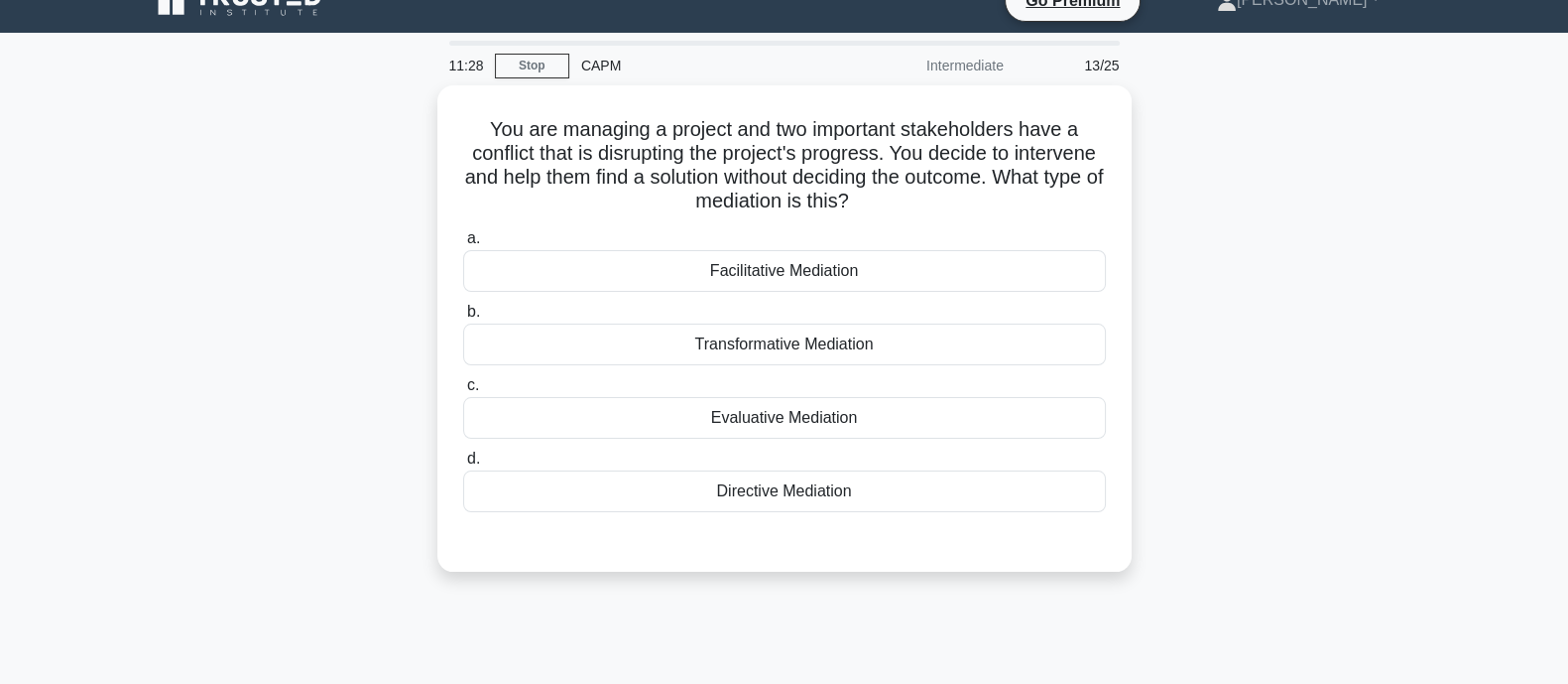
scroll to position [0, 0]
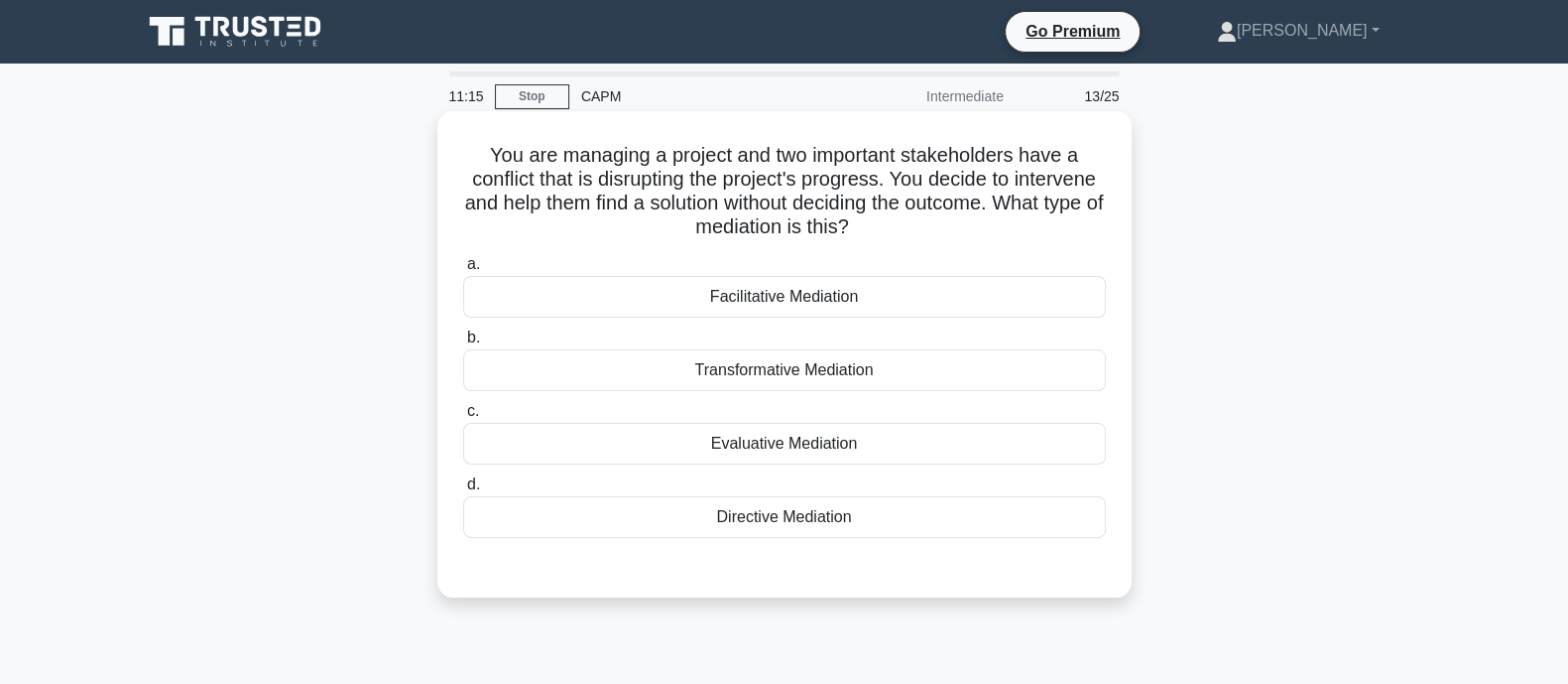
click at [744, 304] on div "Facilitative Mediation" at bounding box center [785, 297] width 643 height 42
click at [464, 271] on input "a. Facilitative Mediation" at bounding box center [464, 264] width 0 height 13
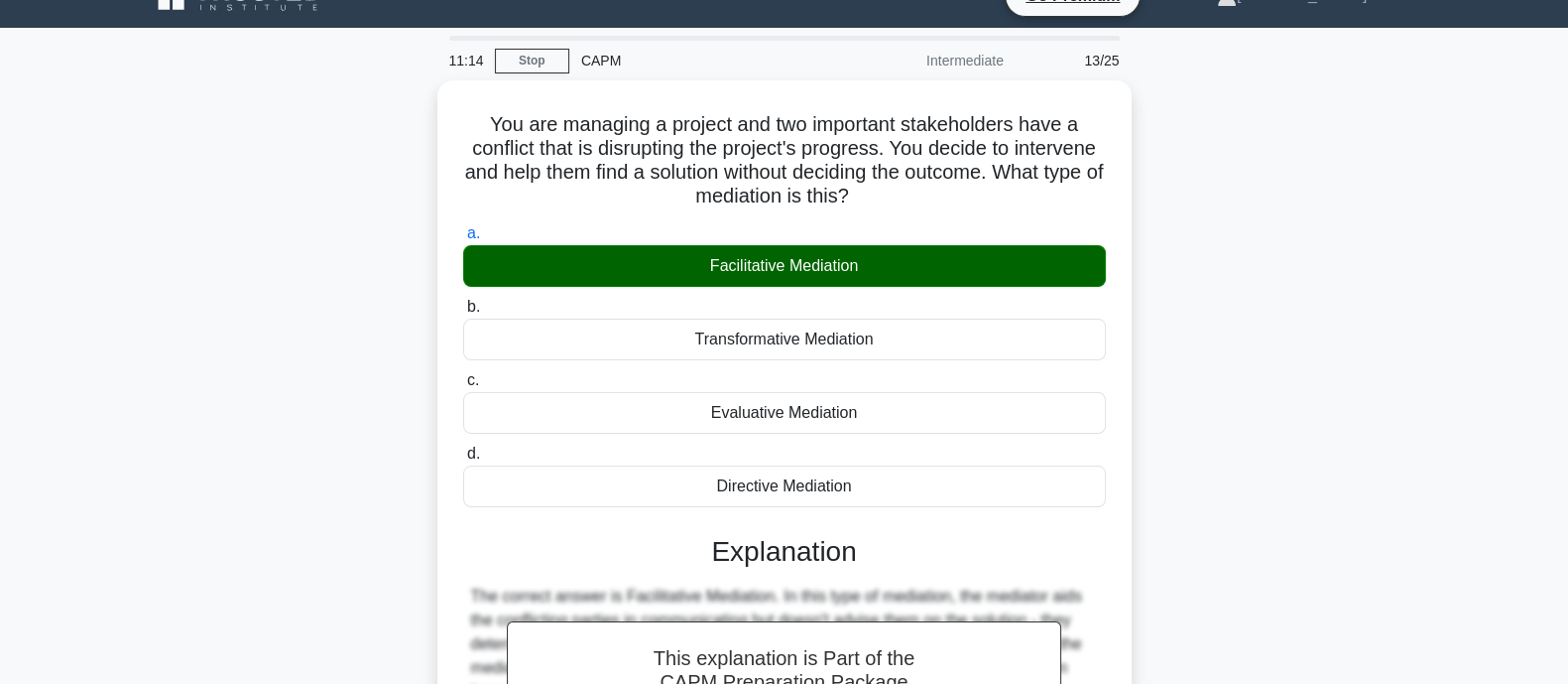
scroll to position [388, 0]
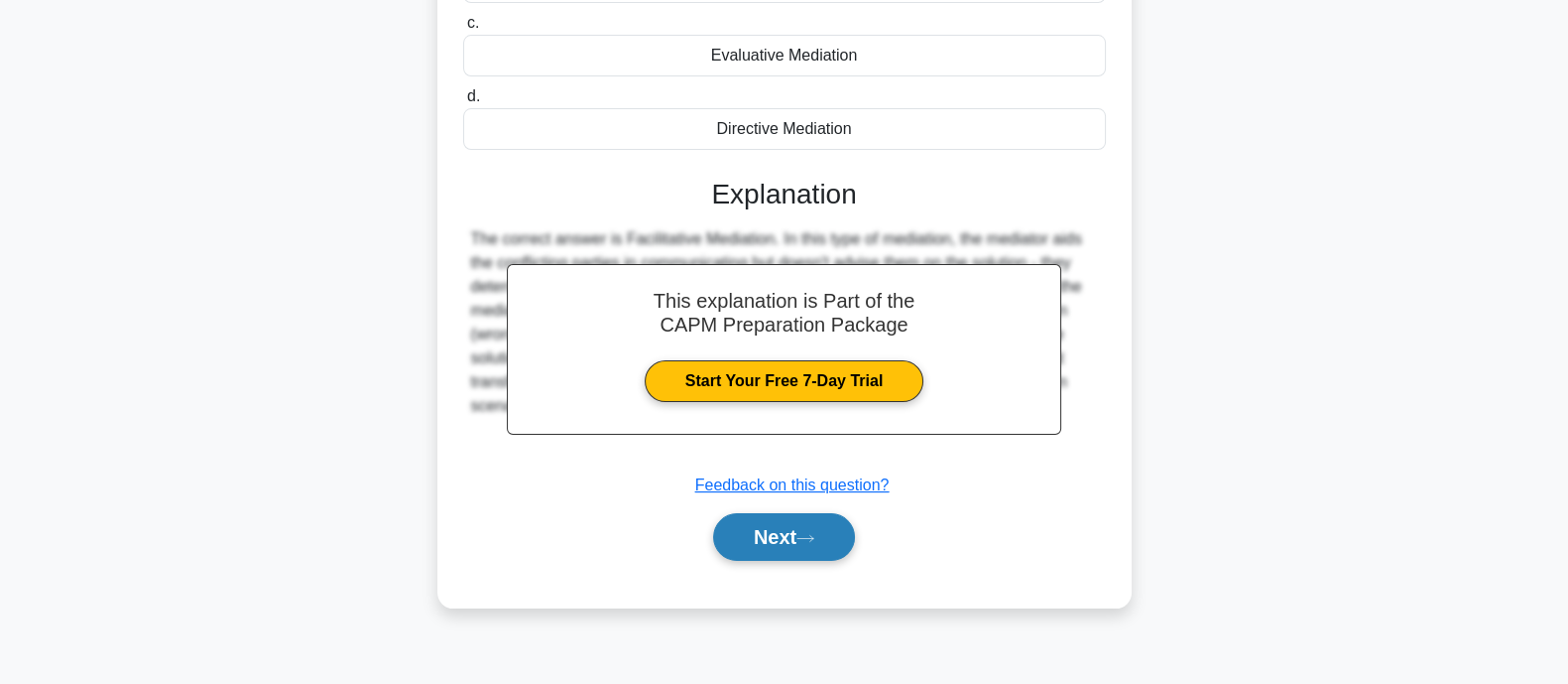
click at [755, 534] on button "Next" at bounding box center [784, 537] width 142 height 48
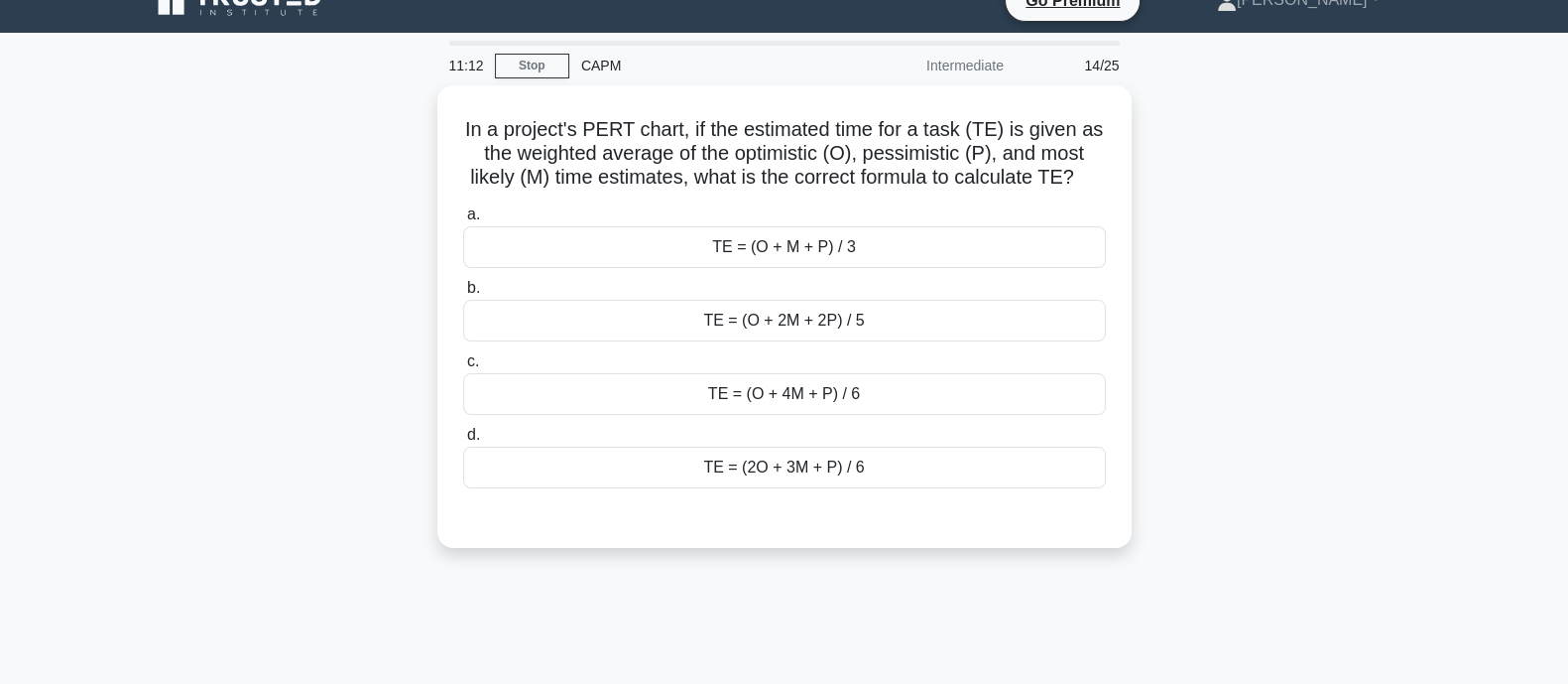
scroll to position [0, 0]
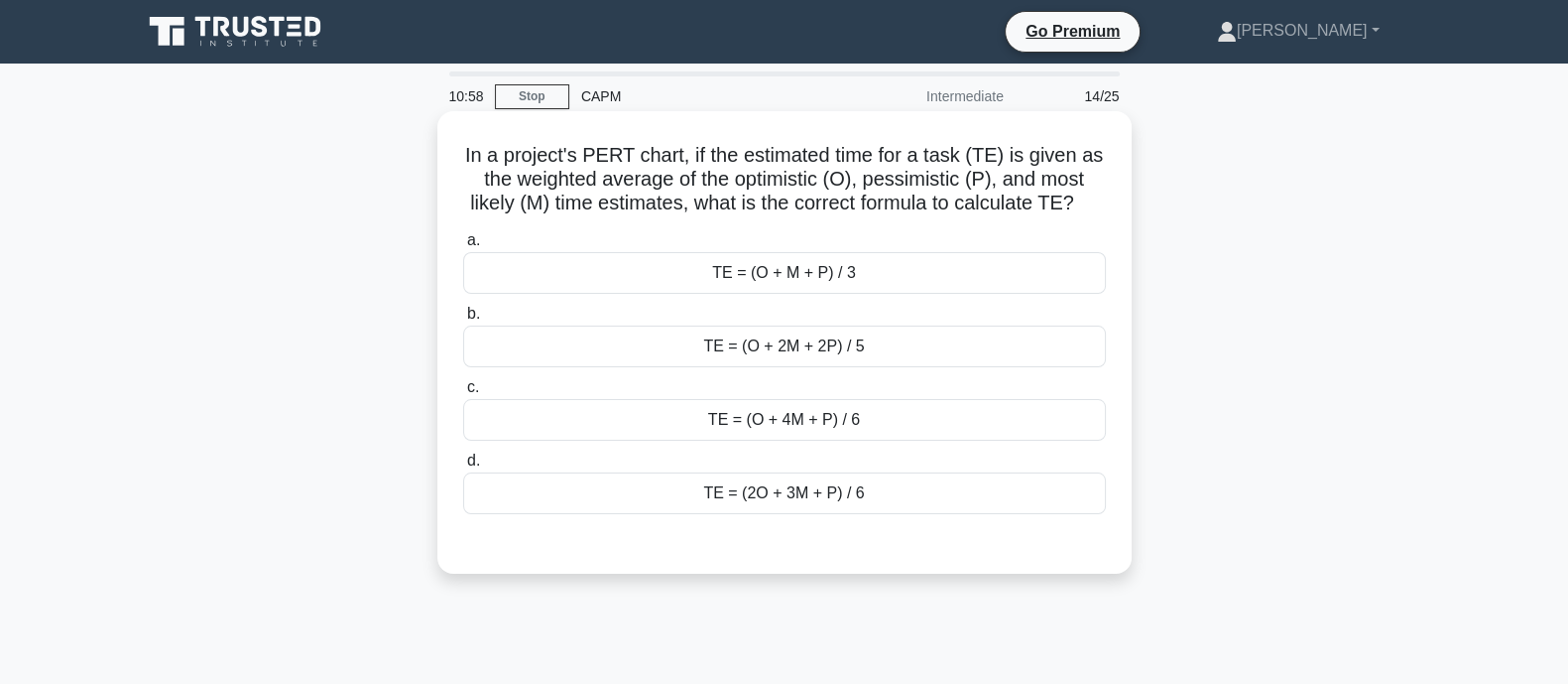
click at [750, 432] on div "TE = (O + 4M + P) / 6" at bounding box center [785, 420] width 643 height 42
click at [464, 394] on input "c. TE = (O + 4M + P) / 6" at bounding box center [464, 387] width 0 height 13
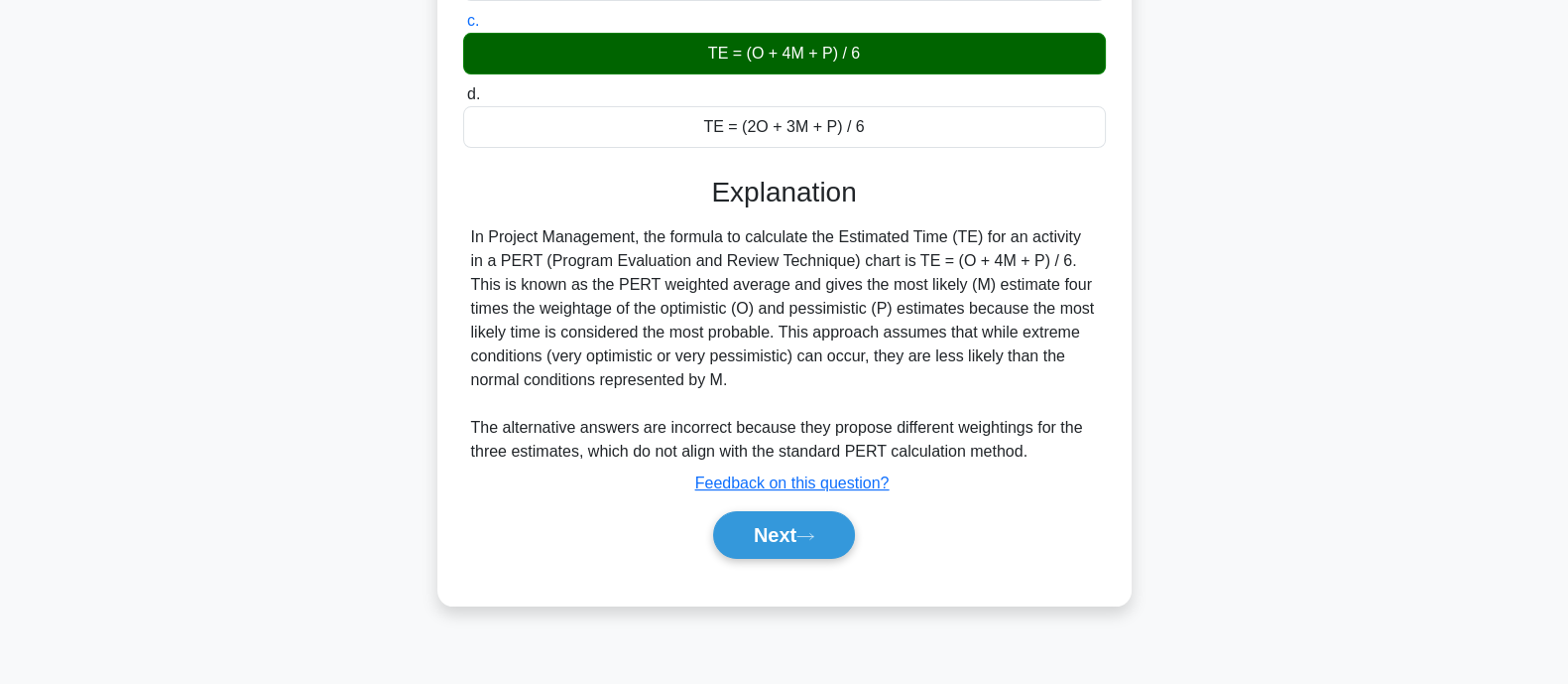
scroll to position [388, 0]
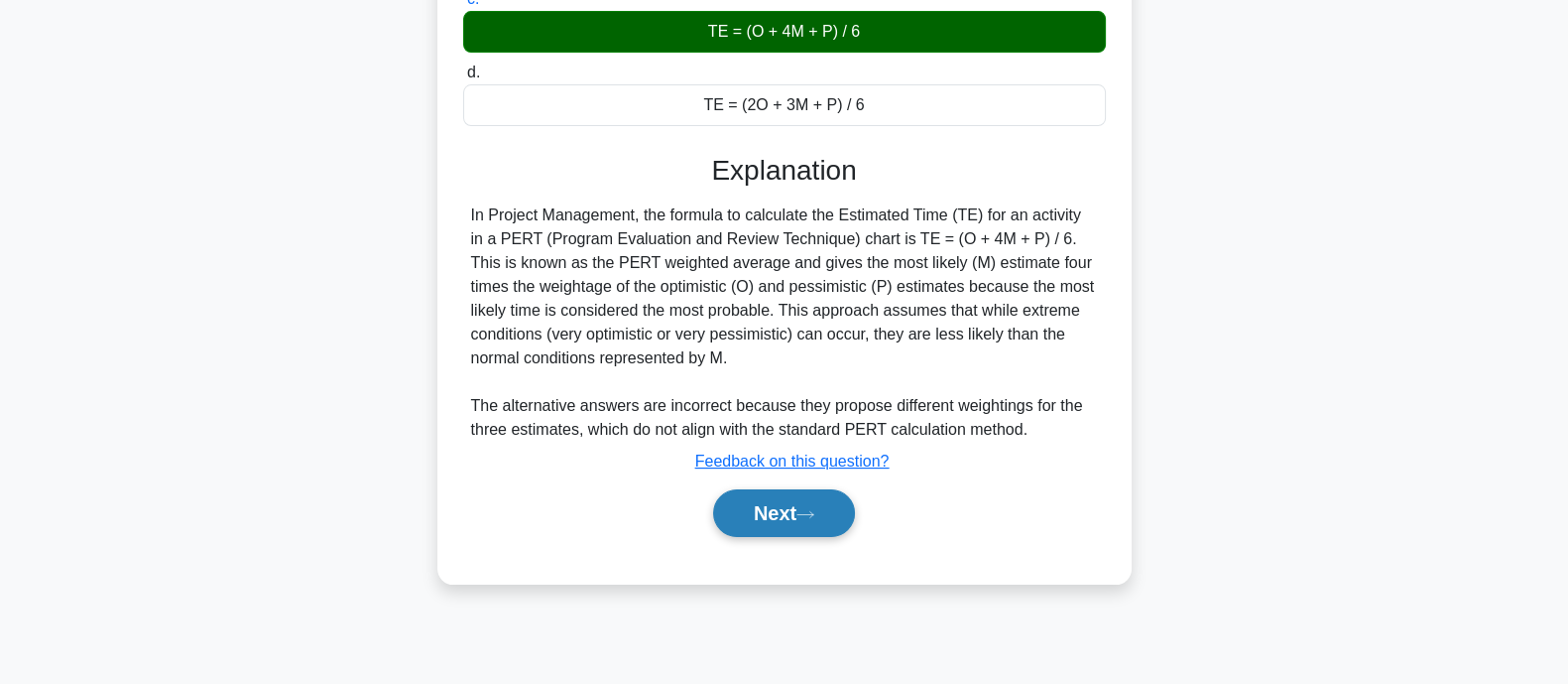
click at [794, 518] on button "Next" at bounding box center [784, 513] width 142 height 48
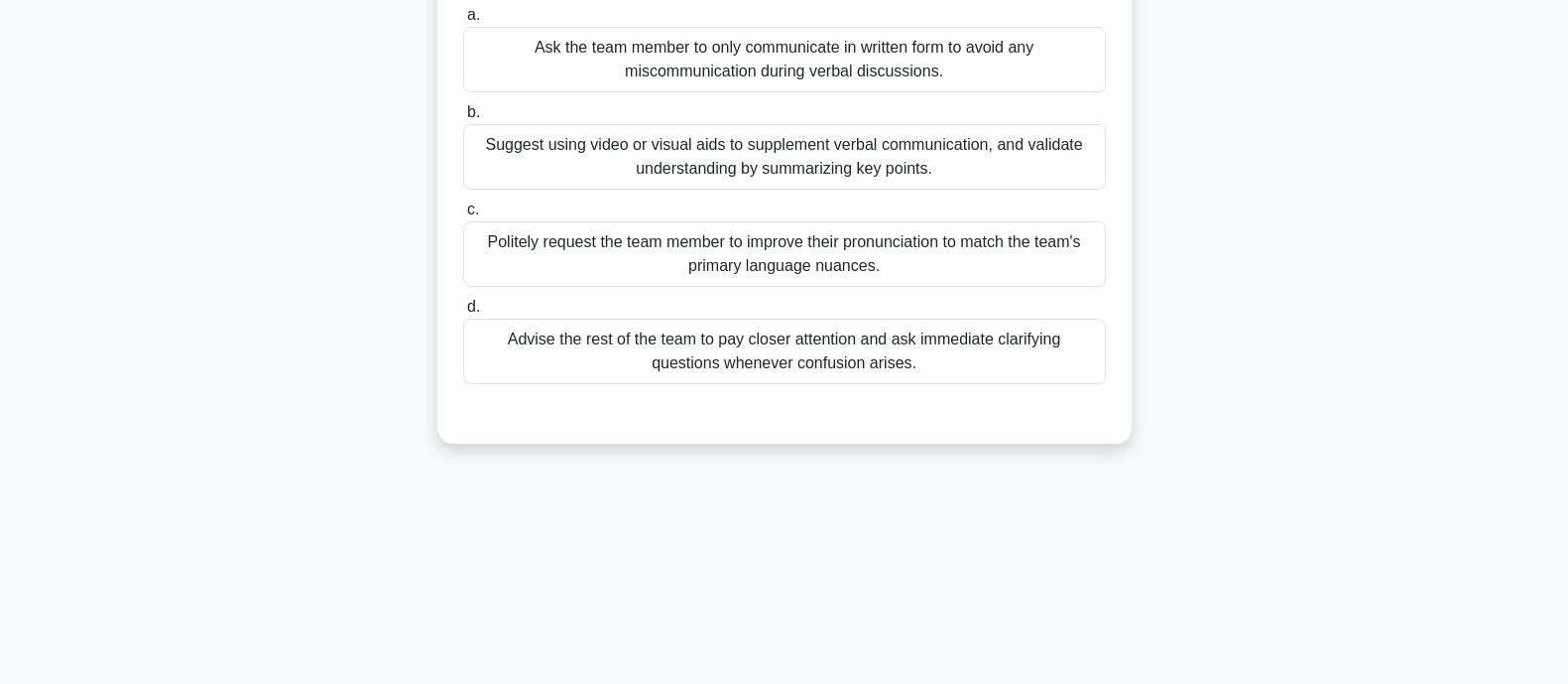
scroll to position [289, 0]
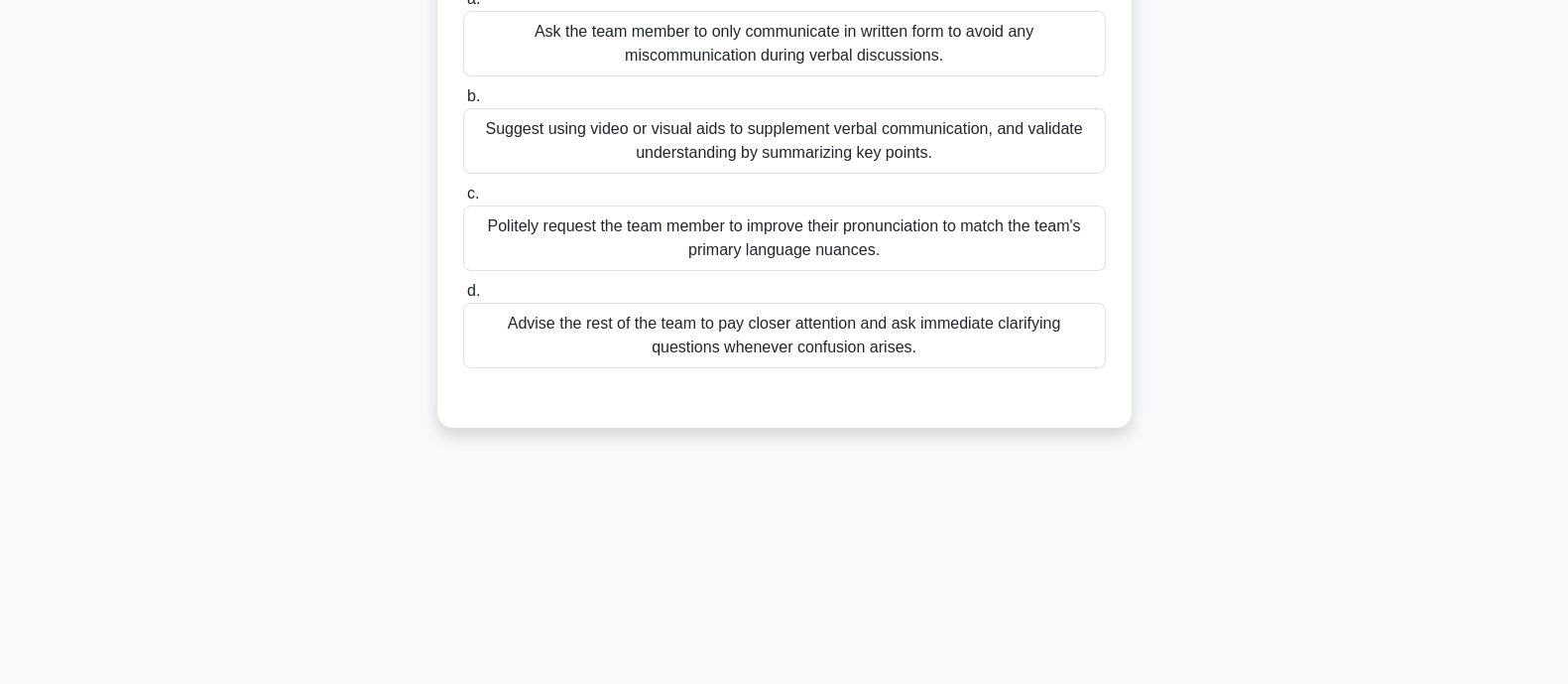
click at [479, 143] on div "Suggest using video or visual aids to supplement verbal communication, and vali…" at bounding box center [785, 141] width 643 height 66
click at [464, 104] on input "b. Suggest using video or visual aids to supplement verbal communication, and v…" at bounding box center [464, 97] width 0 height 13
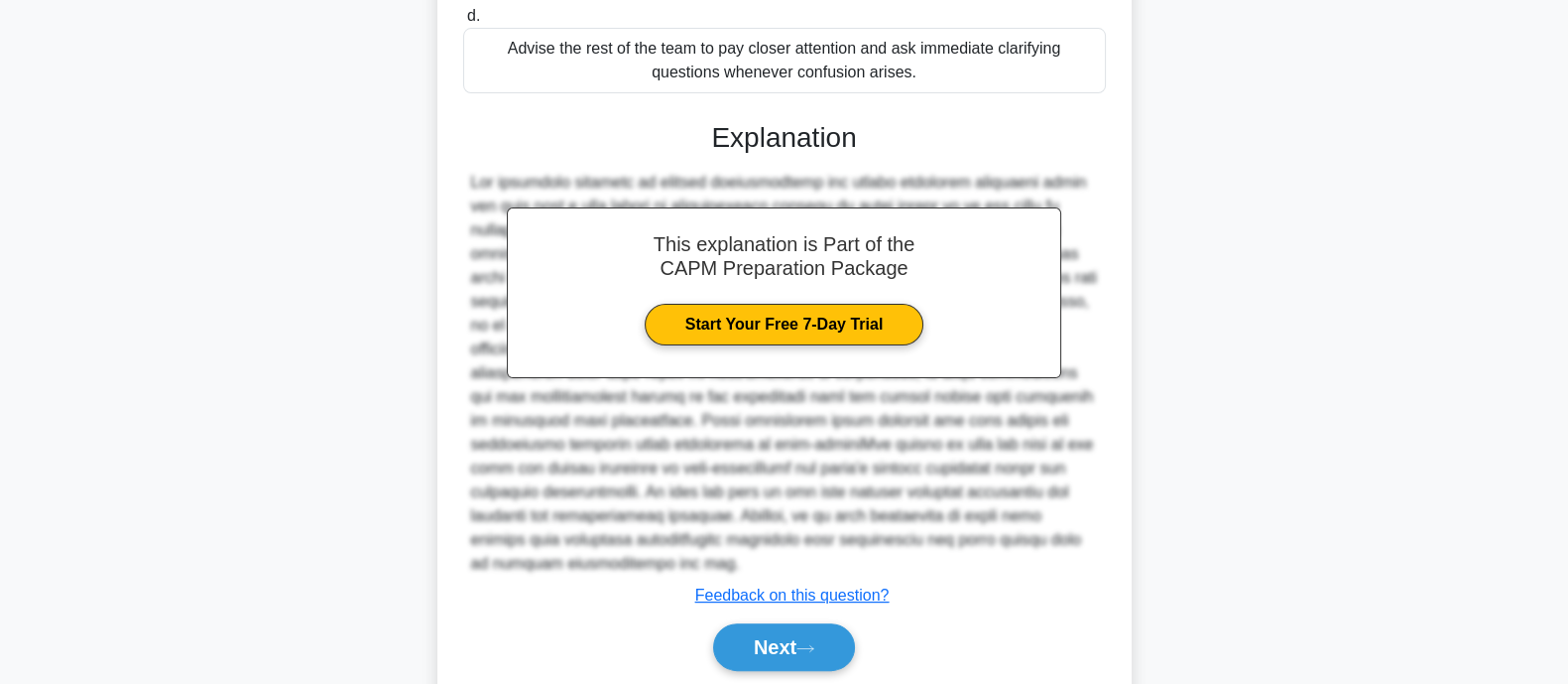
scroll to position [634, 0]
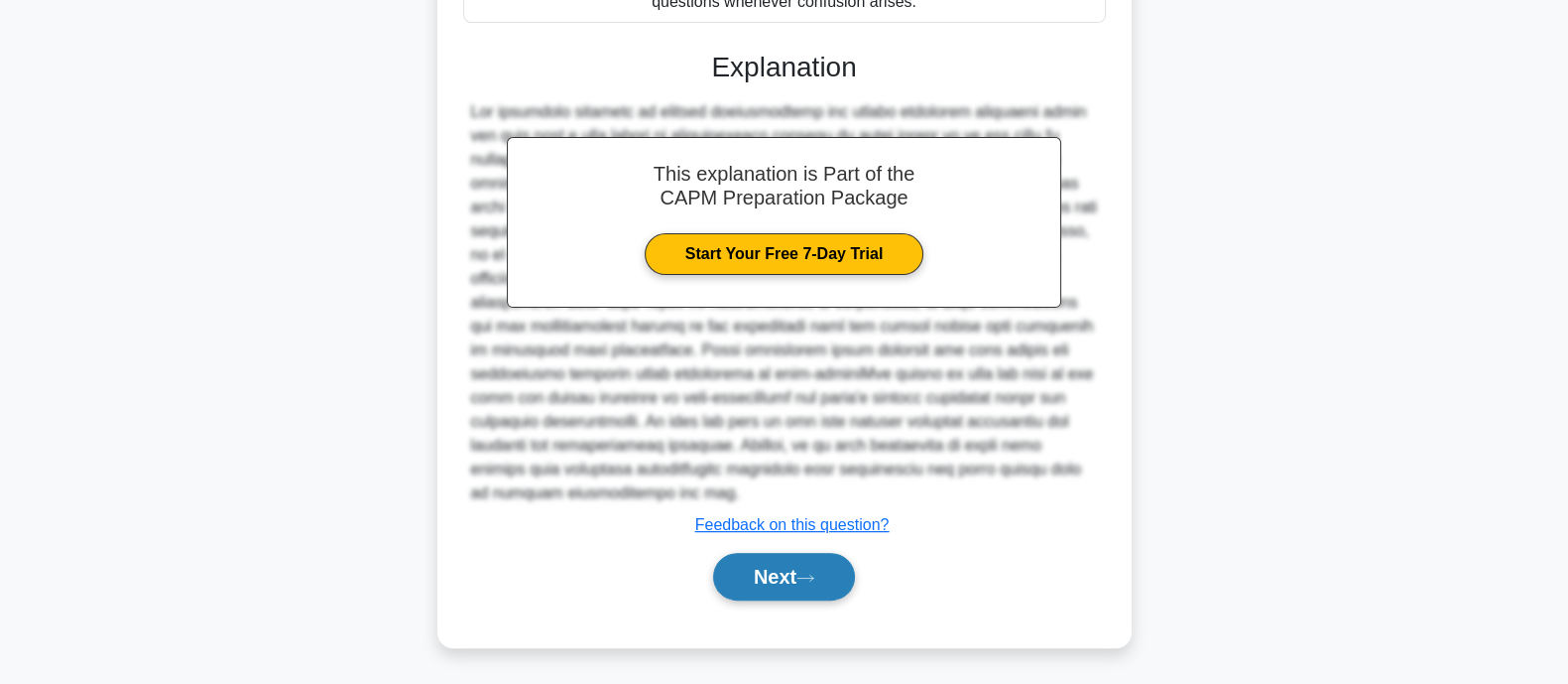
click at [819, 585] on button "Next" at bounding box center [784, 576] width 142 height 48
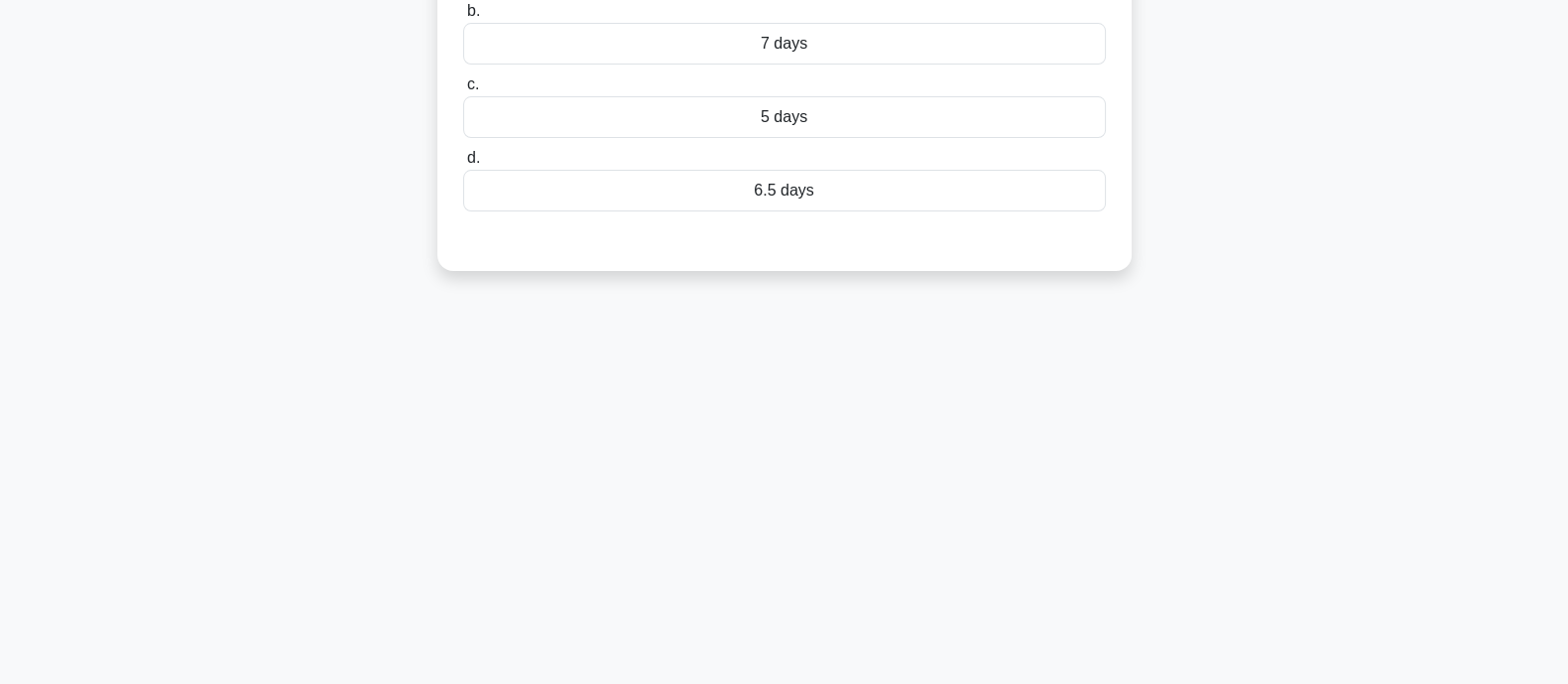
scroll to position [0, 0]
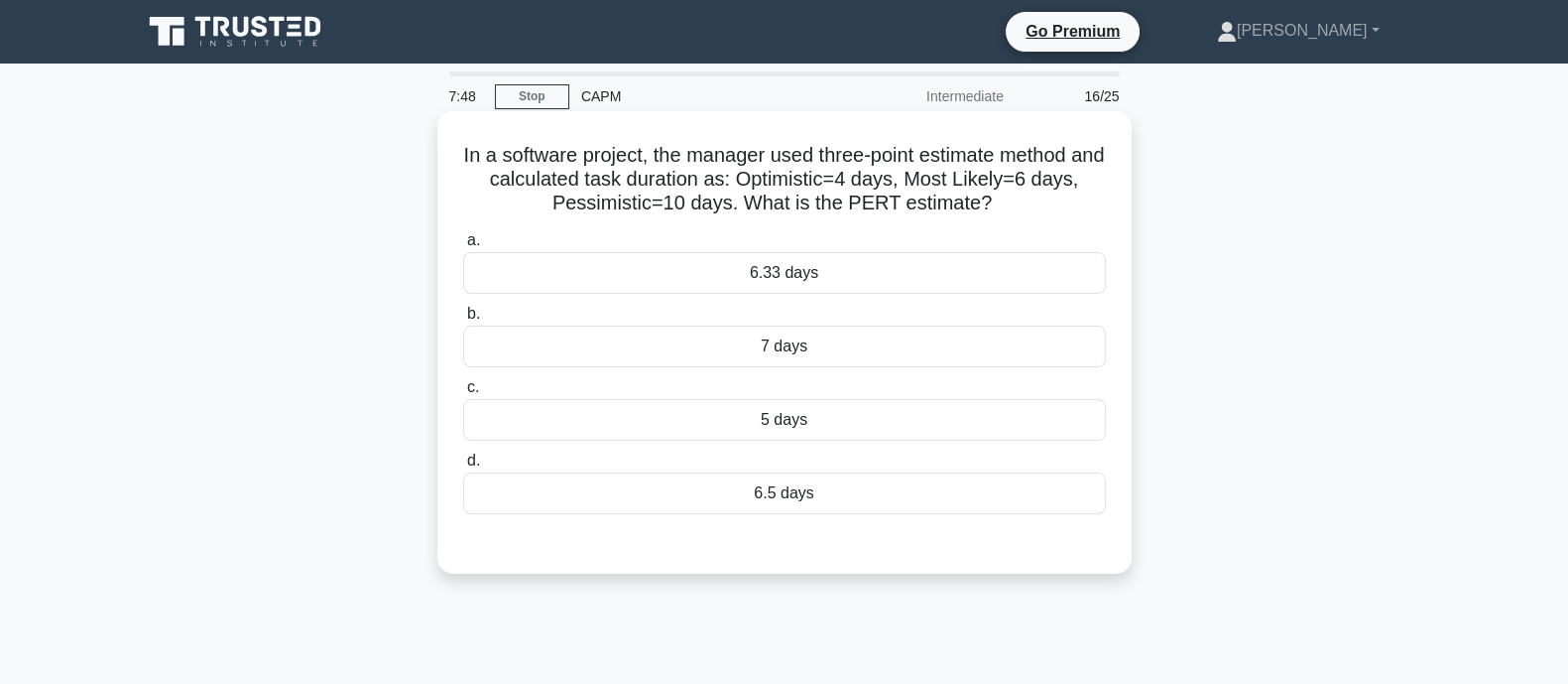
click at [741, 246] on label "a. 6.33 days" at bounding box center [785, 261] width 643 height 66
click at [464, 246] on input "a. 6.33 days" at bounding box center [464, 240] width 0 height 13
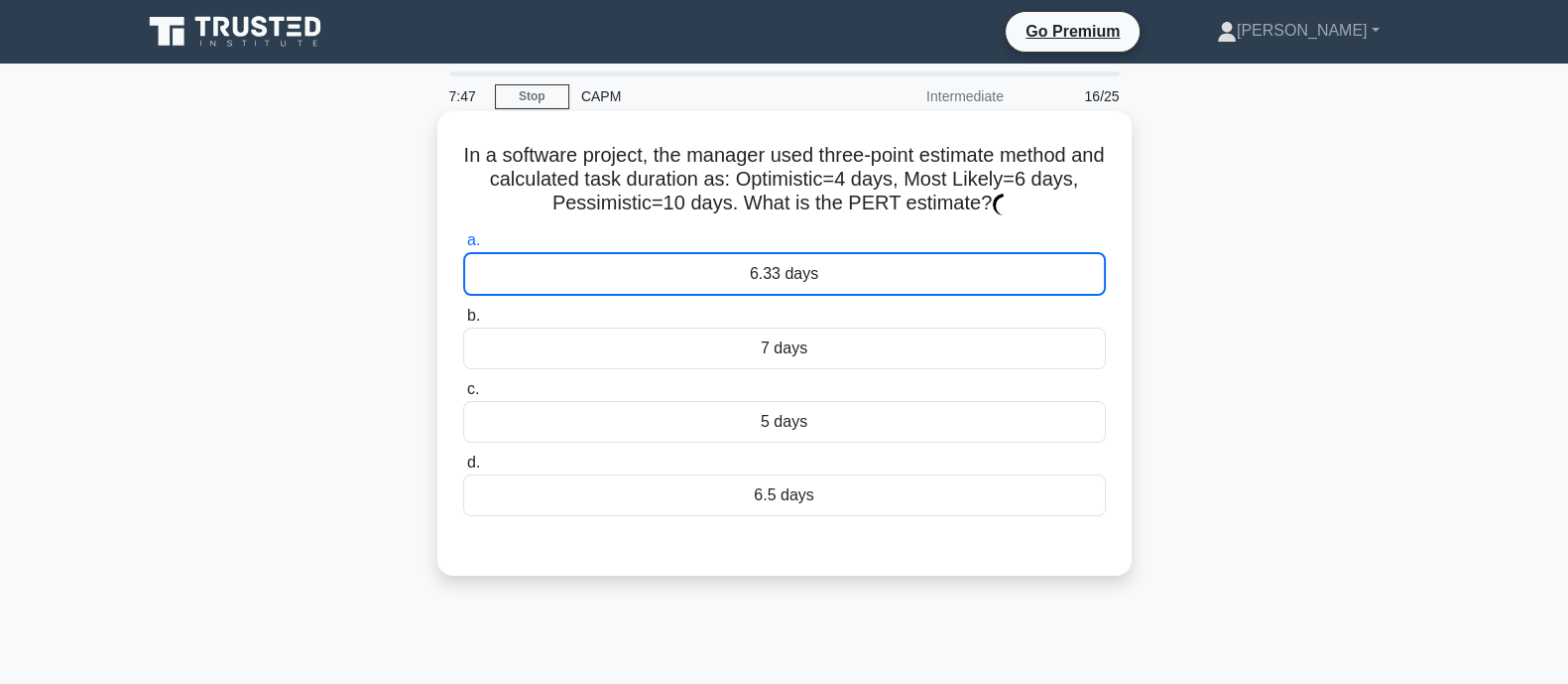
click at [741, 268] on div "6.33 days" at bounding box center [785, 274] width 643 height 44
click at [464, 247] on input "a. 6.33 days" at bounding box center [464, 240] width 0 height 13
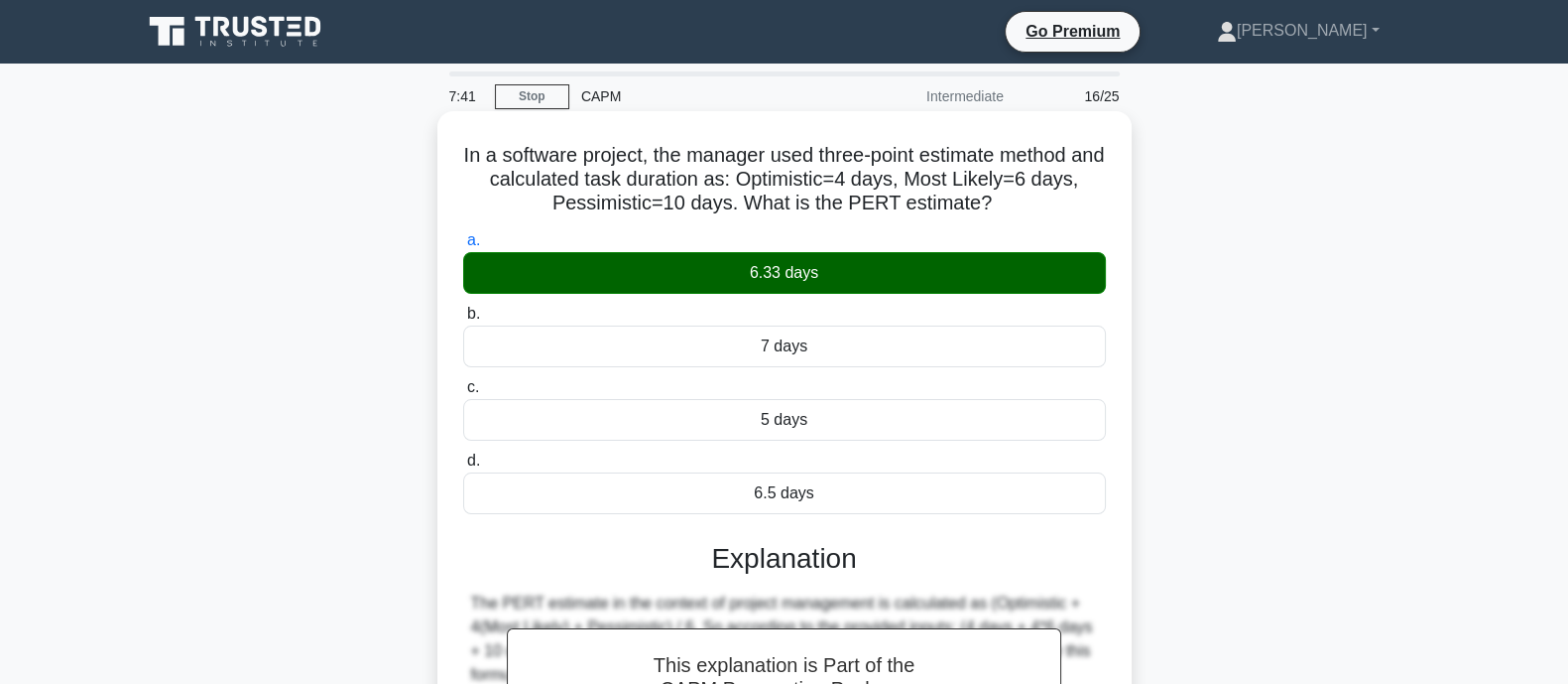
scroll to position [388, 0]
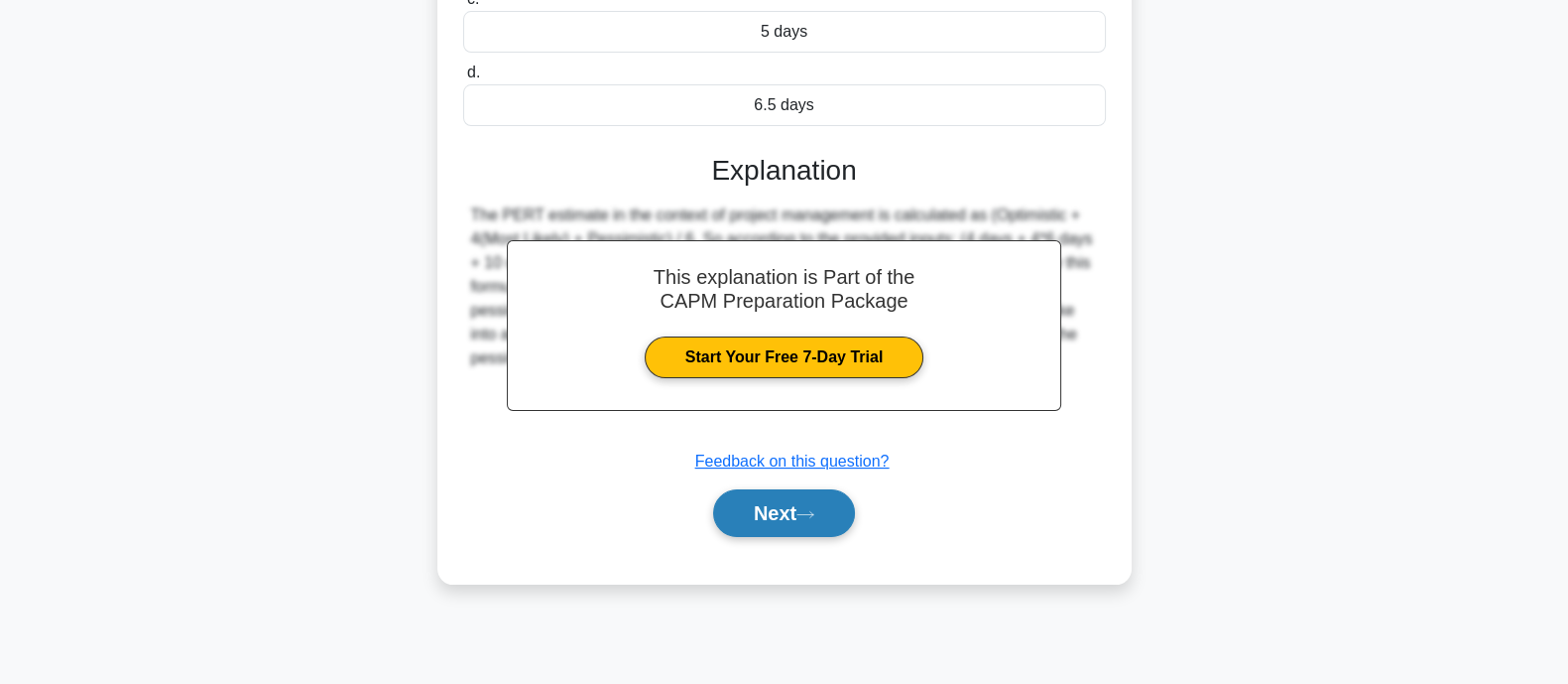
click at [814, 526] on button "Next" at bounding box center [784, 513] width 142 height 48
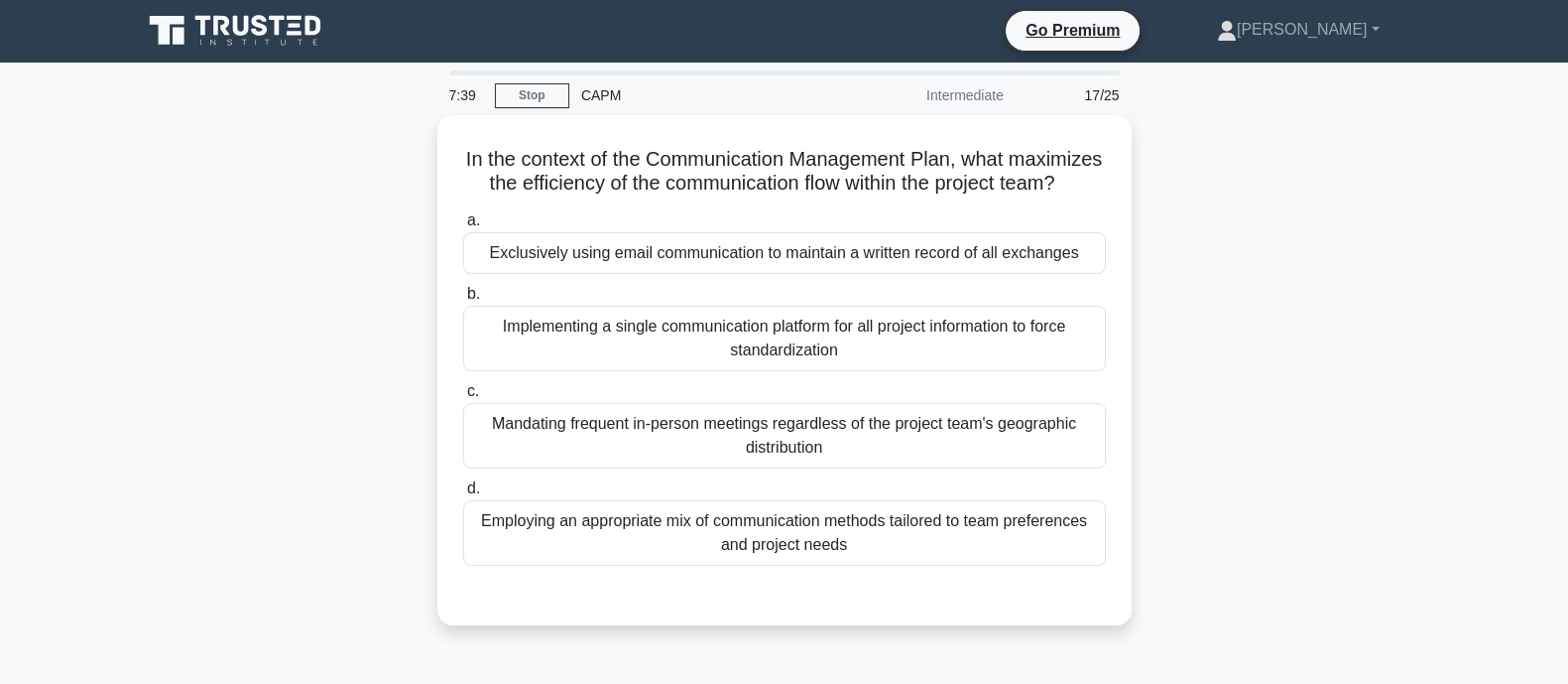
scroll to position [0, 0]
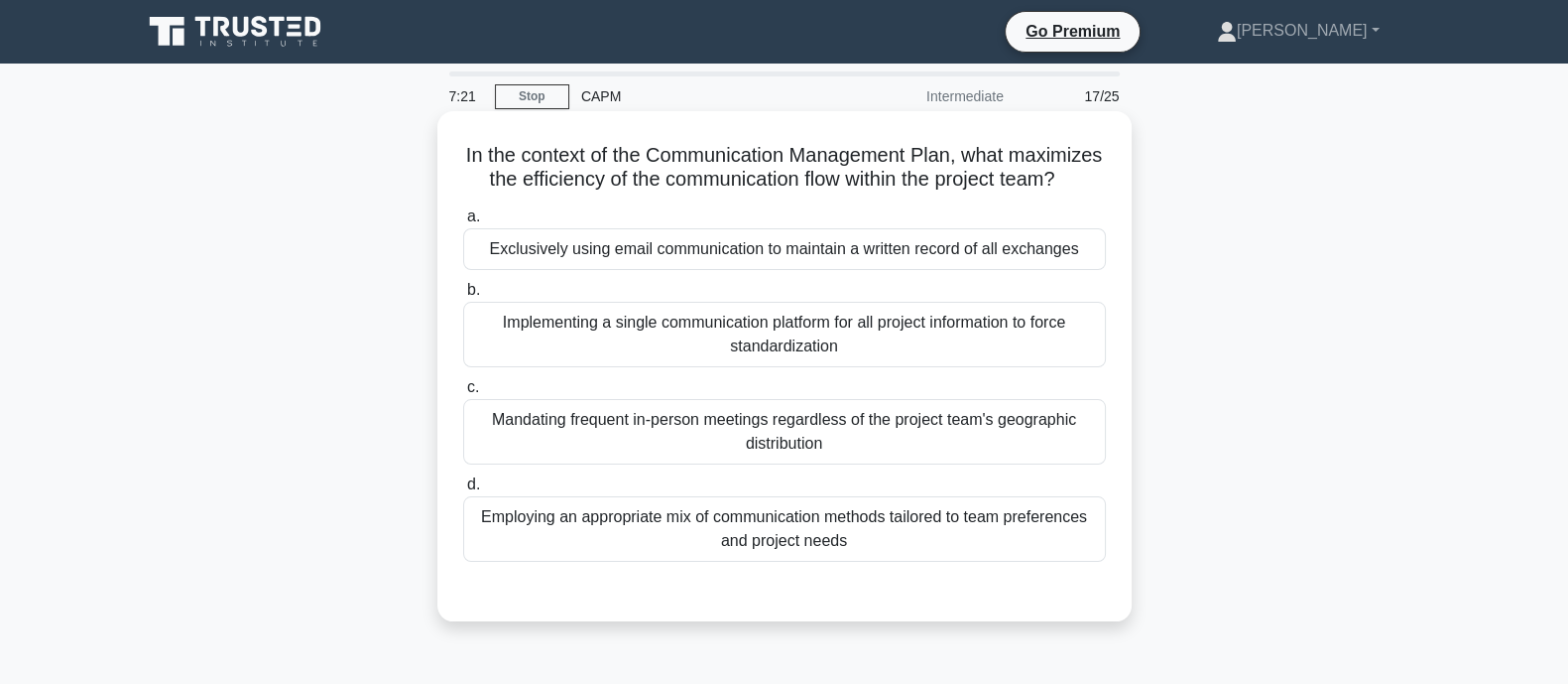
click at [743, 562] on div "Employing an appropriate mix of communication methods tailored to team preferen…" at bounding box center [785, 529] width 643 height 66
click at [464, 491] on input "d. Employing an appropriate mix of communication methods tailored to team prefe…" at bounding box center [464, 484] width 0 height 13
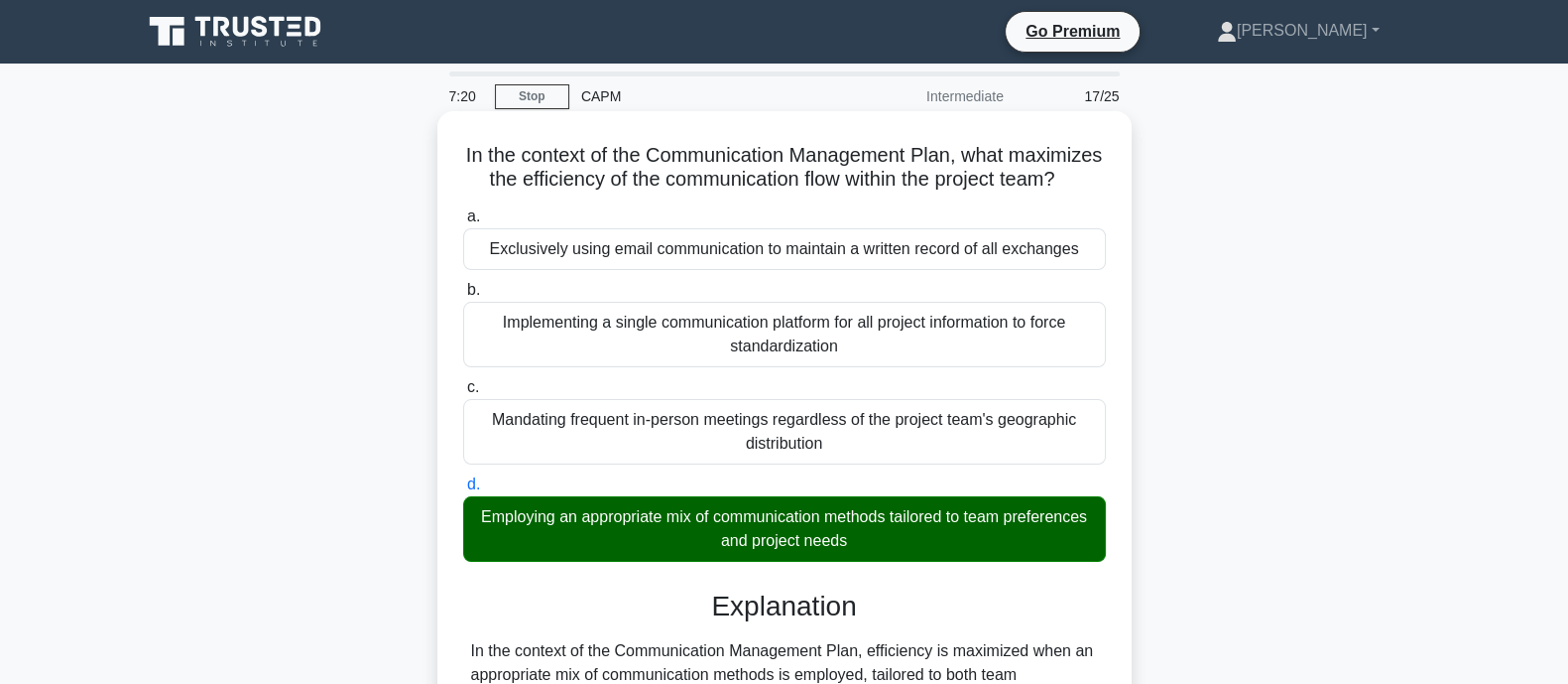
scroll to position [490, 0]
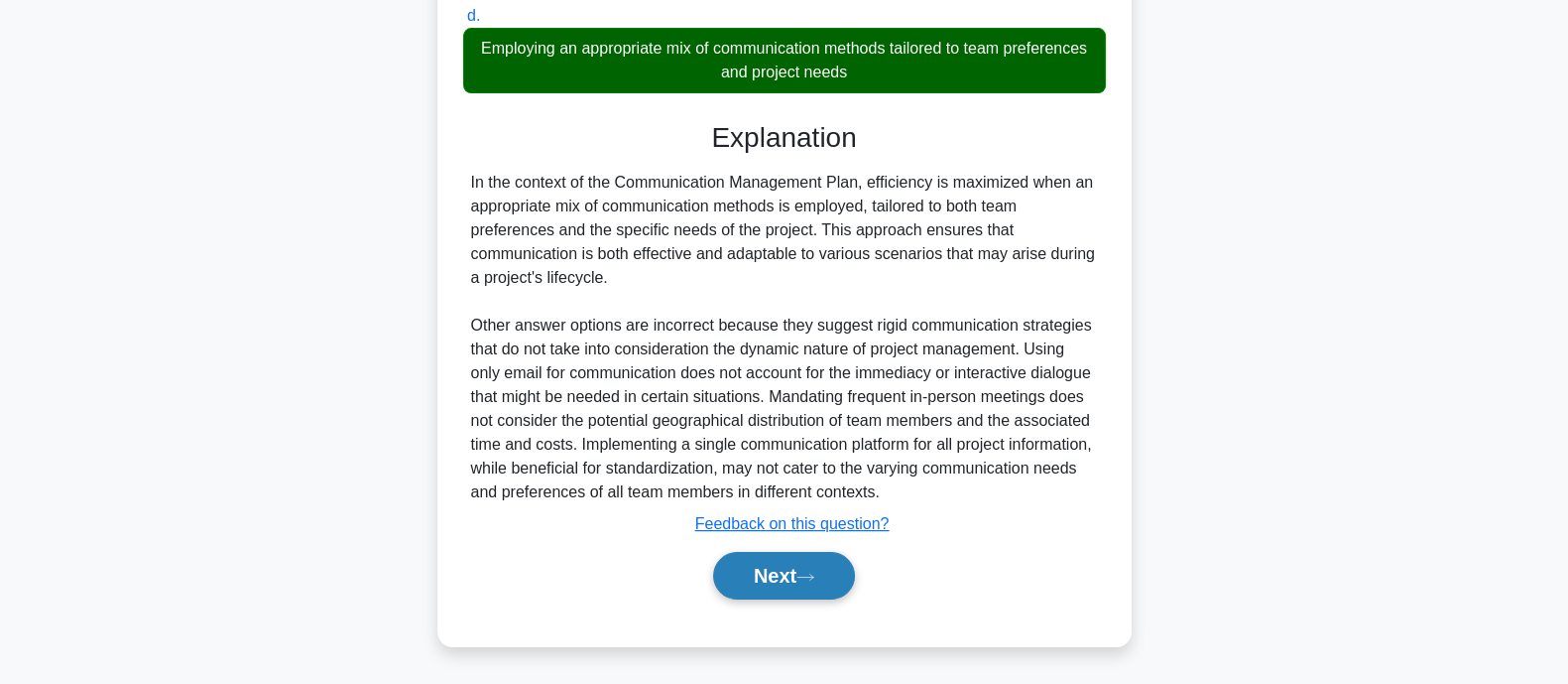
click at [817, 569] on button "Next" at bounding box center [784, 575] width 142 height 48
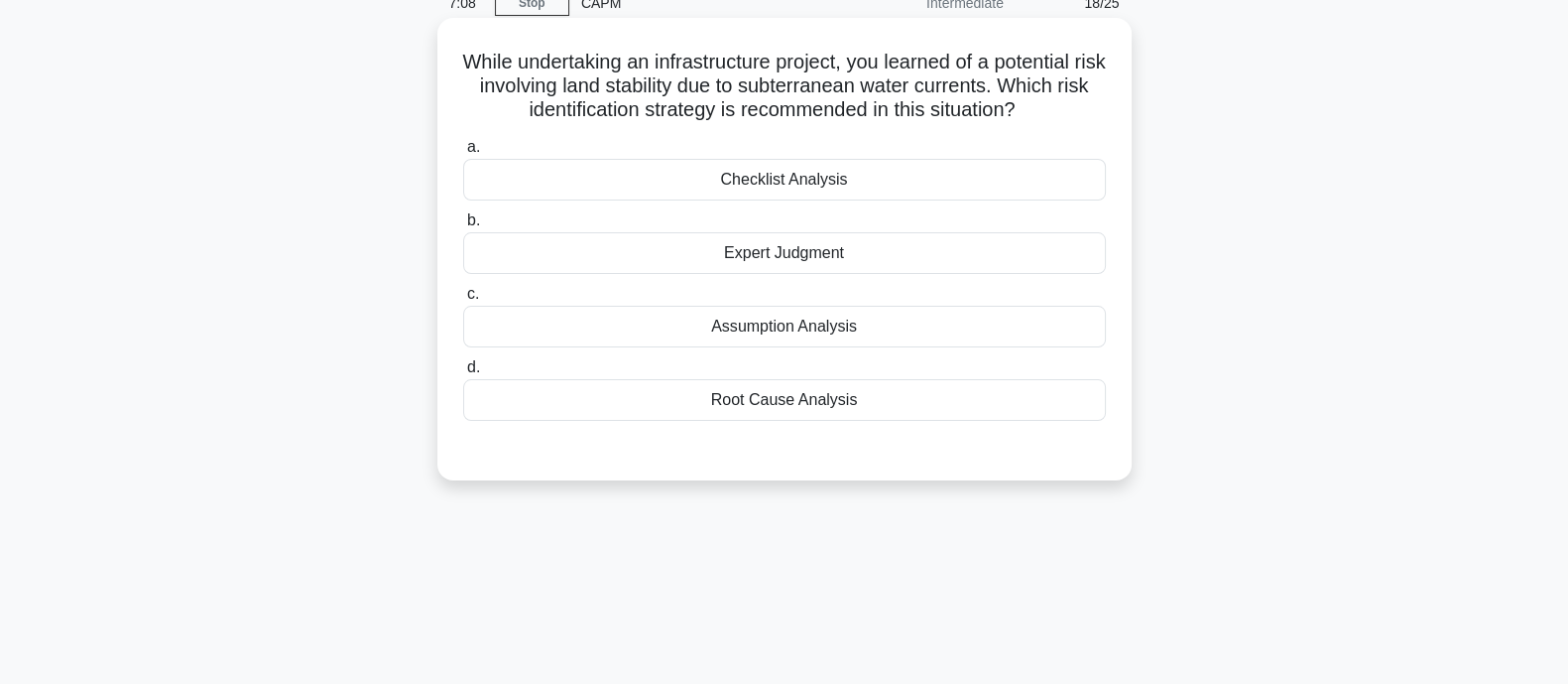
scroll to position [0, 0]
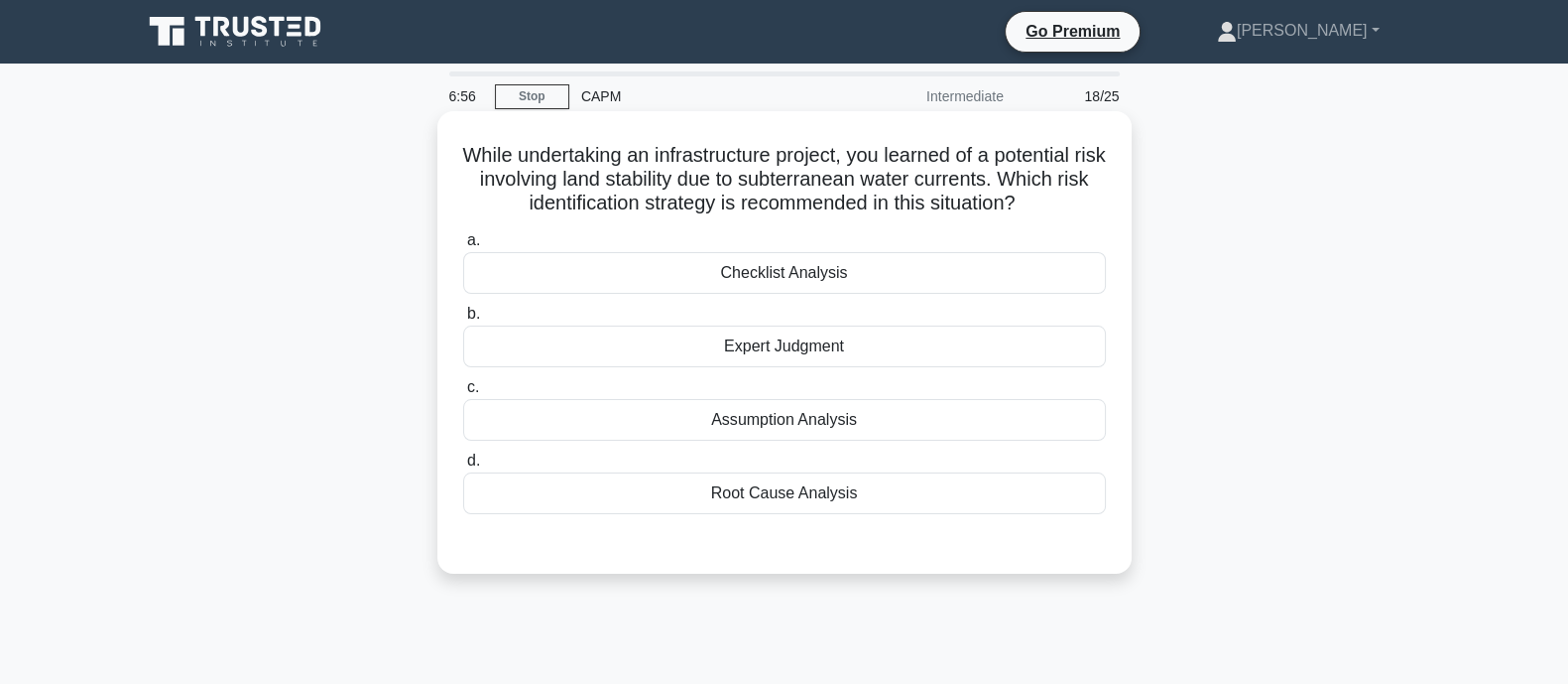
click at [759, 498] on div "Root Cause Analysis" at bounding box center [785, 493] width 643 height 42
click at [464, 468] on input "d. Root Cause Analysis" at bounding box center [464, 461] width 0 height 13
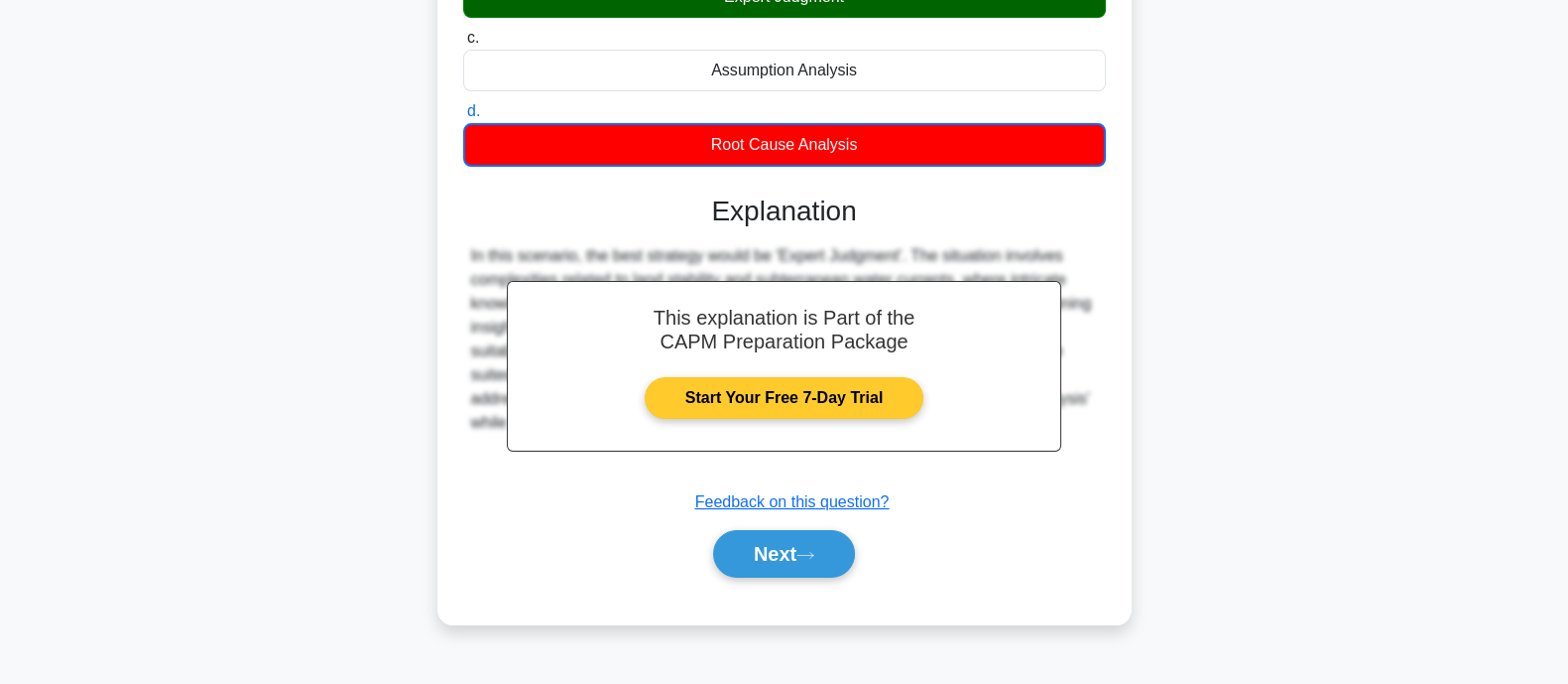
scroll to position [388, 0]
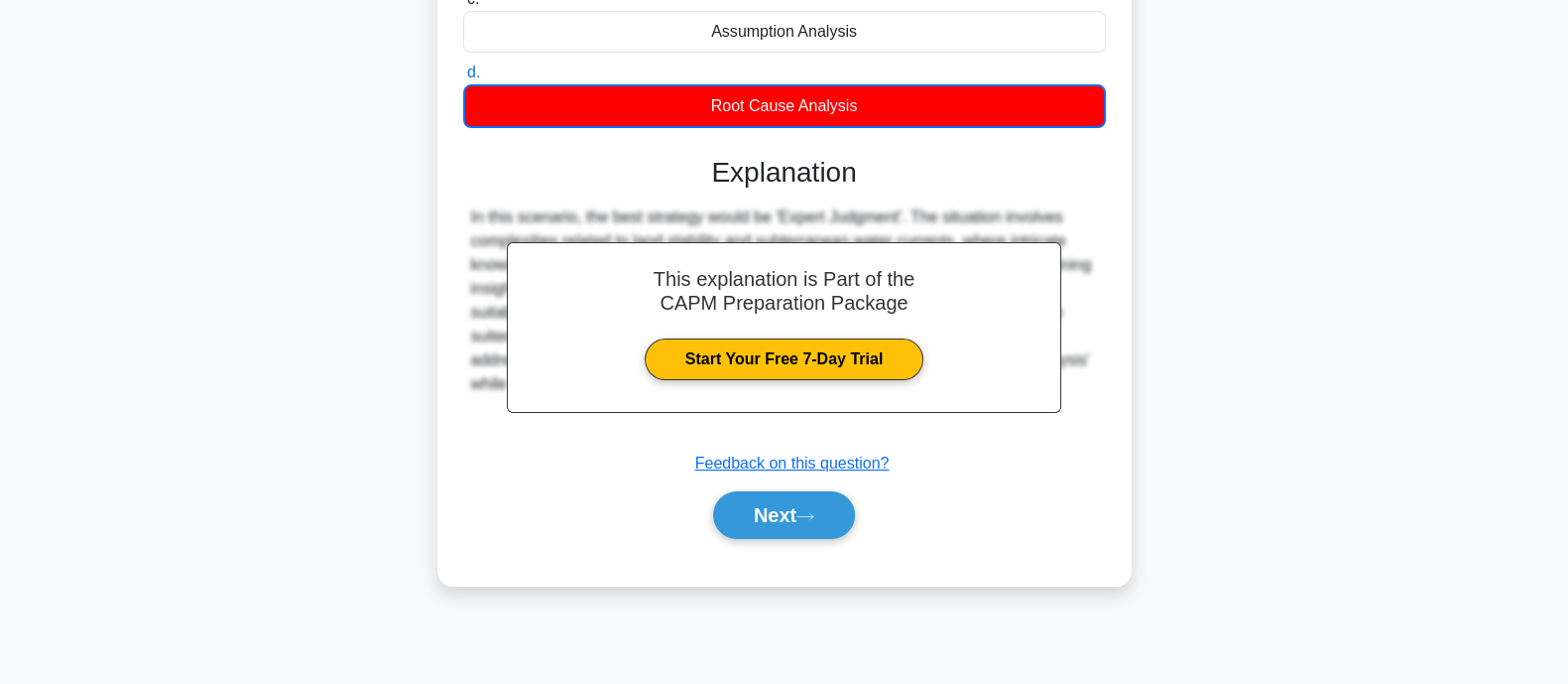
click at [744, 538] on div "Next" at bounding box center [785, 515] width 643 height 64
click at [744, 504] on button "Next" at bounding box center [784, 515] width 142 height 48
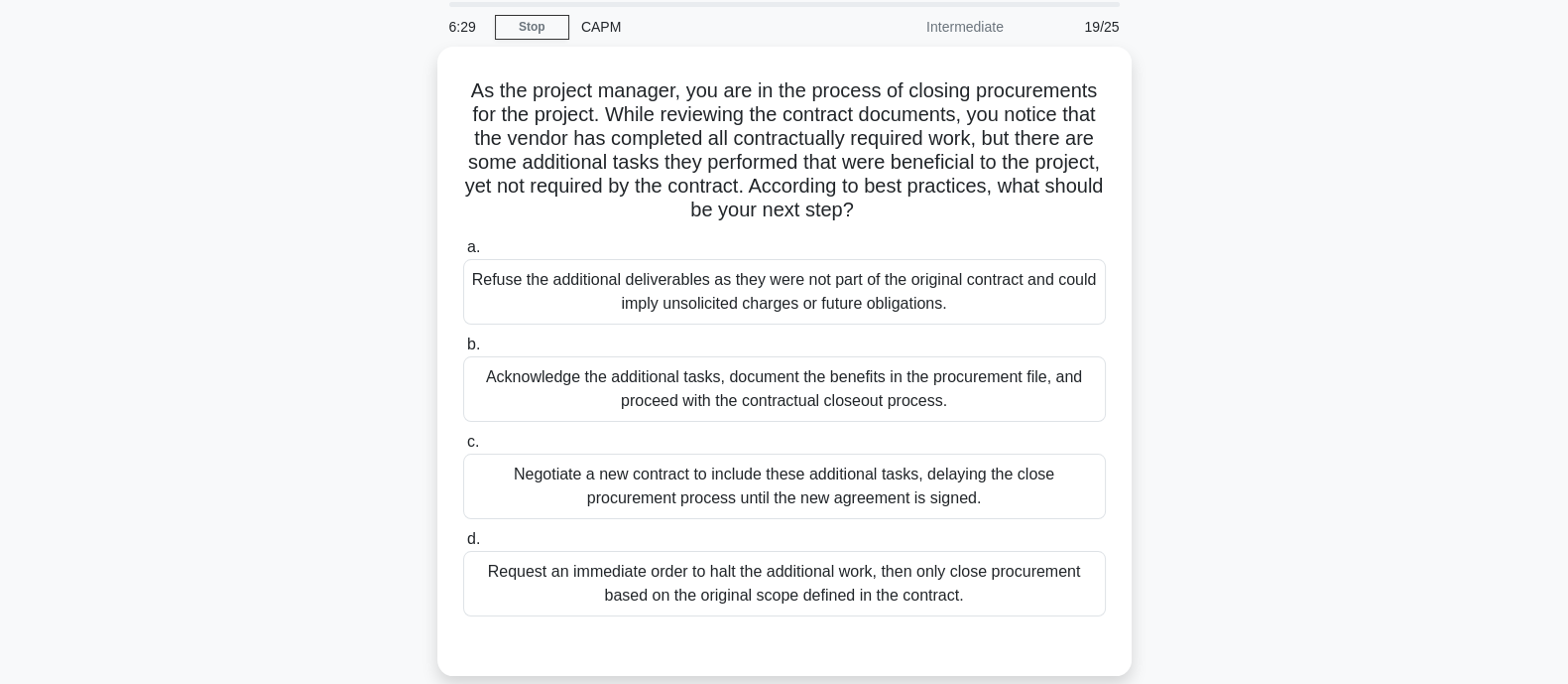
scroll to position [73, 0]
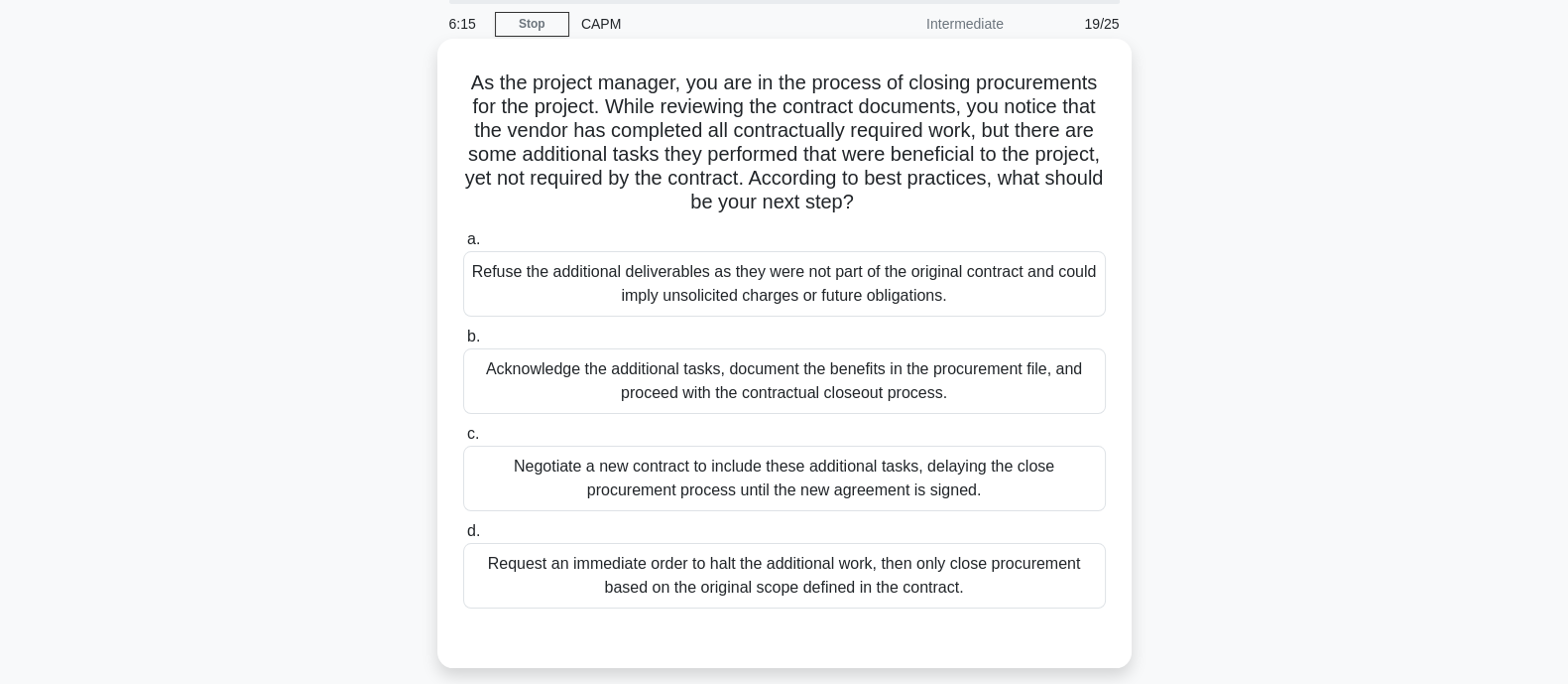
click at [690, 470] on div "Negotiate a new contract to include these additional tasks, delaying the close …" at bounding box center [785, 479] width 643 height 66
click at [464, 441] on input "c. Negotiate a new contract to include these additional tasks, delaying the clo…" at bounding box center [464, 434] width 0 height 13
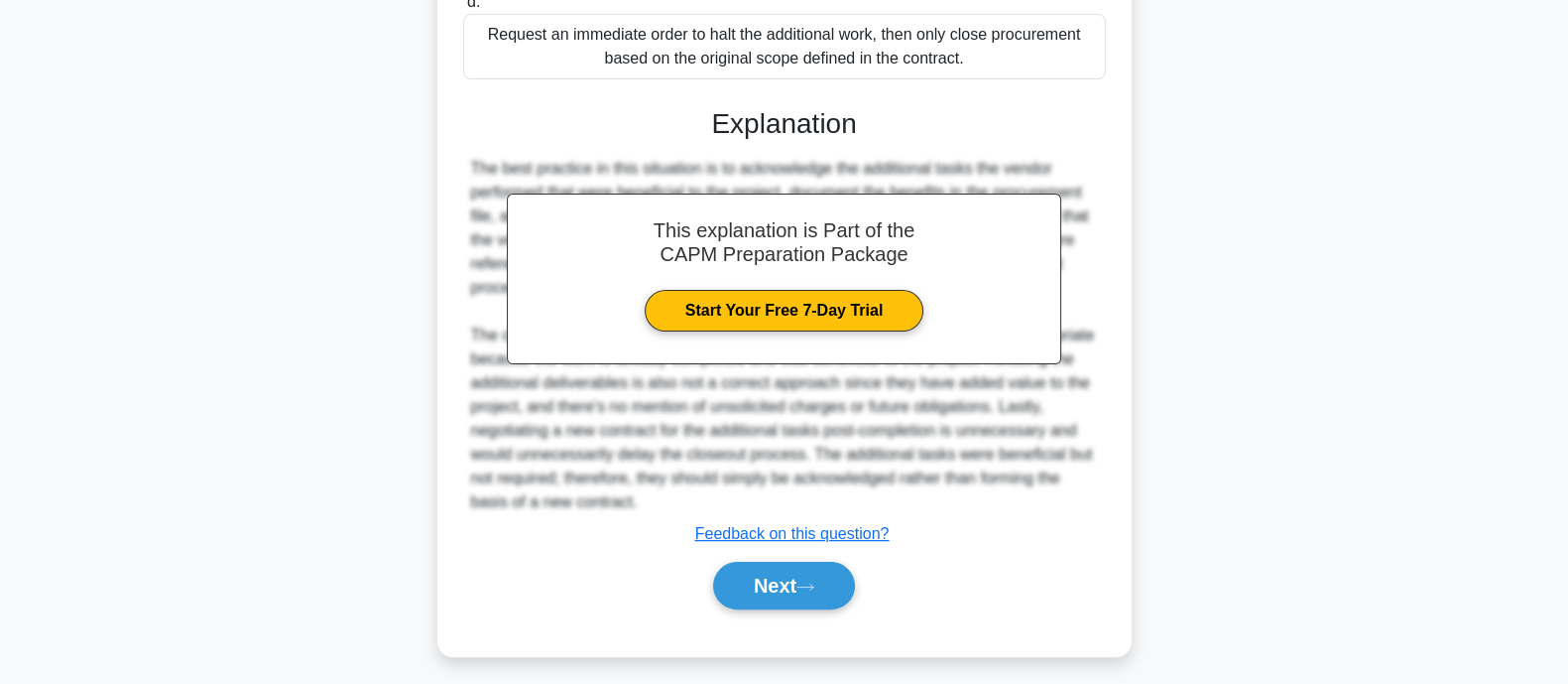
scroll to position [611, 0]
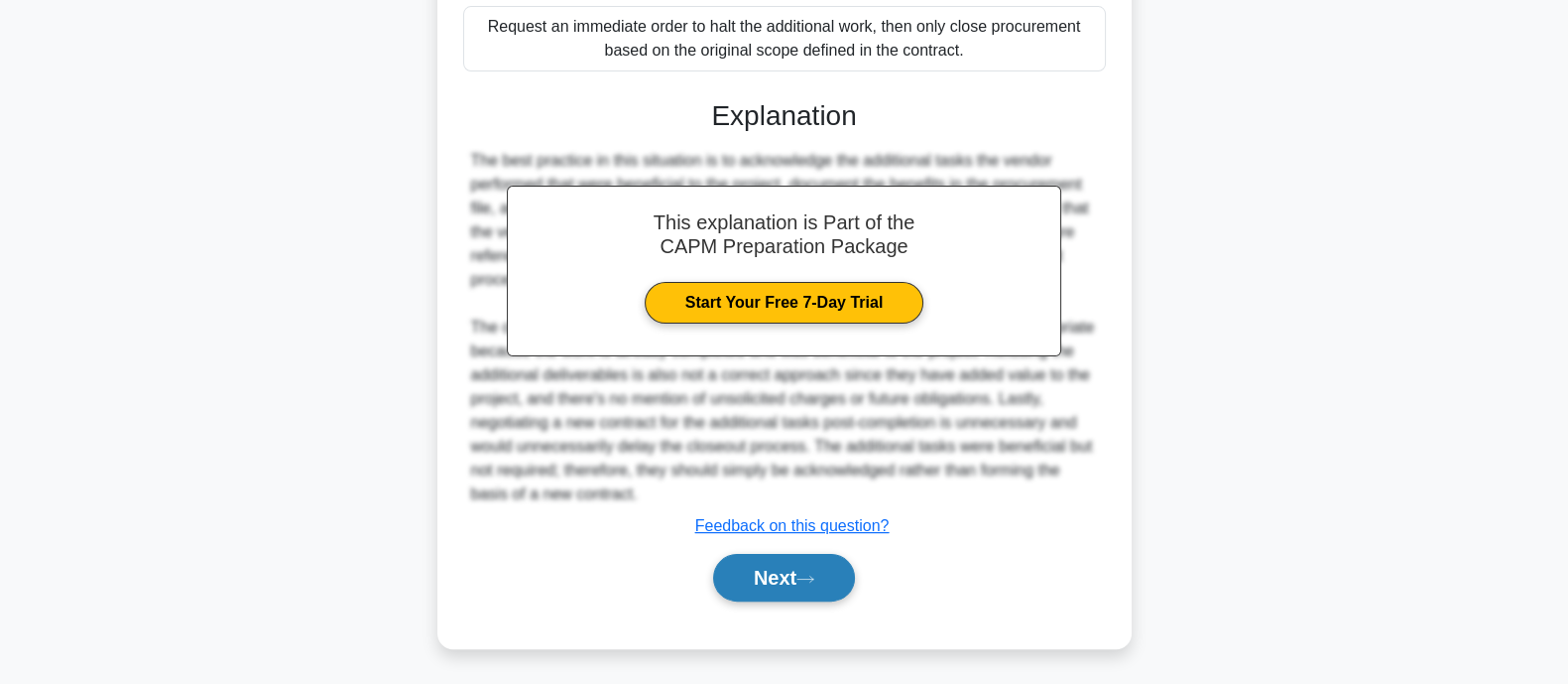
click at [745, 569] on button "Next" at bounding box center [784, 577] width 142 height 48
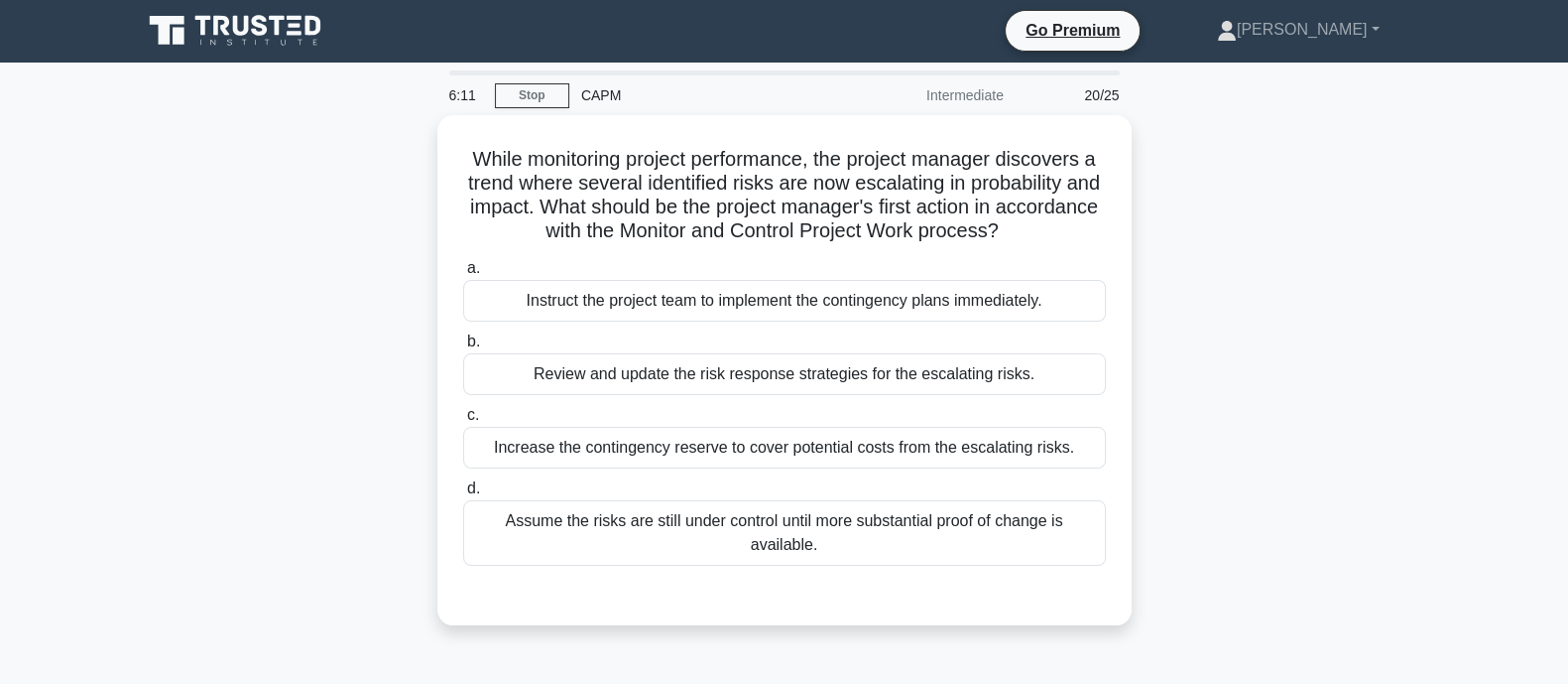
scroll to position [0, 0]
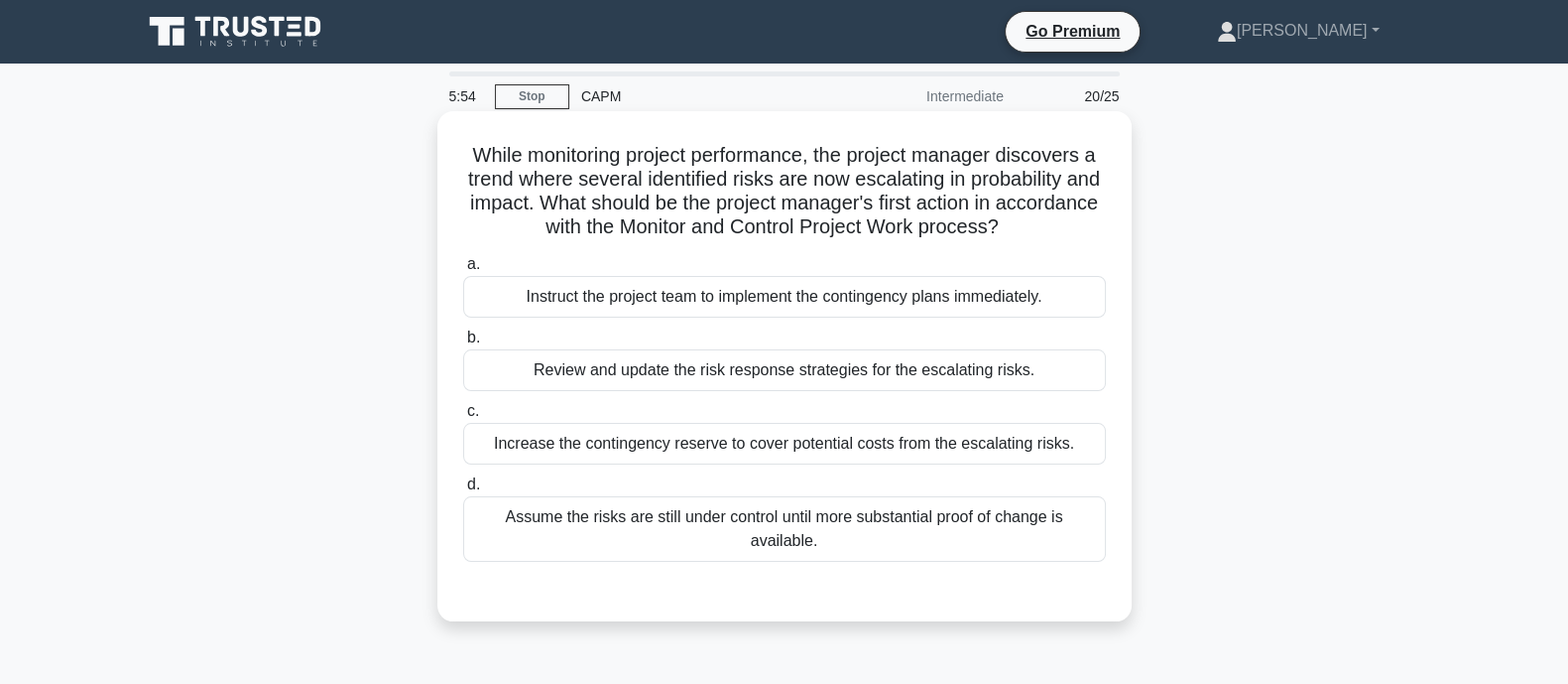
click at [581, 371] on div "Review and update the risk response strategies for the escalating risks." at bounding box center [785, 370] width 643 height 42
click at [464, 344] on input "b. Review and update the risk response strategies for the escalating risks." at bounding box center [464, 338] width 0 height 13
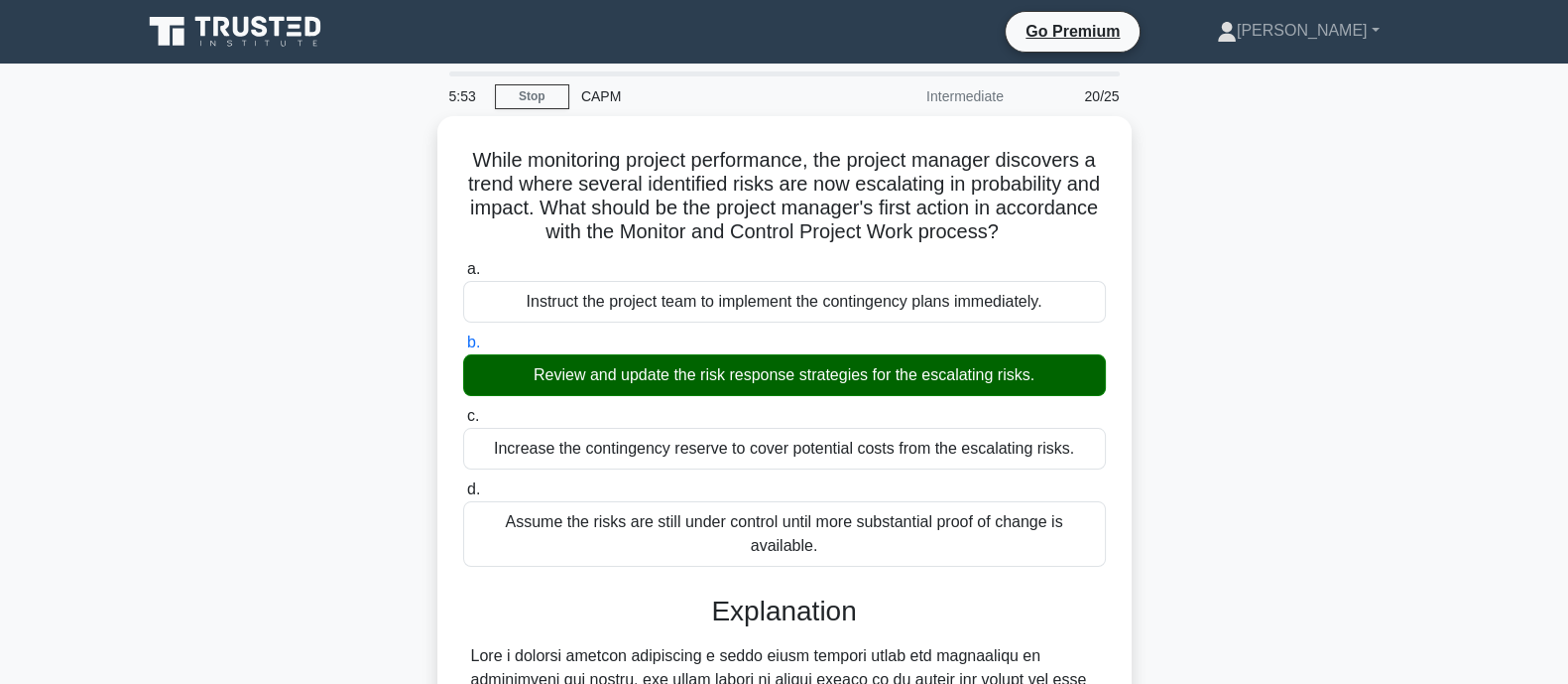
scroll to position [467, 0]
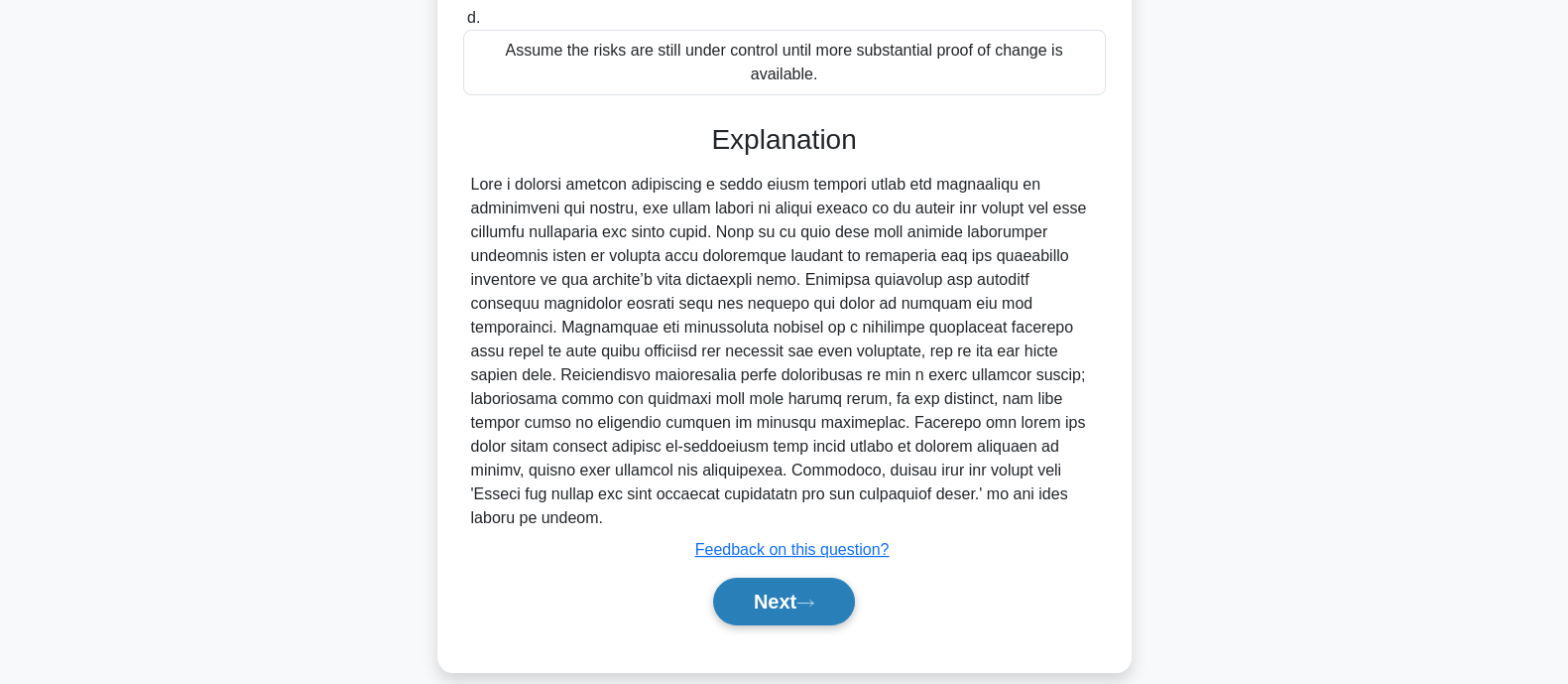
click at [729, 577] on button "Next" at bounding box center [784, 601] width 142 height 48
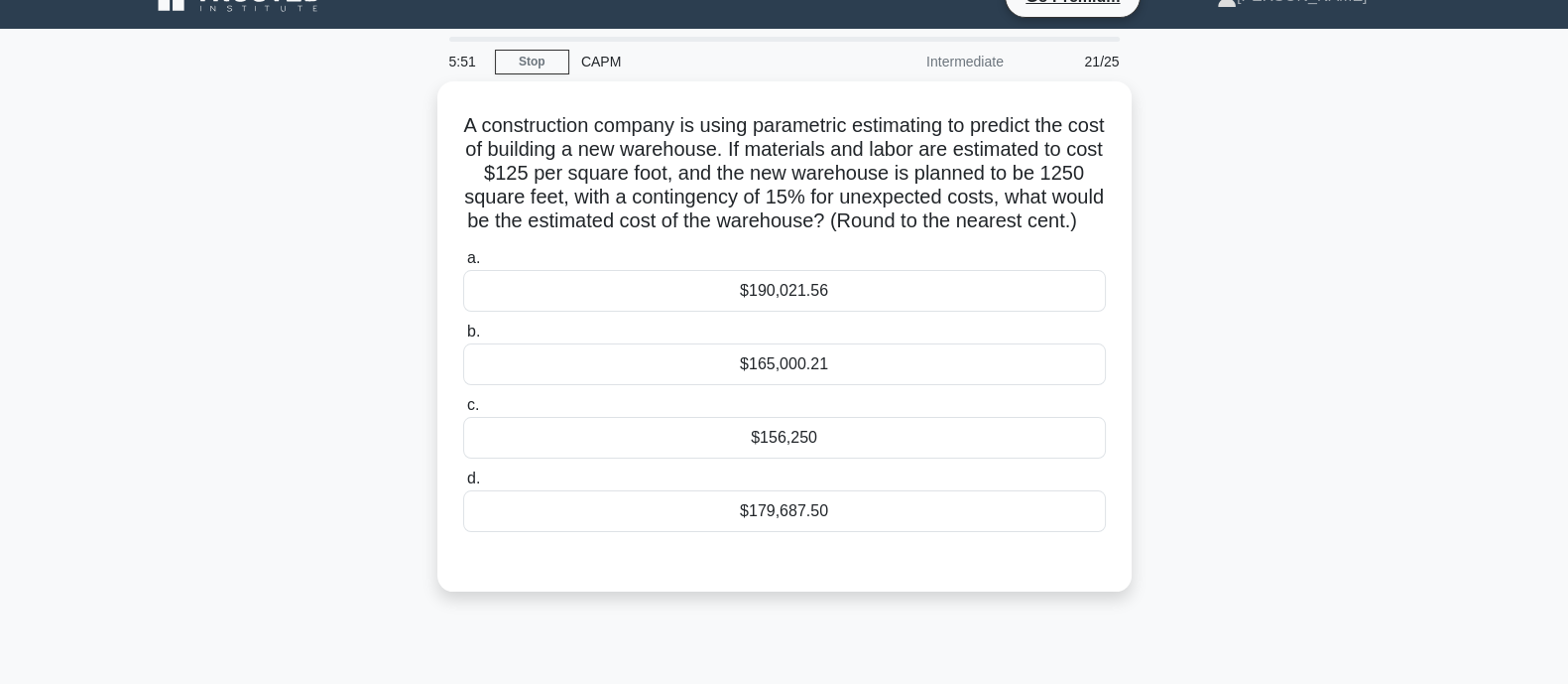
scroll to position [0, 0]
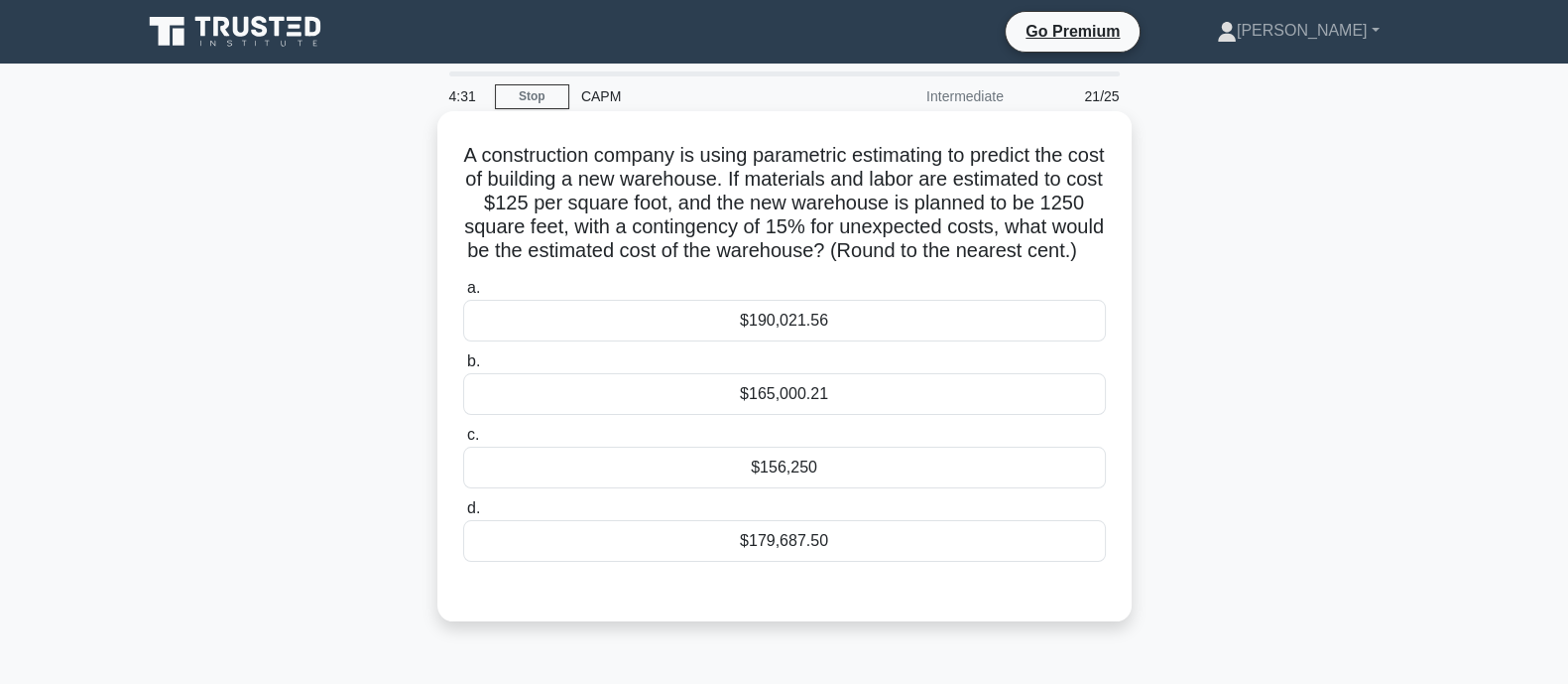
click at [872, 562] on div "$179,687.50" at bounding box center [785, 541] width 643 height 42
click at [464, 515] on input "d. $179,687.50" at bounding box center [464, 508] width 0 height 13
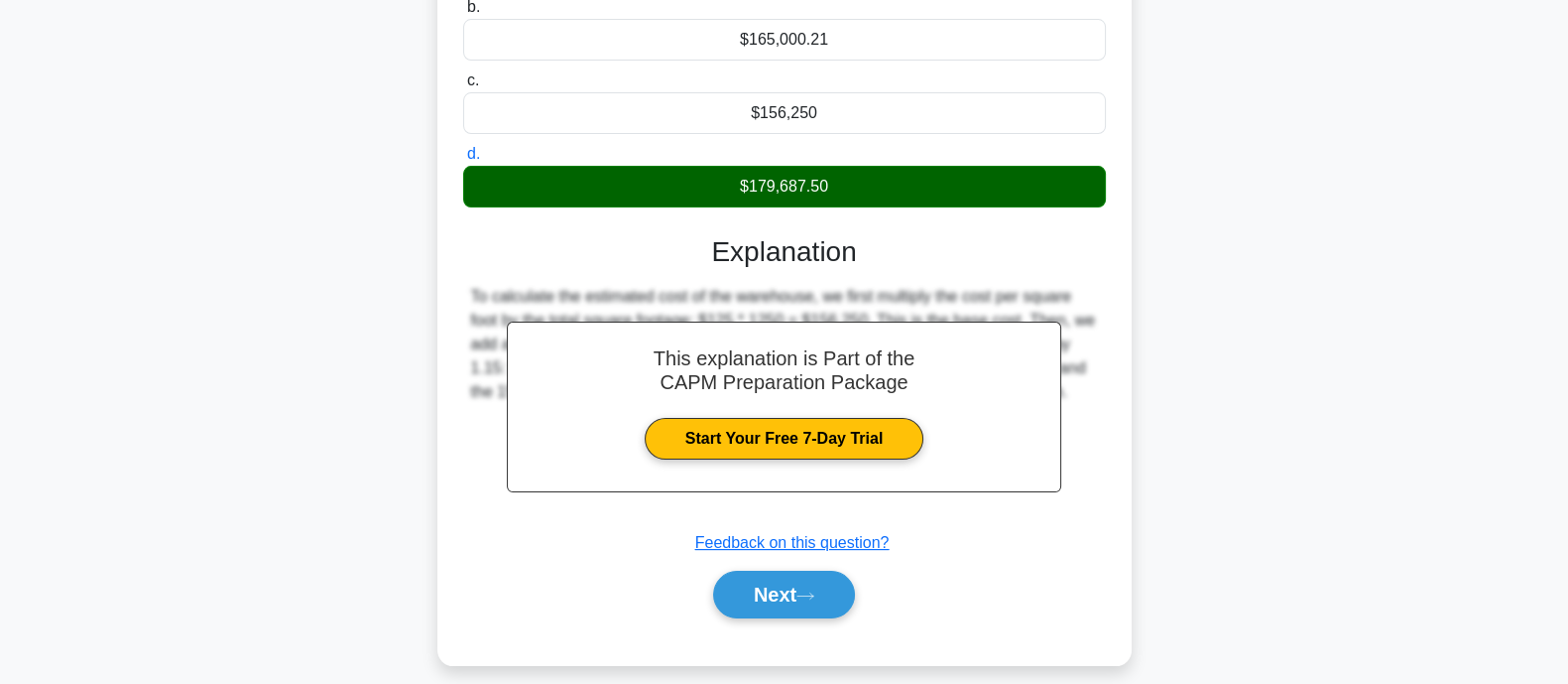
scroll to position [396, 0]
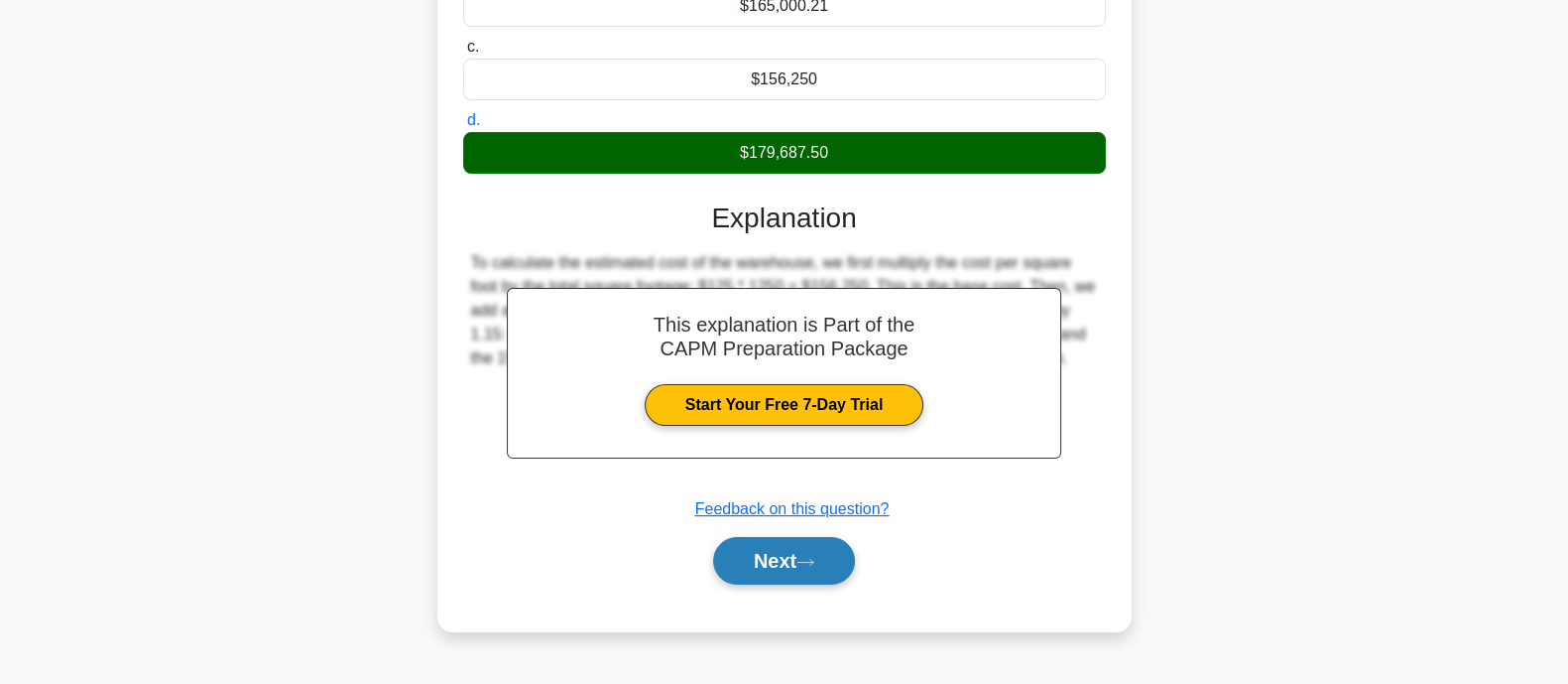
click at [719, 564] on button "Next" at bounding box center [784, 561] width 142 height 48
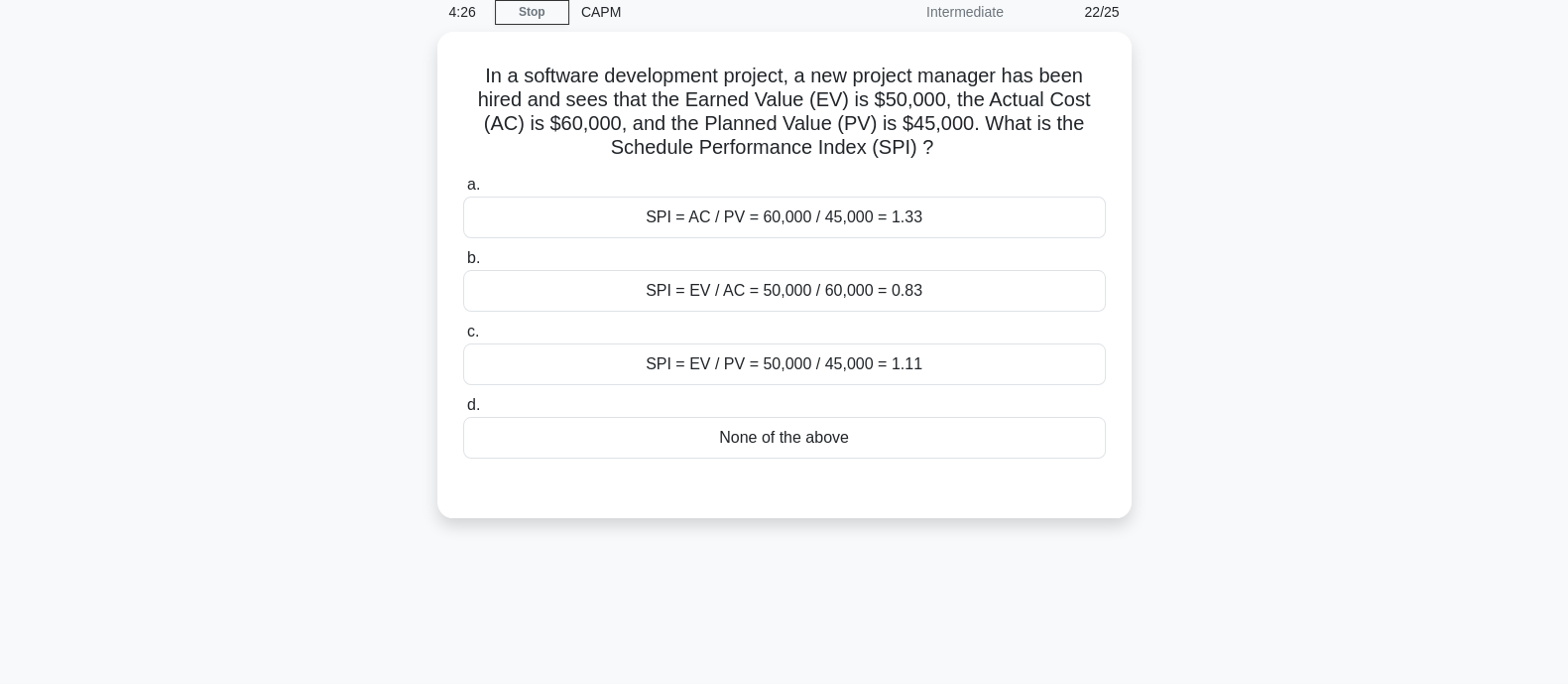
scroll to position [0, 0]
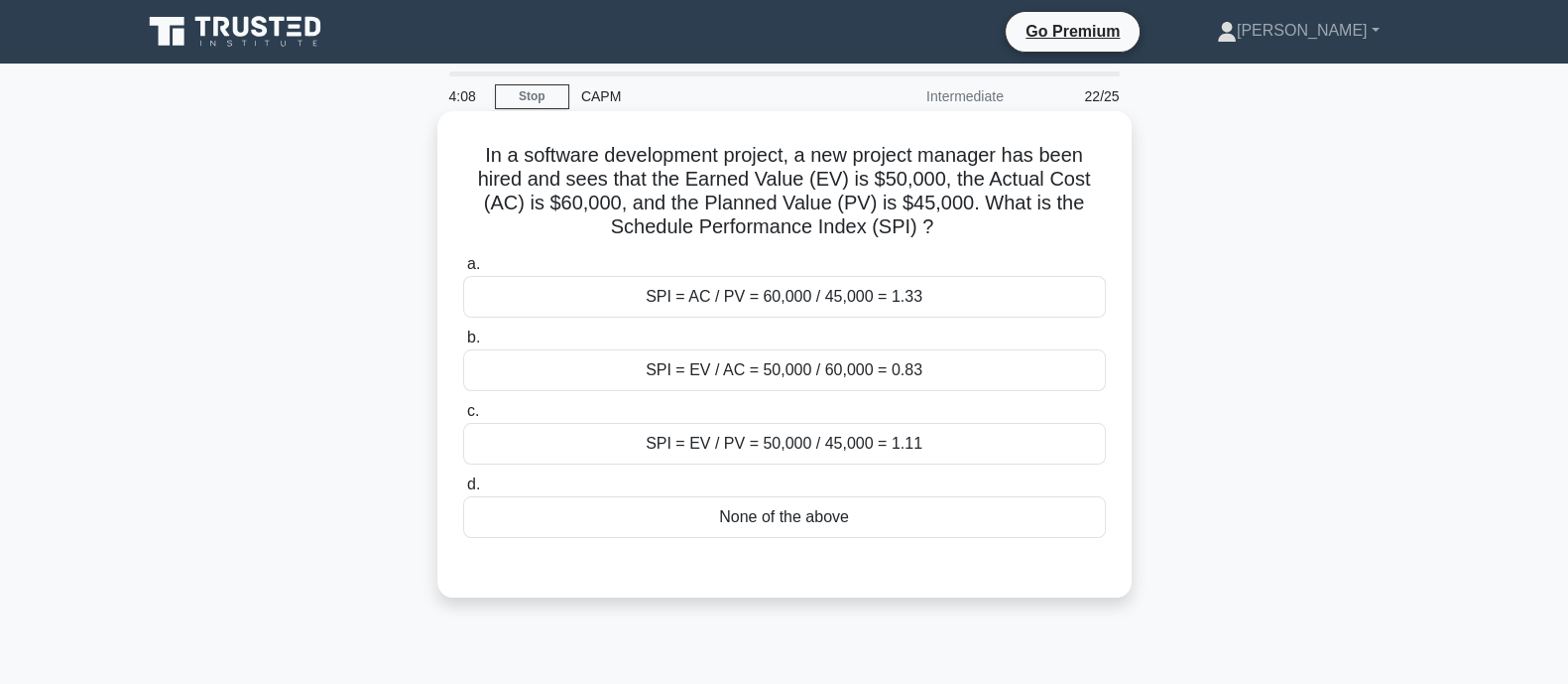
click at [805, 380] on div "SPI = EV / AC = 50,000 / 60,000 = 0.83" at bounding box center [785, 370] width 643 height 42
click at [464, 344] on input "b. SPI = EV / AC = 50,000 / 60,000 = 0.83" at bounding box center [464, 338] width 0 height 13
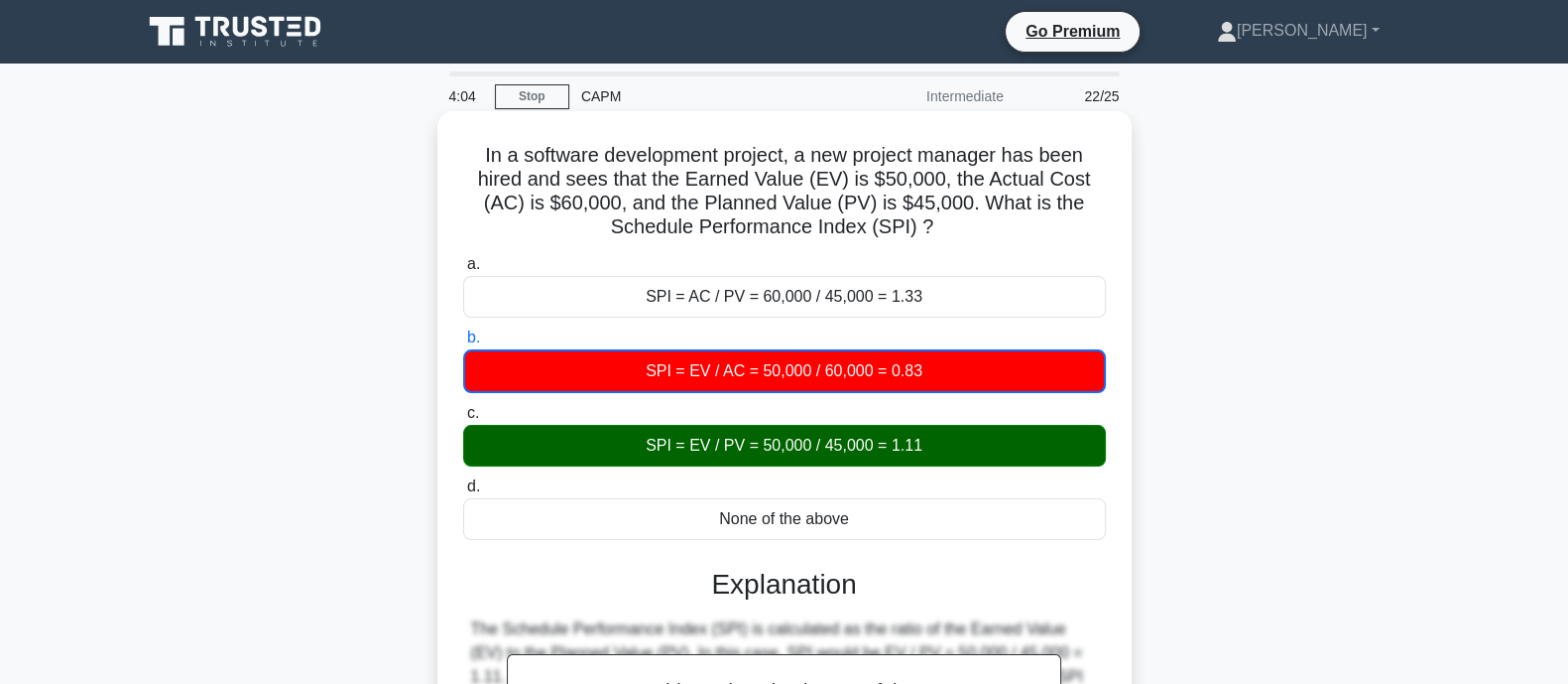
scroll to position [388, 0]
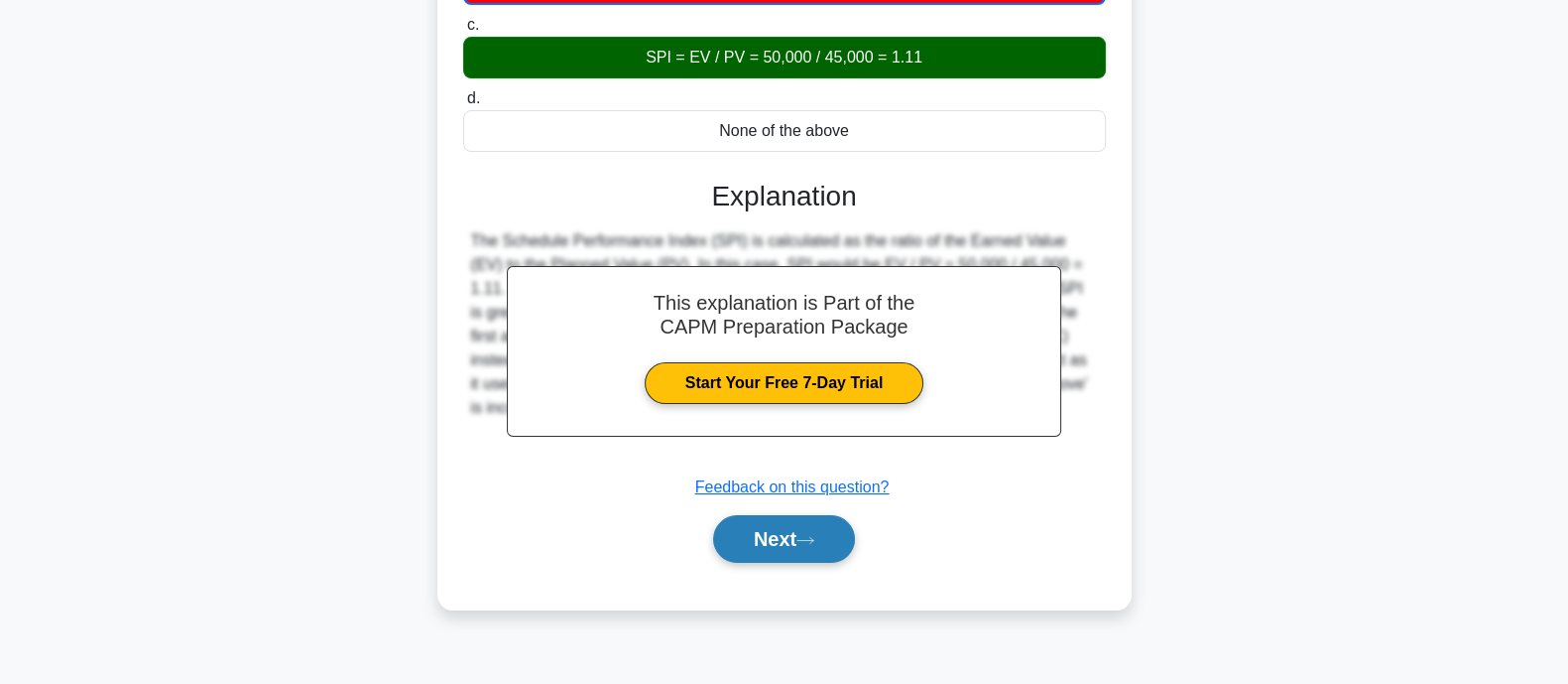
click at [788, 543] on button "Next" at bounding box center [784, 539] width 142 height 48
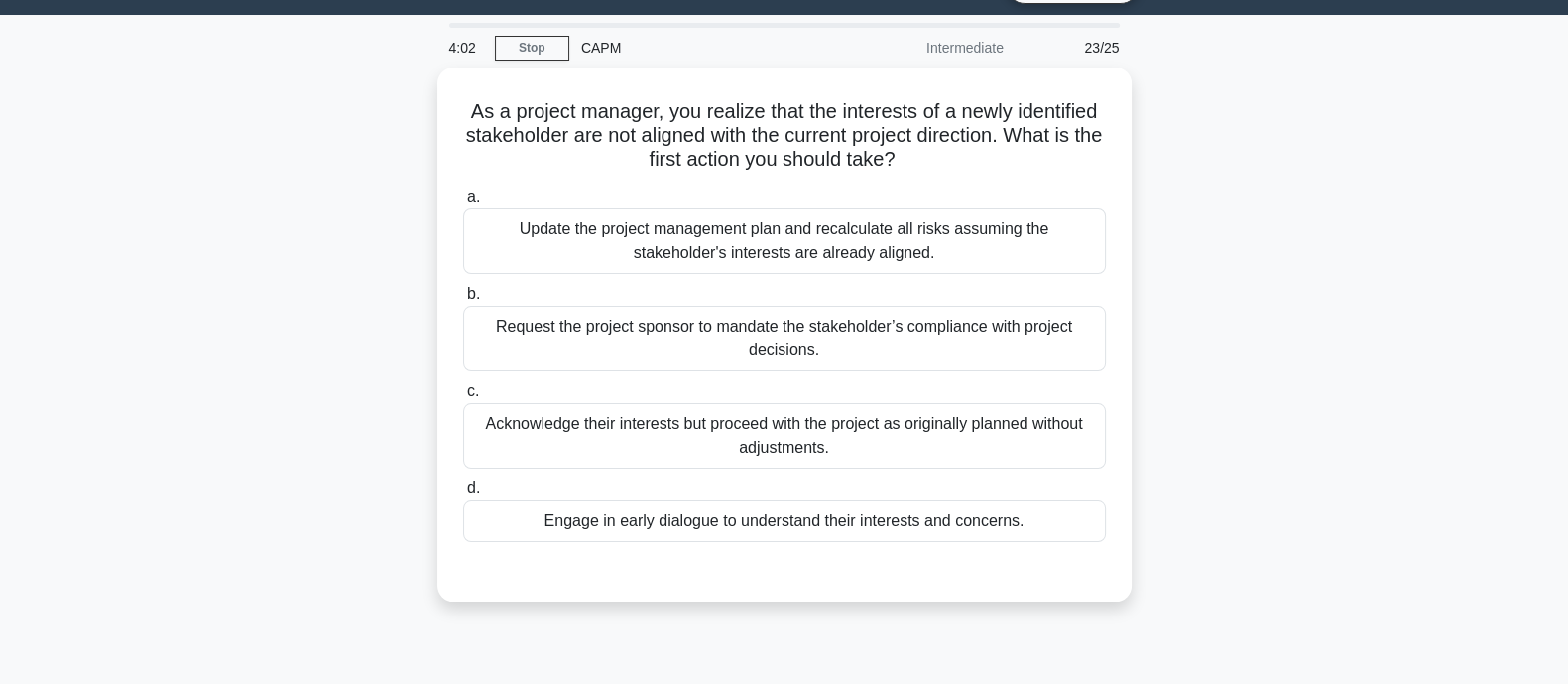
scroll to position [0, 0]
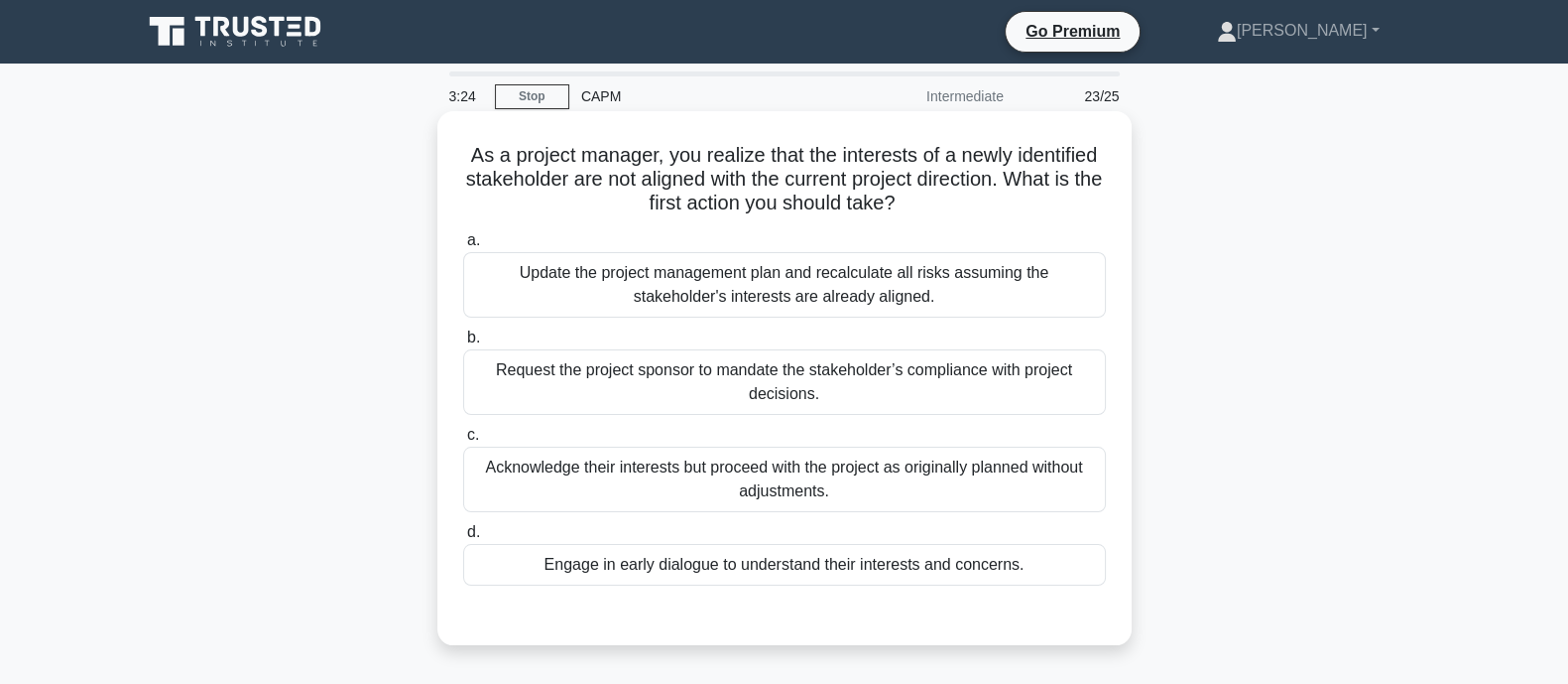
click at [570, 405] on div "Request the project sponsor to mandate the stakeholder’s compliance with projec…" at bounding box center [785, 382] width 643 height 66
click at [464, 344] on input "b. Request the project sponsor to mandate the stakeholder’s compliance with pro…" at bounding box center [464, 338] width 0 height 13
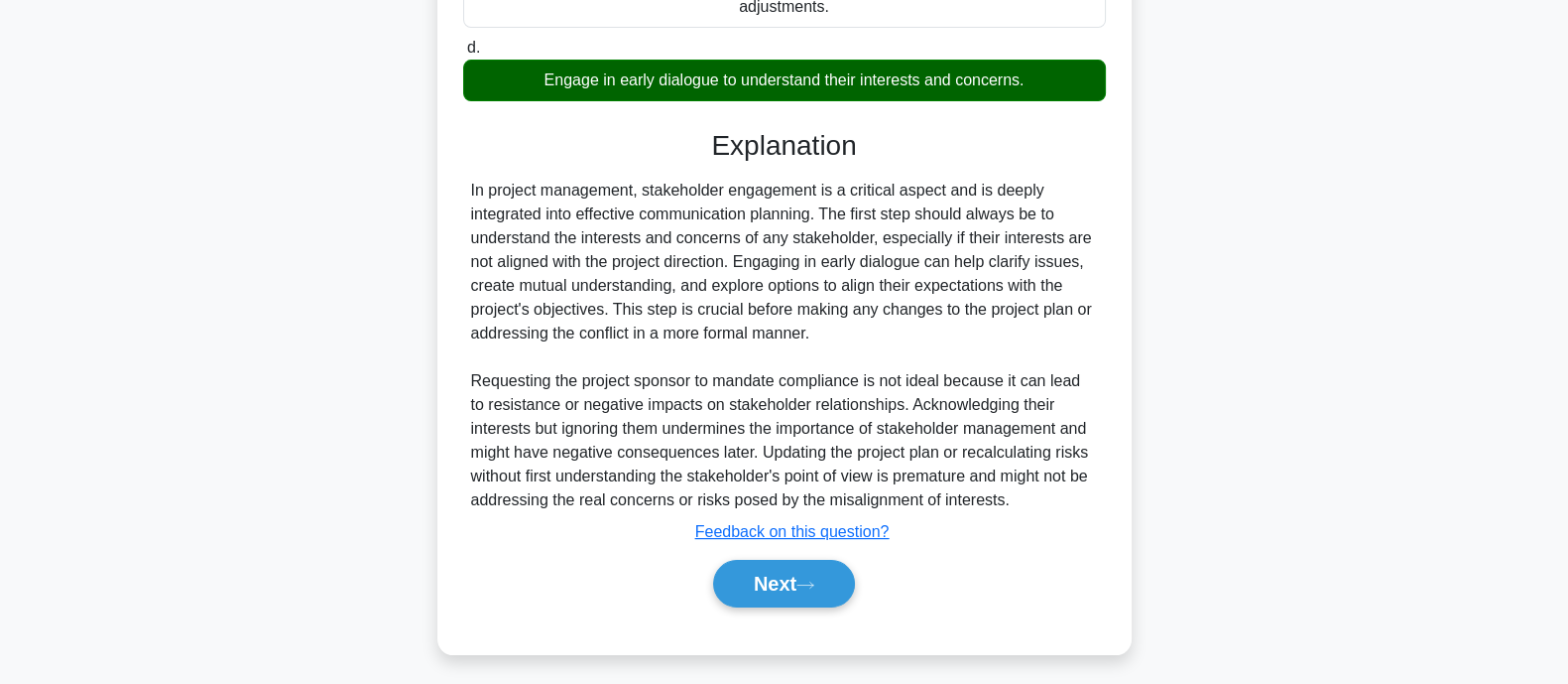
scroll to position [492, 0]
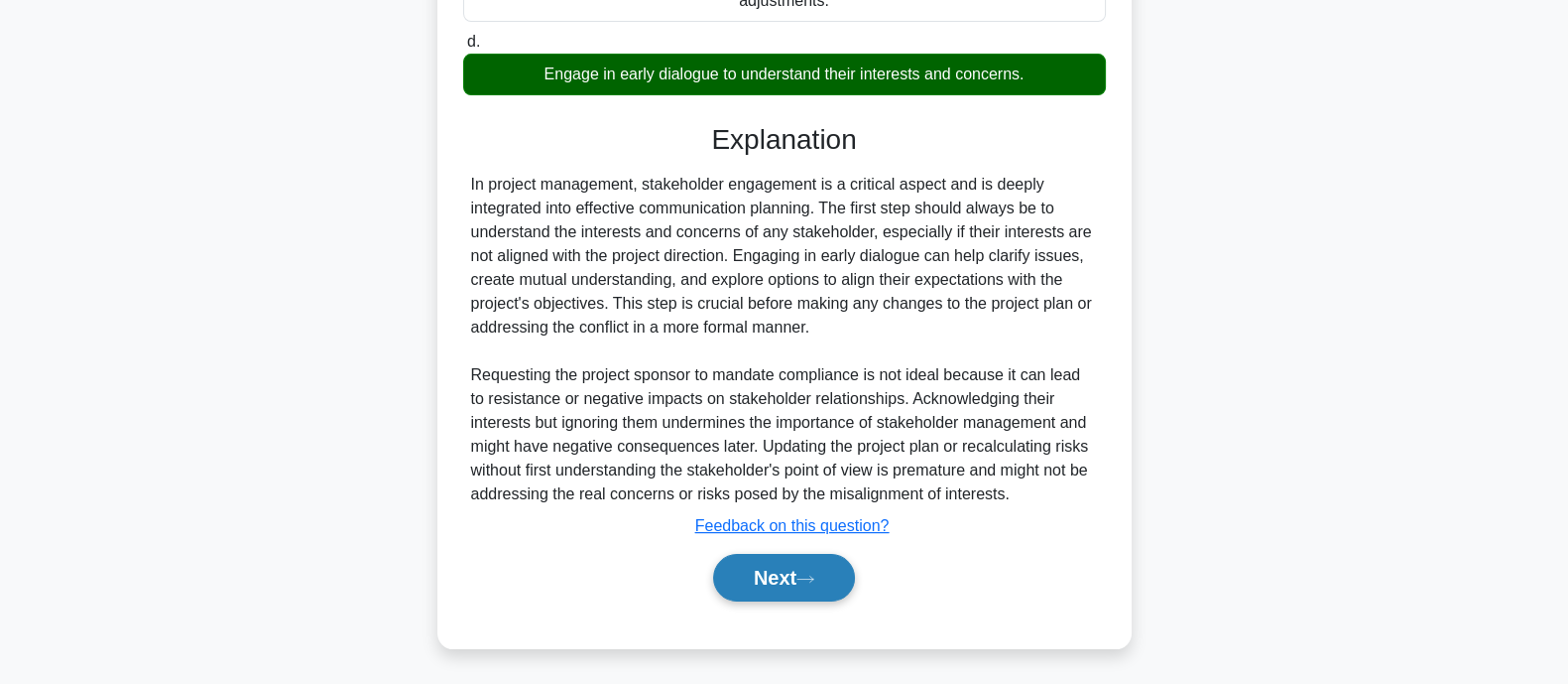
click at [735, 564] on button "Next" at bounding box center [784, 577] width 142 height 48
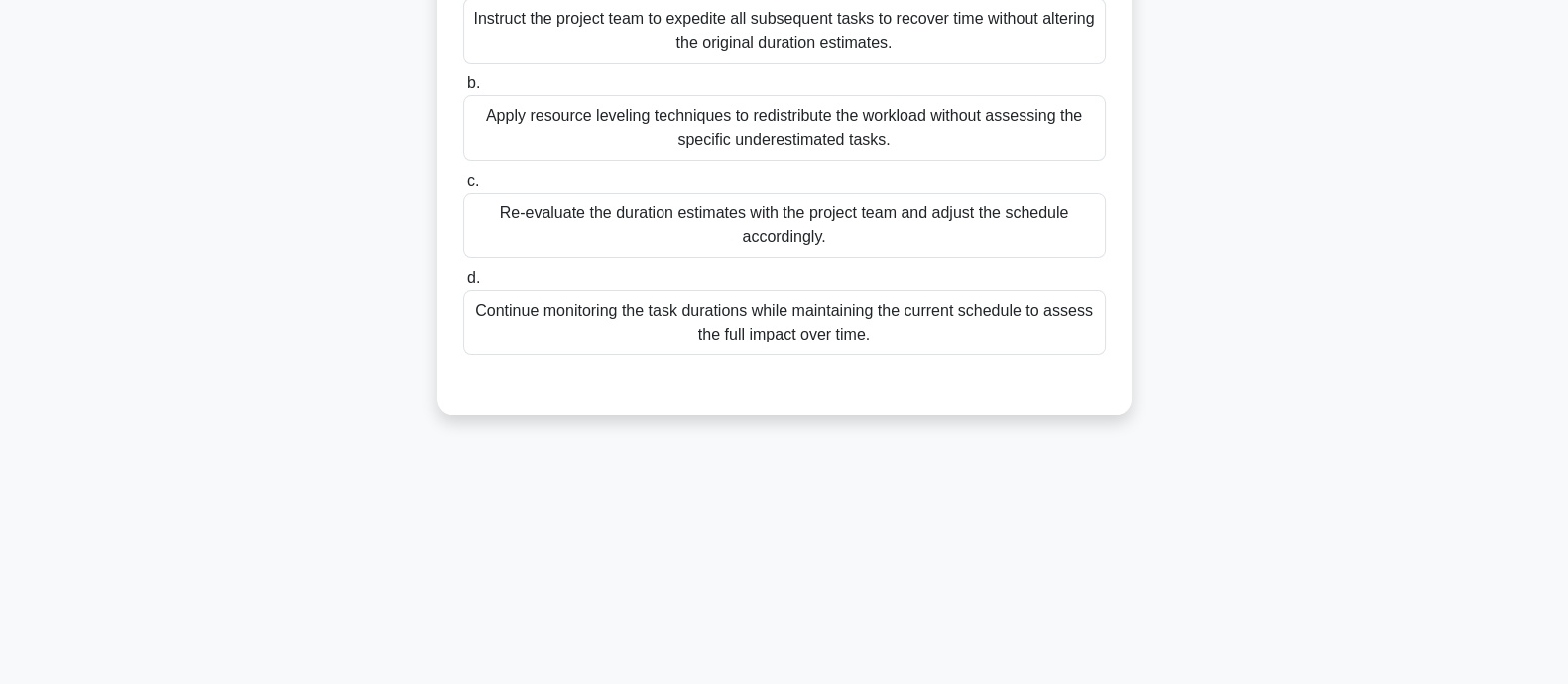
scroll to position [289, 0]
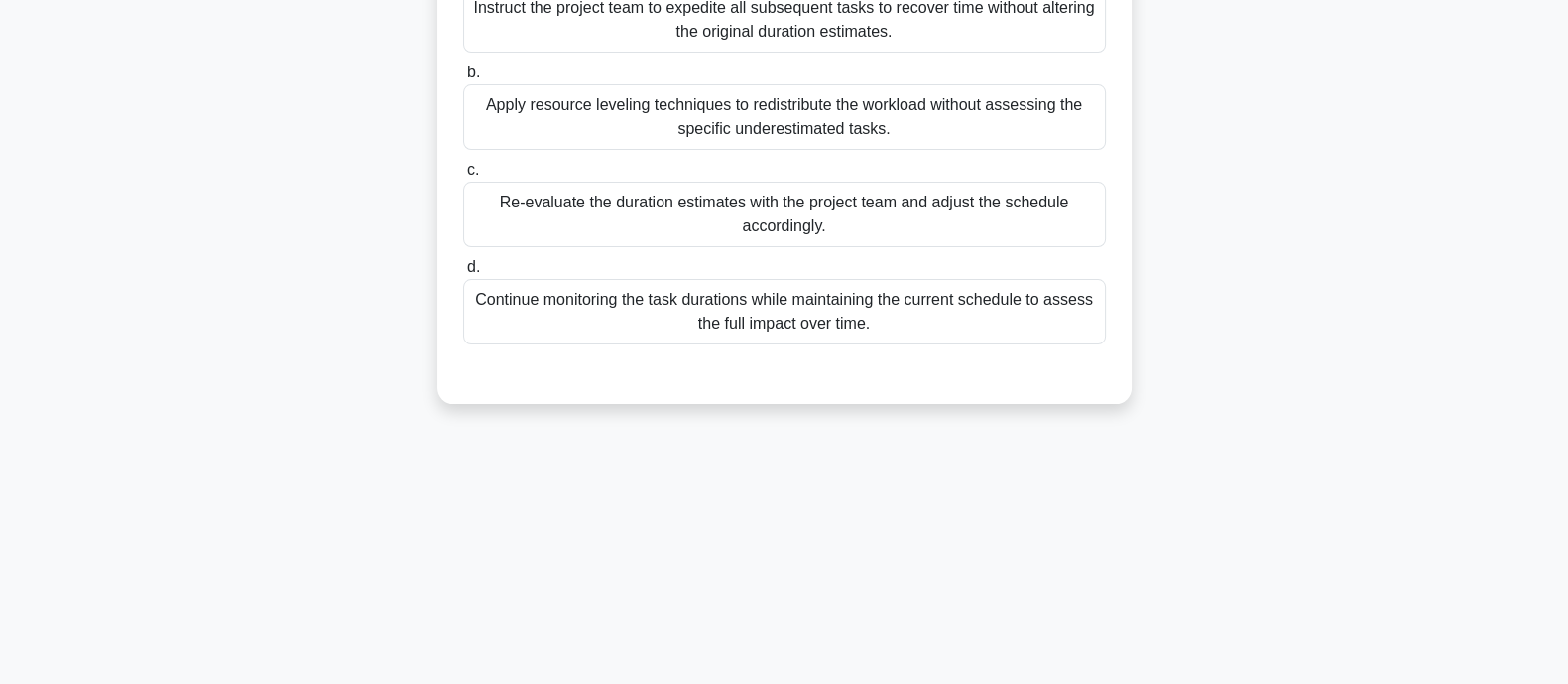
click at [586, 223] on div "Re-evaluate the duration estimates with the project team and adjust the schedul…" at bounding box center [785, 214] width 643 height 66
click at [464, 176] on input "c. Re-evaluate the duration estimates with the project team and adjust the sche…" at bounding box center [464, 169] width 0 height 13
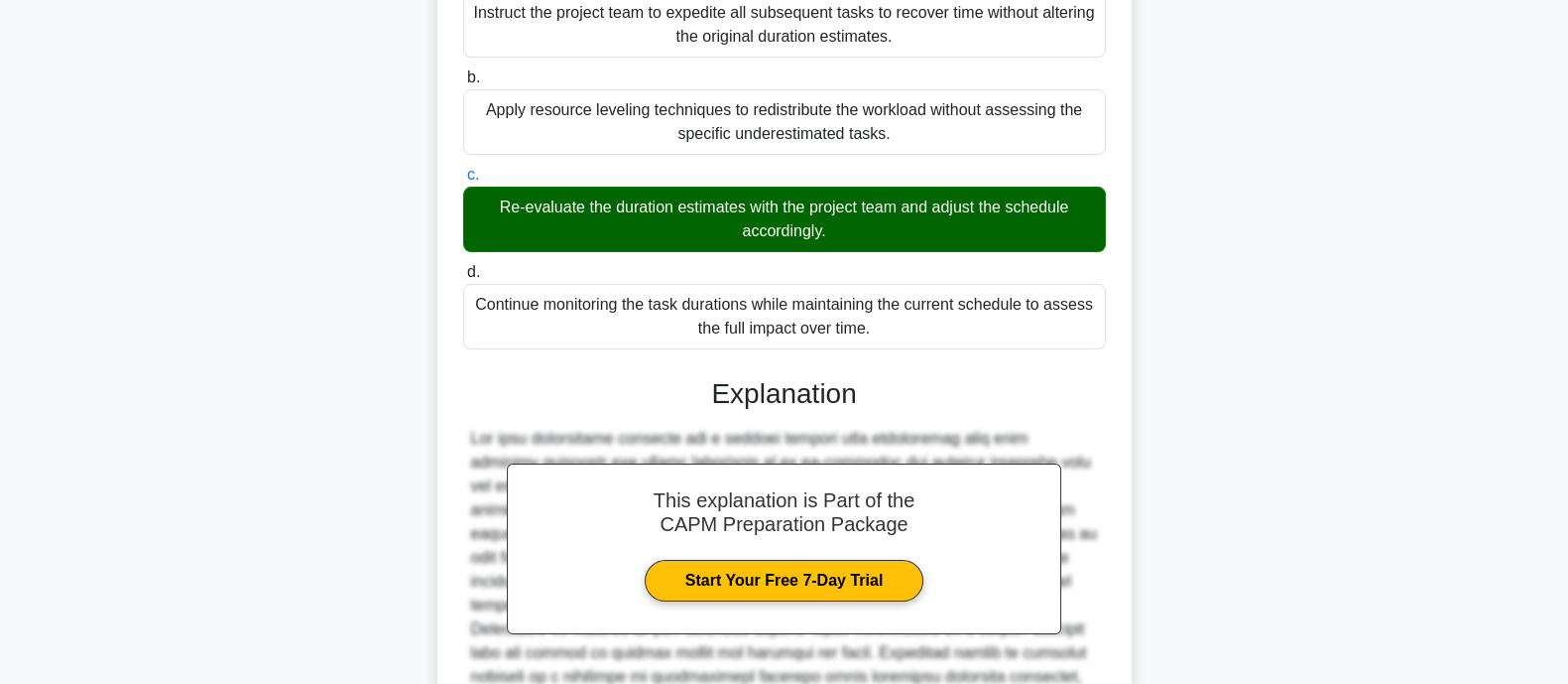
scroll to position [515, 0]
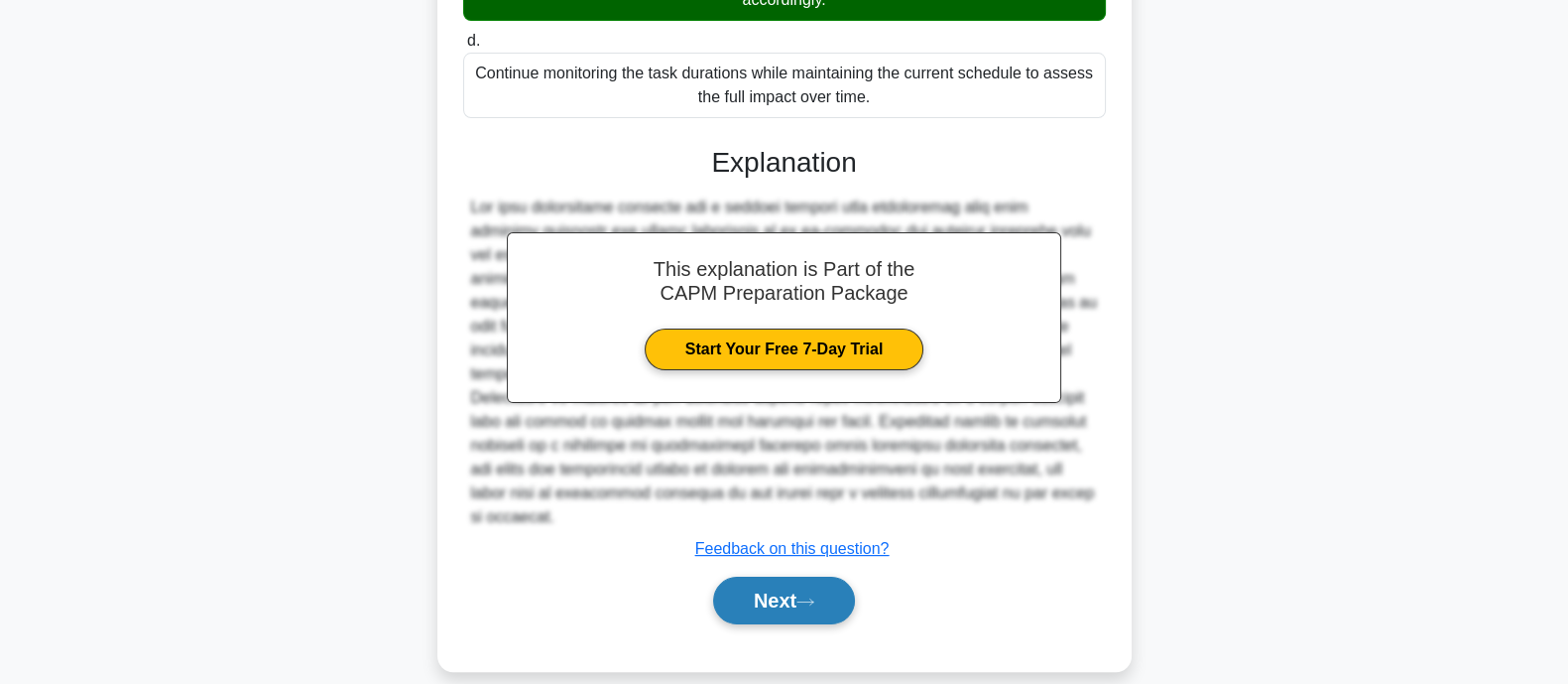
click at [744, 592] on button "Next" at bounding box center [784, 600] width 142 height 48
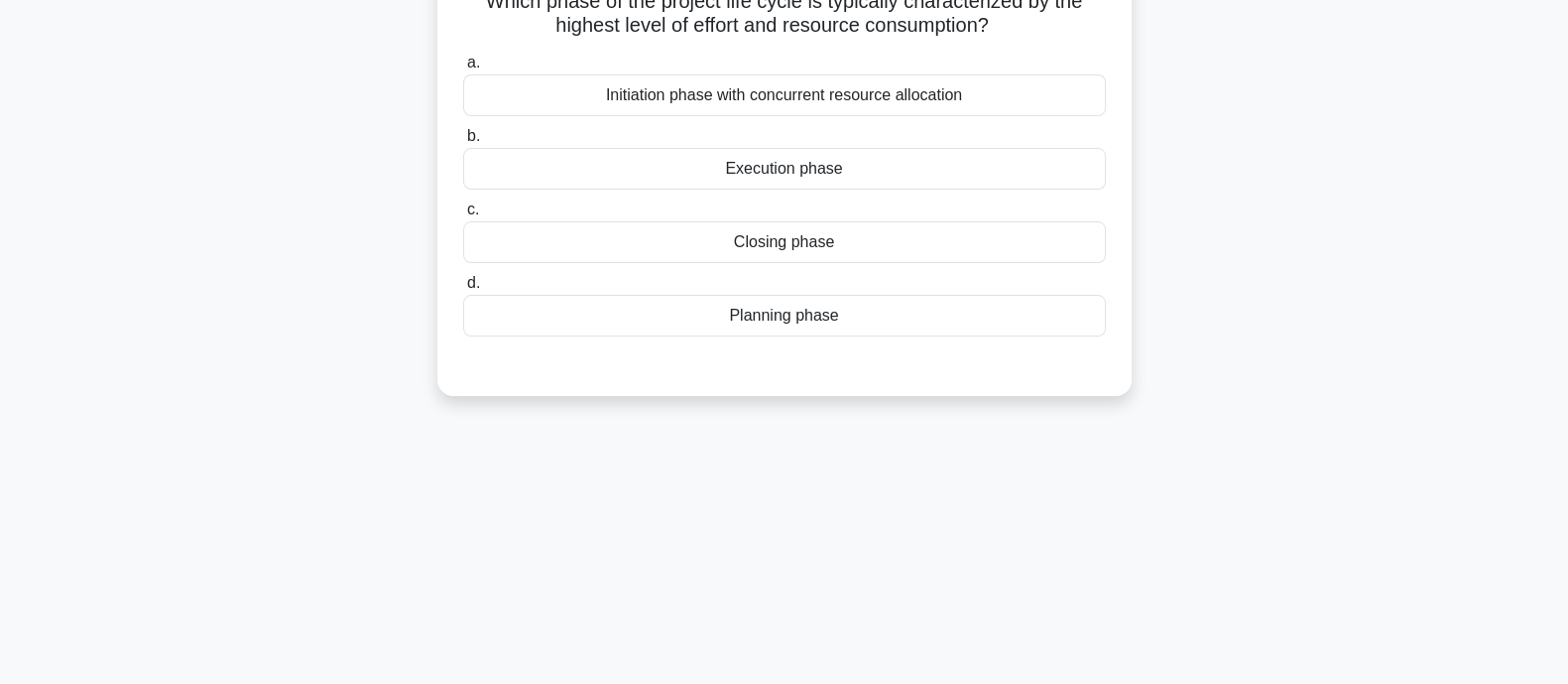
scroll to position [0, 0]
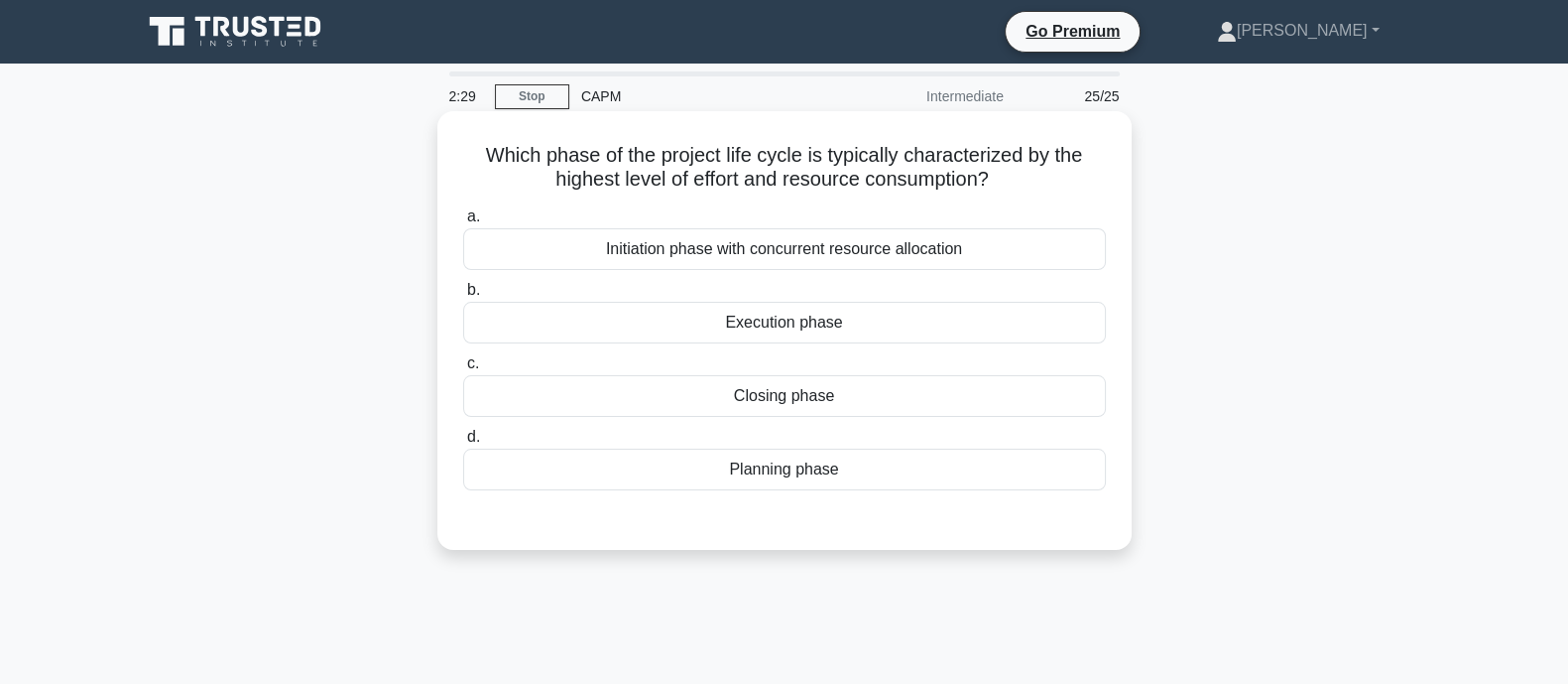
click at [621, 242] on div "Initiation phase with concurrent resource allocation" at bounding box center [785, 249] width 643 height 42
click at [464, 223] on input "a. Initiation phase with concurrent resource allocation" at bounding box center [464, 216] width 0 height 13
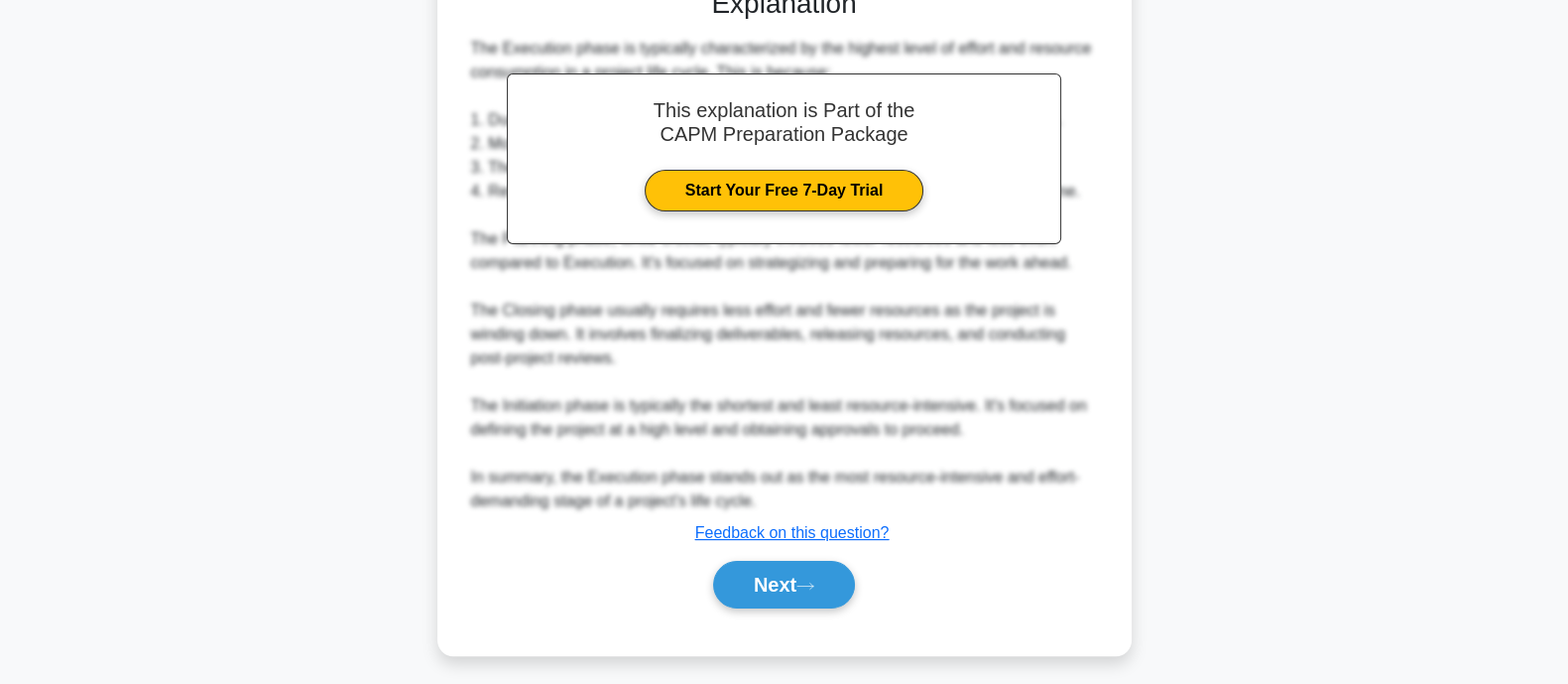
scroll to position [541, 0]
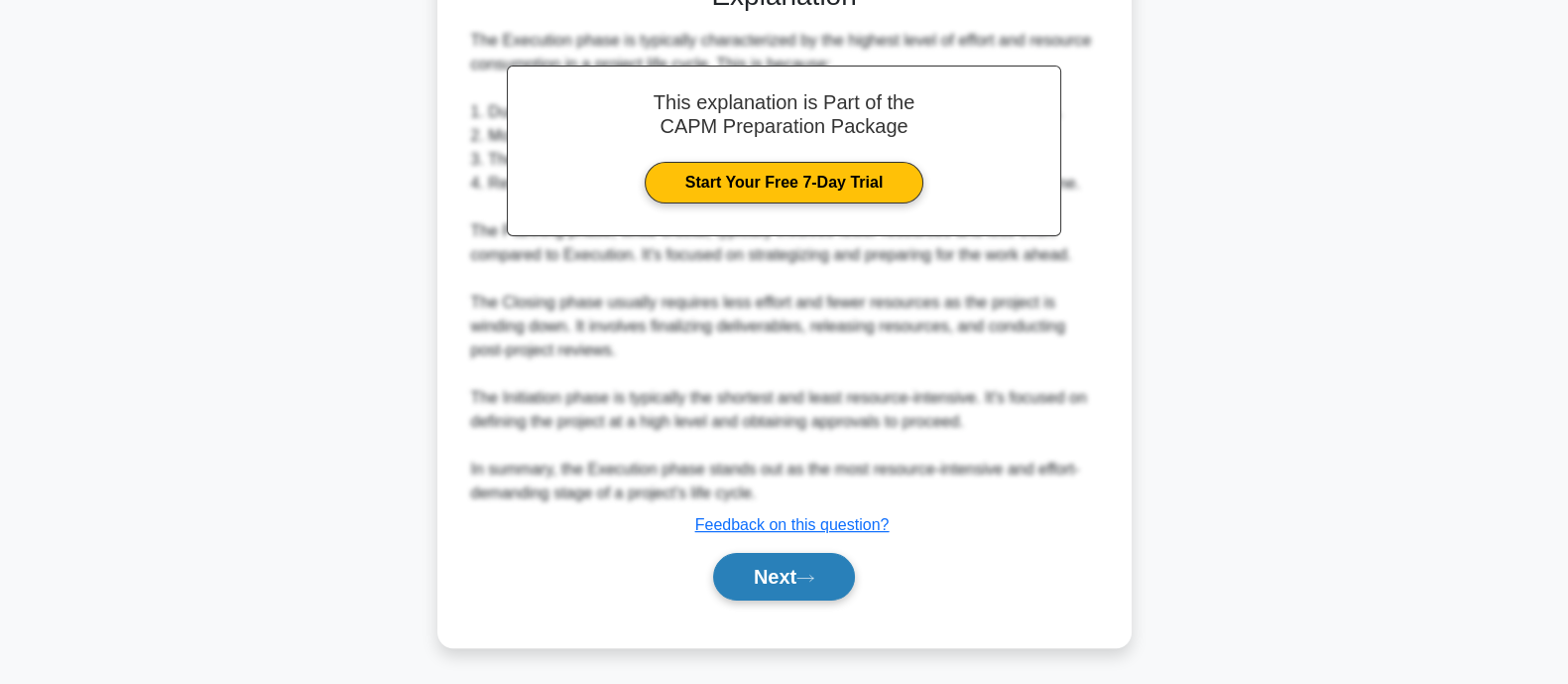
click at [786, 574] on button "Next" at bounding box center [784, 576] width 142 height 48
